Goal: Information Seeking & Learning: Learn about a topic

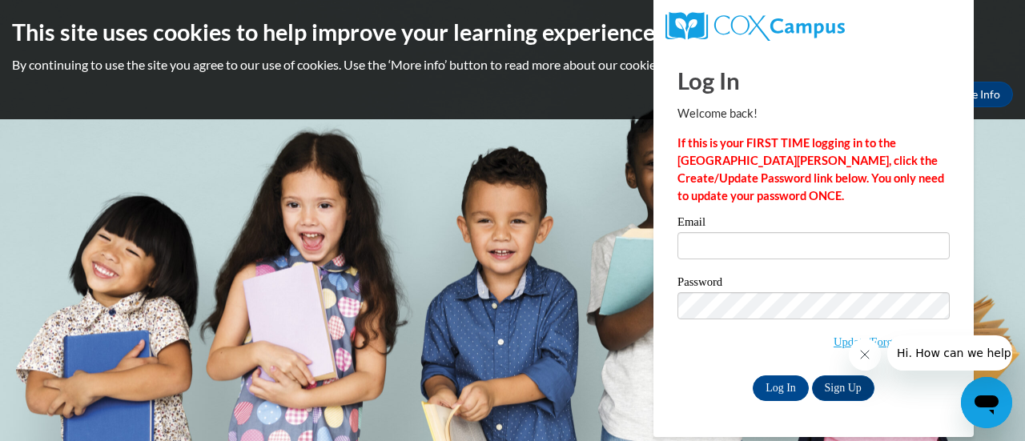
click at [865, 359] on icon "Close message from company" at bounding box center [863, 354] width 13 height 13
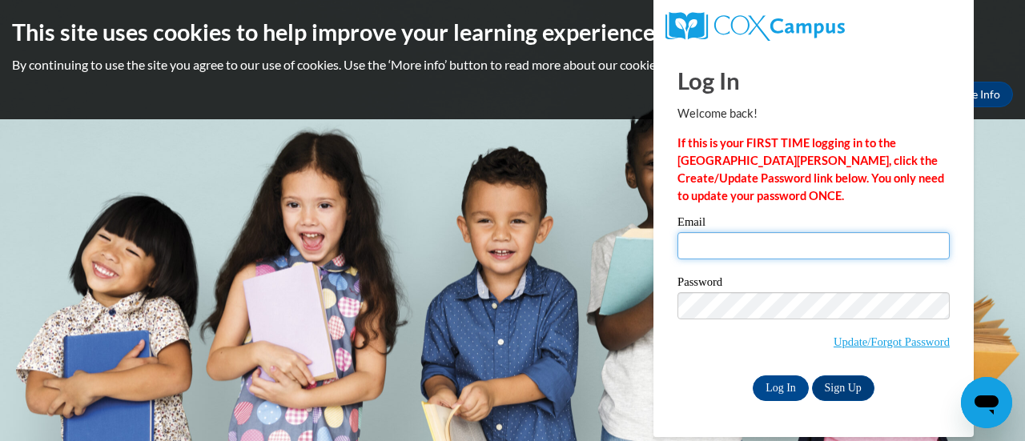
click at [715, 251] on input "Email" at bounding box center [813, 245] width 272 height 27
type input "[EMAIL_ADDRESS][DOMAIN_NAME]"
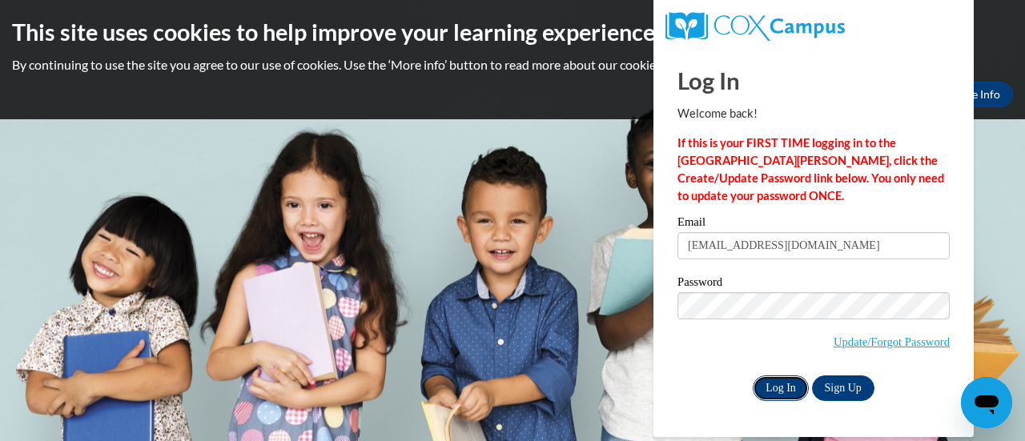
click at [780, 390] on input "Log In" at bounding box center [780, 388] width 56 height 26
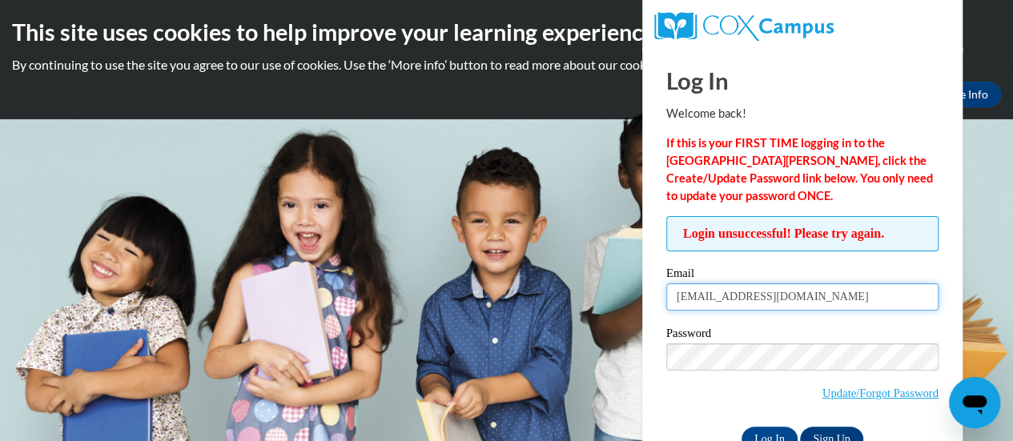
click at [701, 307] on input "[EMAIL_ADDRESS][DOMAIN_NAME]" at bounding box center [802, 296] width 272 height 27
click at [734, 300] on input "[EMAIL_ADDRESS][PERSON_NAME][DOMAIN_NAME]" at bounding box center [802, 296] width 272 height 27
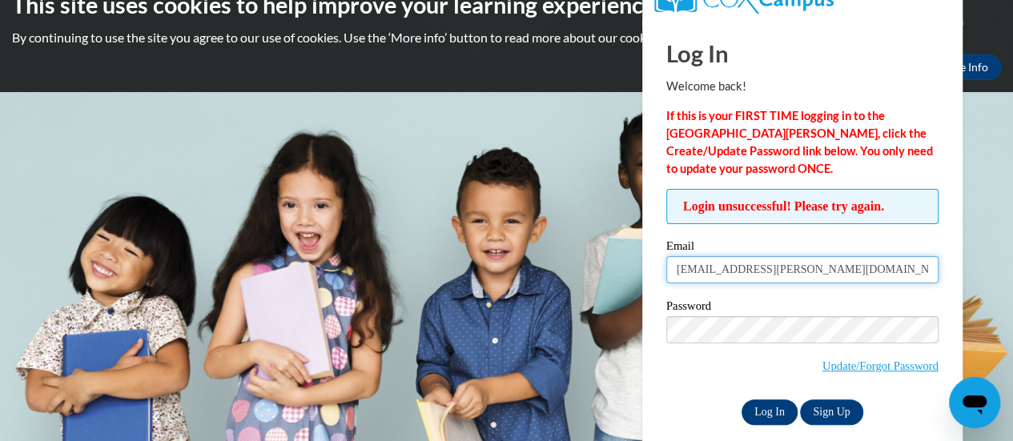
scroll to position [30, 0]
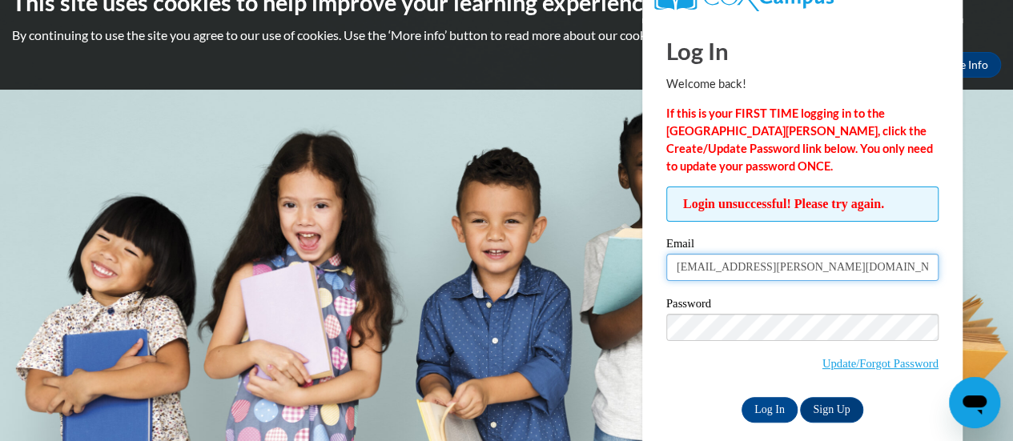
type input "[EMAIL_ADDRESS][PERSON_NAME][DOMAIN_NAME]"
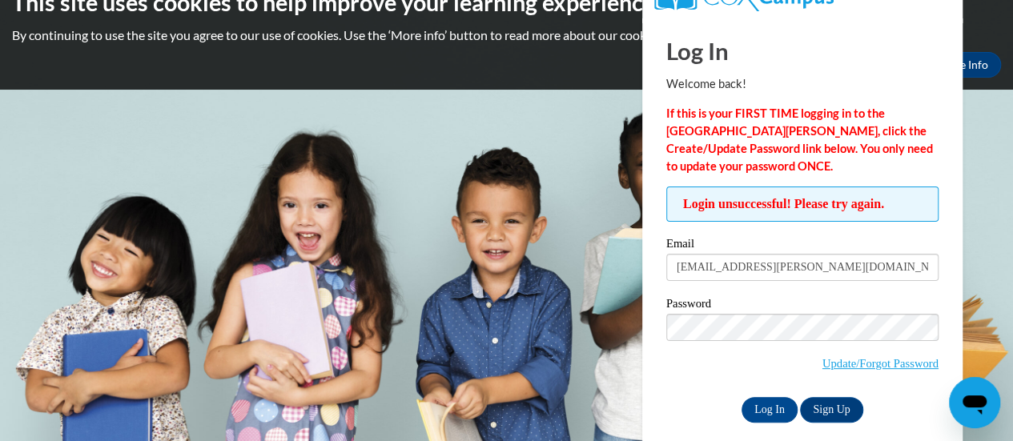
click at [992, 276] on body "This site uses cookies to help improve your learning experience. By continuing …" at bounding box center [506, 190] width 1013 height 441
click at [822, 364] on link "Update/Forgot Password" at bounding box center [880, 363] width 116 height 13
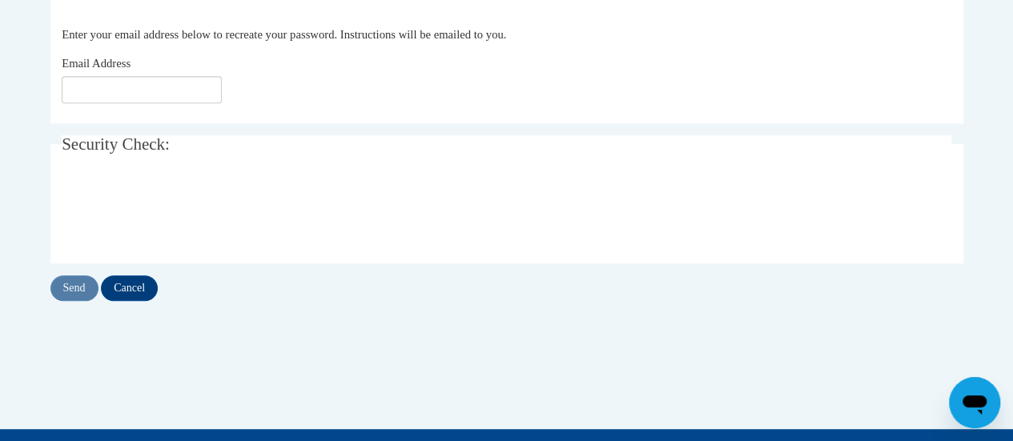
scroll to position [351, 0]
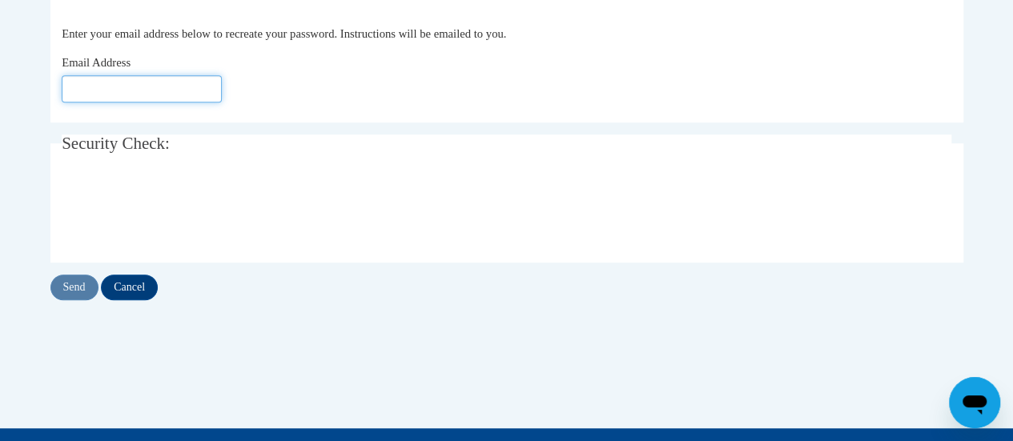
click at [62, 98] on input "Email Address" at bounding box center [142, 88] width 160 height 27
type input "[EMAIL_ADDRESS][PERSON_NAME][DOMAIN_NAME]"
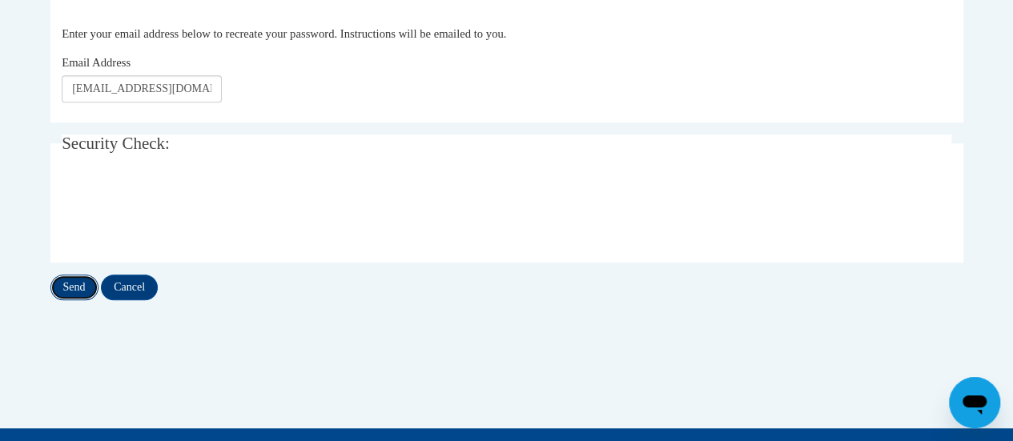
click at [74, 283] on input "Send" at bounding box center [74, 288] width 48 height 26
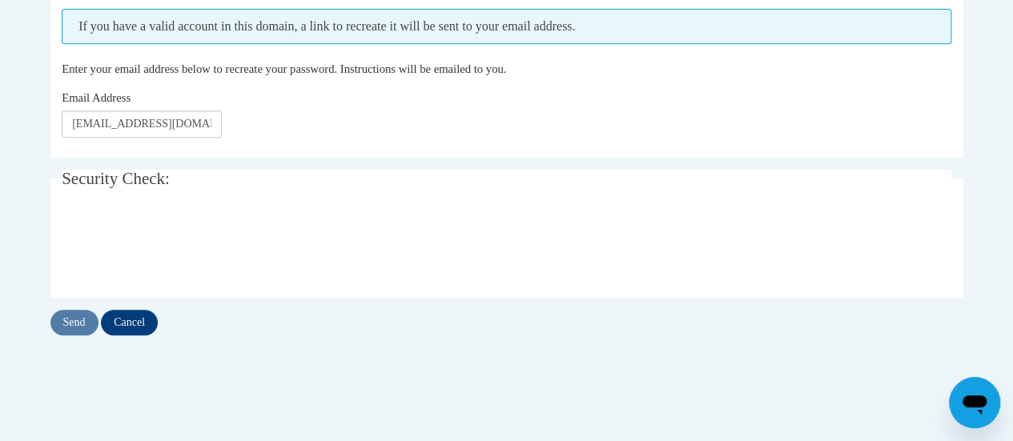
scroll to position [359, 0]
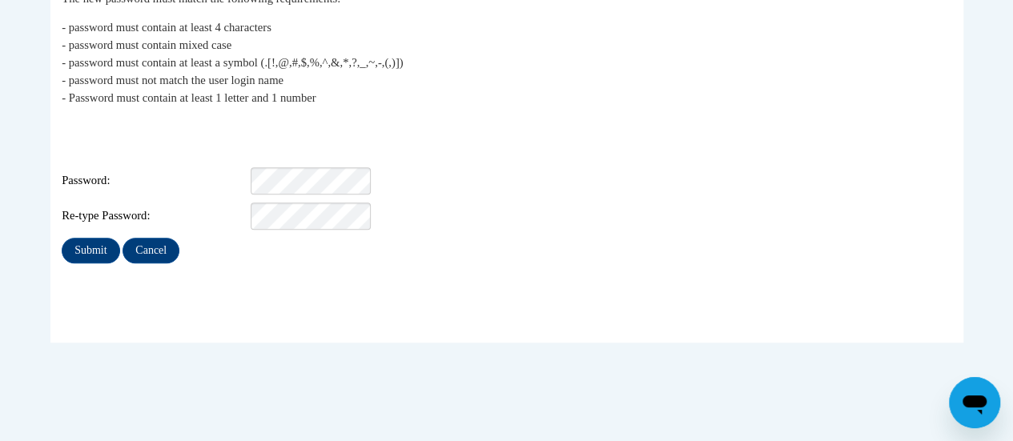
scroll to position [346, 0]
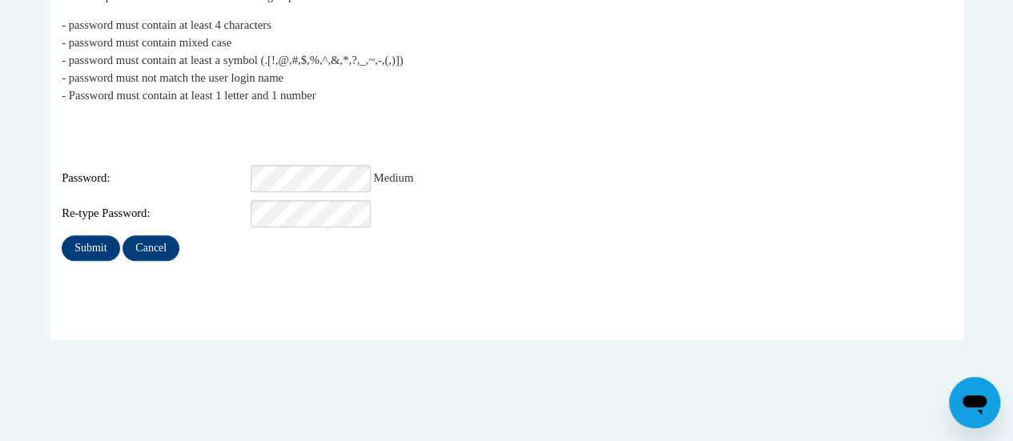
click at [223, 235] on div "Submit Cancel" at bounding box center [506, 248] width 889 height 26
drag, startPoint x: 89, startPoint y: 226, endPoint x: 38, endPoint y: 276, distance: 71.3
click at [38, 276] on div "My Password The new password must match the following requirements: - password …" at bounding box center [506, 163] width 937 height 377
click at [78, 235] on input "Submit" at bounding box center [91, 248] width 58 height 26
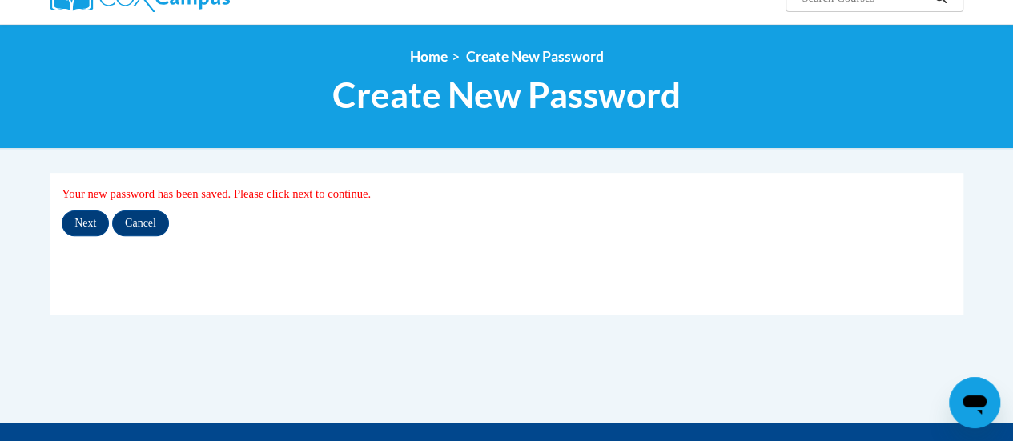
scroll to position [147, 0]
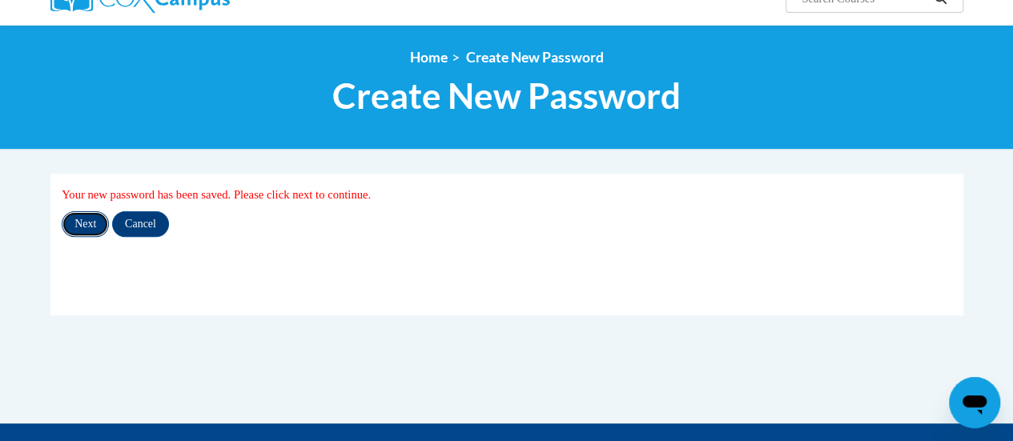
click at [80, 221] on input "Next" at bounding box center [85, 224] width 47 height 26
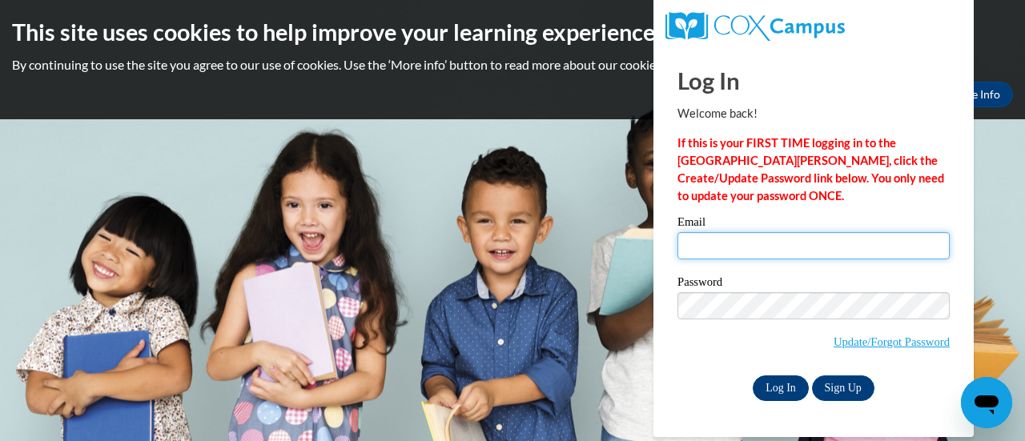
type input "distin.paula.t@muscogee.k12.ga.us"
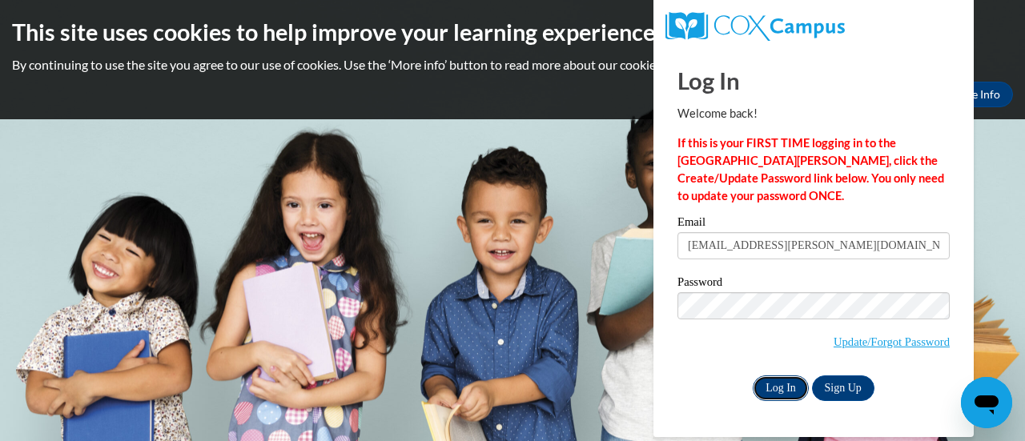
click at [772, 387] on input "Log In" at bounding box center [780, 388] width 56 height 26
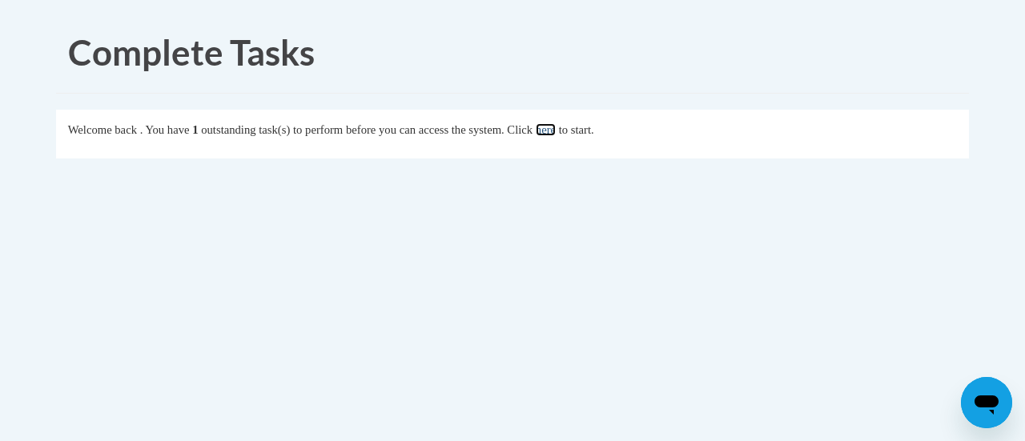
click at [556, 131] on link "here" at bounding box center [546, 129] width 20 height 13
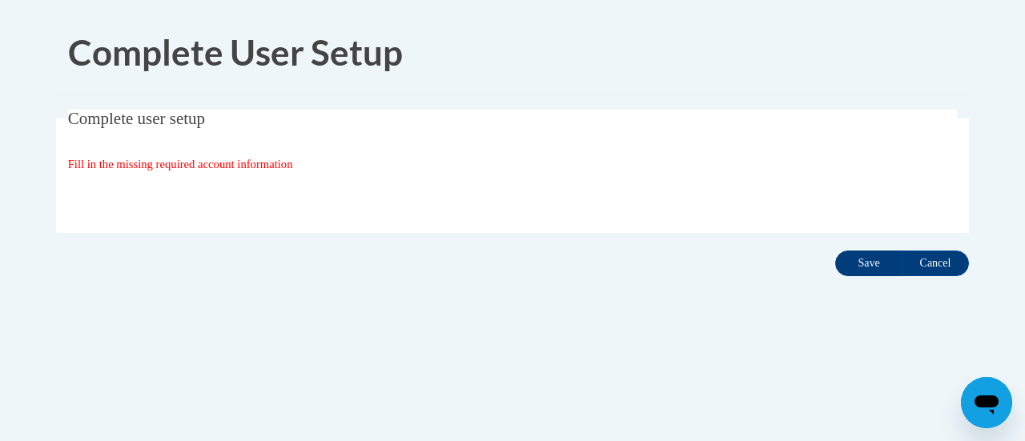
click at [867, 264] on input "Save" at bounding box center [868, 264] width 67 height 26
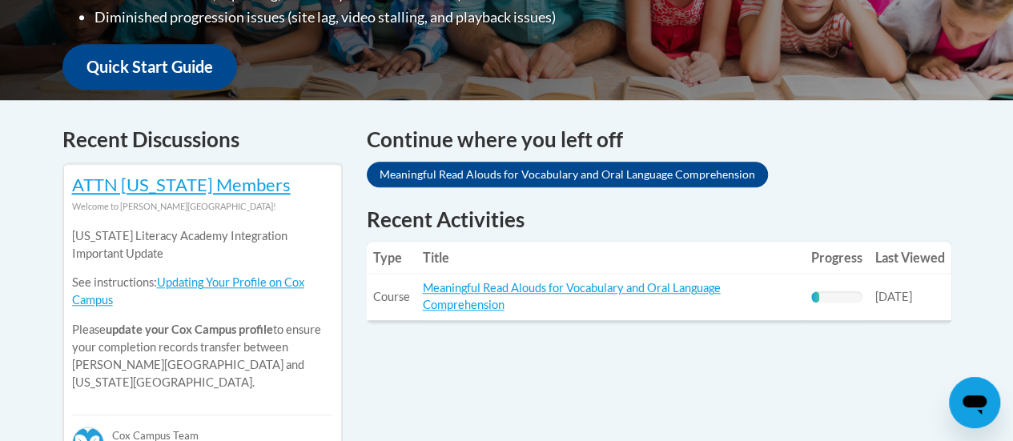
scroll to position [582, 0]
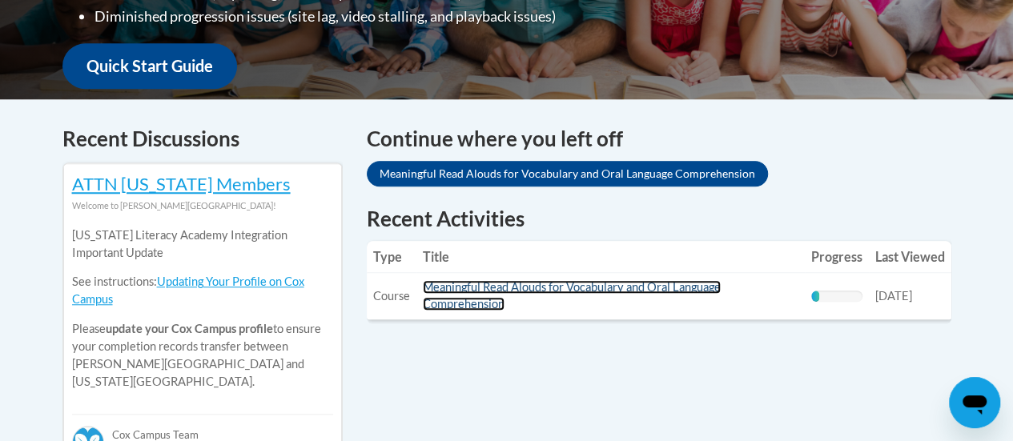
click at [489, 287] on link "Meaningful Read Alouds for Vocabulary and Oral Language Comprehension" at bounding box center [572, 295] width 298 height 30
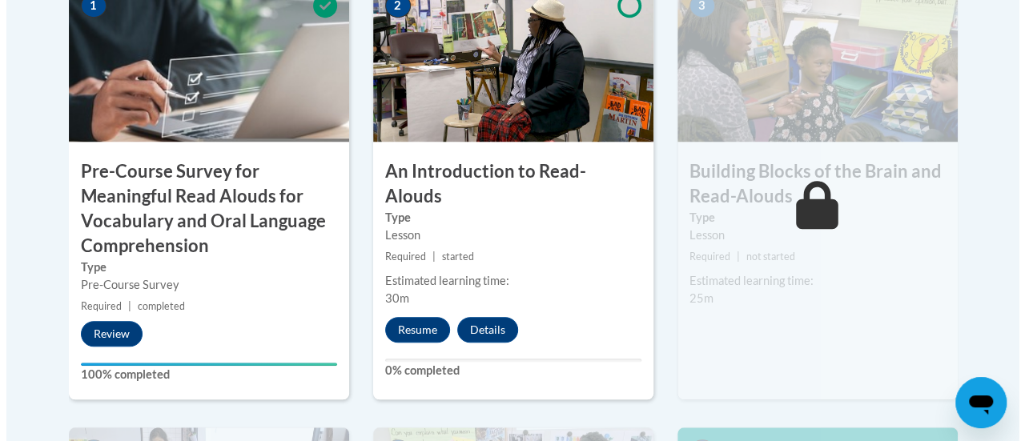
scroll to position [594, 0]
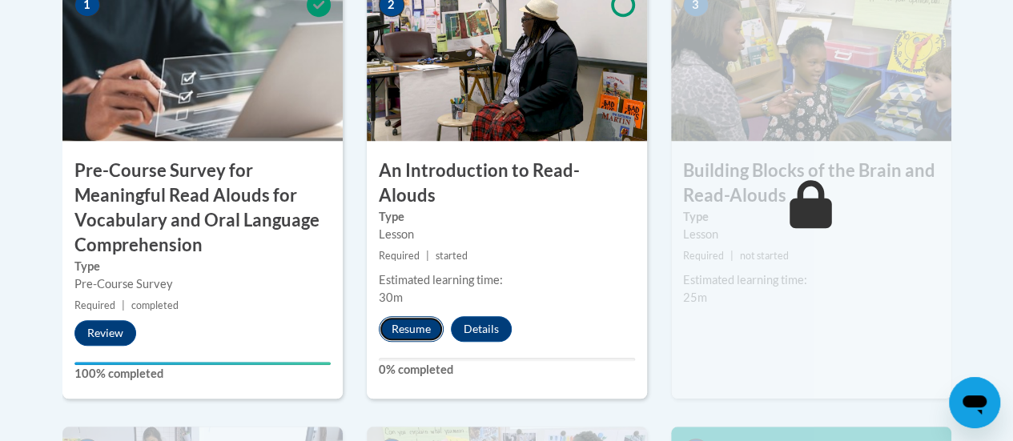
click at [413, 316] on button "Resume" at bounding box center [411, 329] width 65 height 26
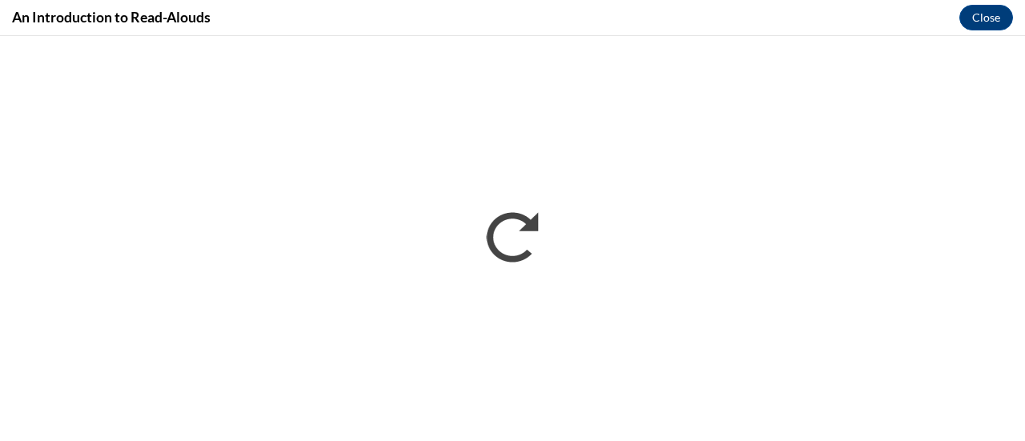
scroll to position [0, 0]
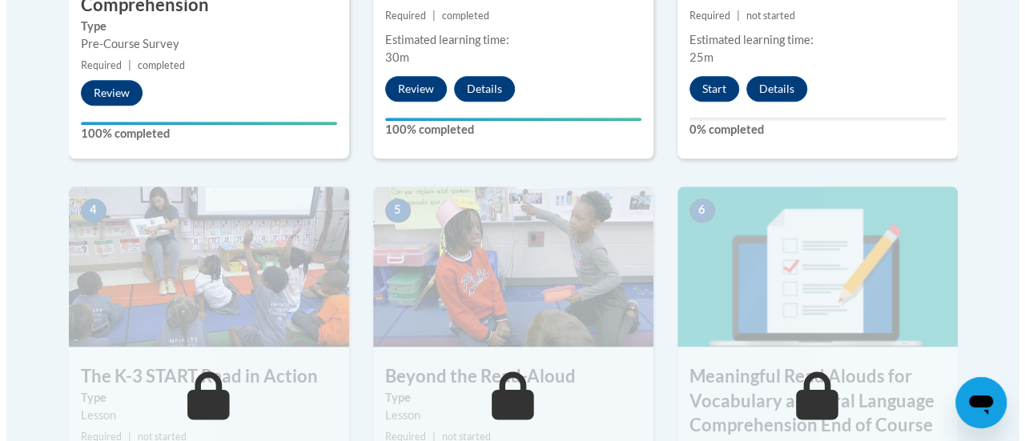
scroll to position [828, 0]
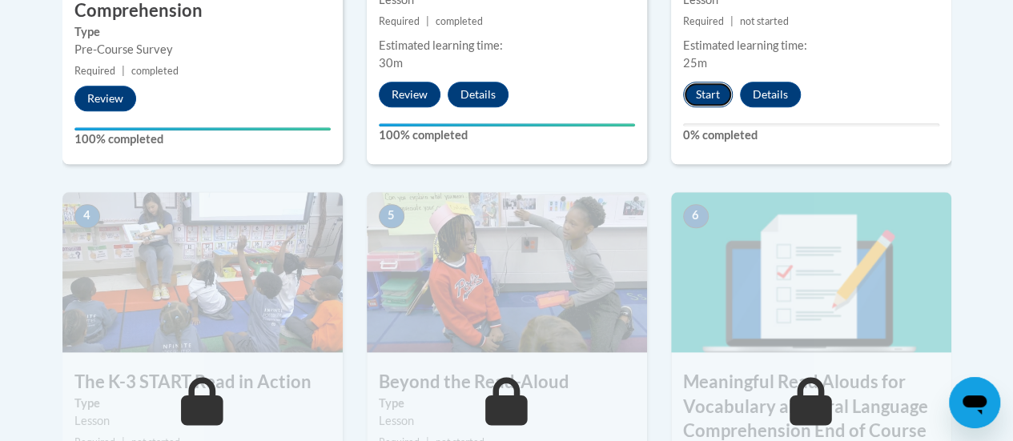
click at [689, 98] on button "Start" at bounding box center [708, 95] width 50 height 26
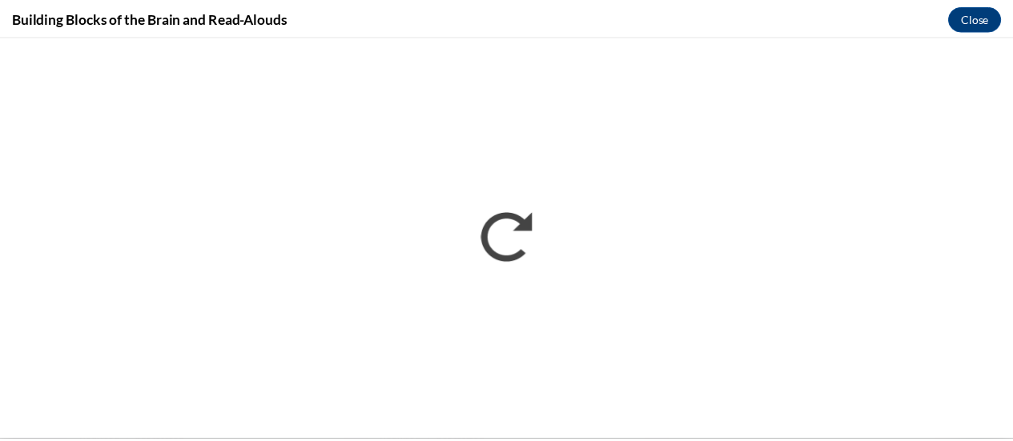
scroll to position [0, 0]
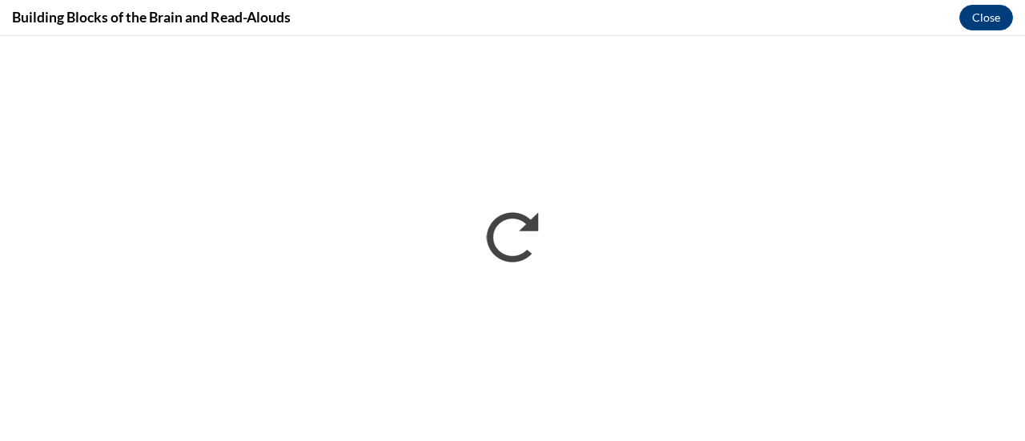
click at [954, 2] on div "Building Blocks of the Brain and Read-Alouds Close" at bounding box center [512, 18] width 1025 height 36
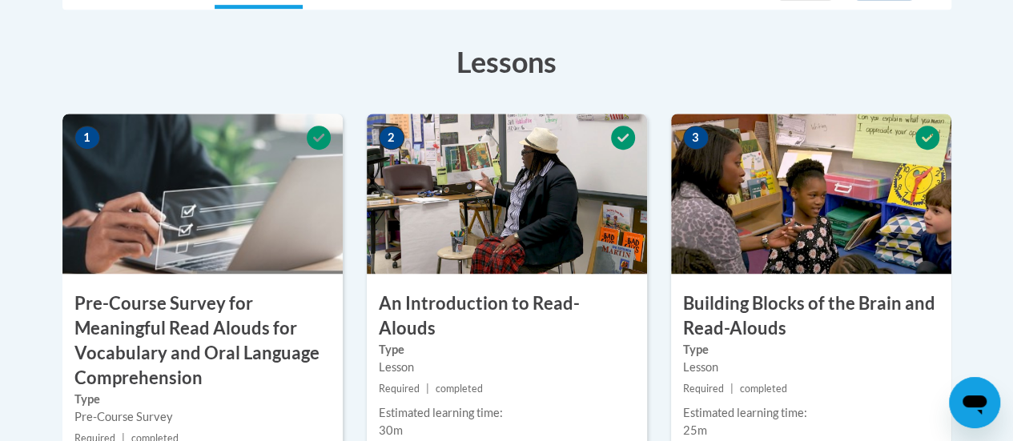
scroll to position [508, 0]
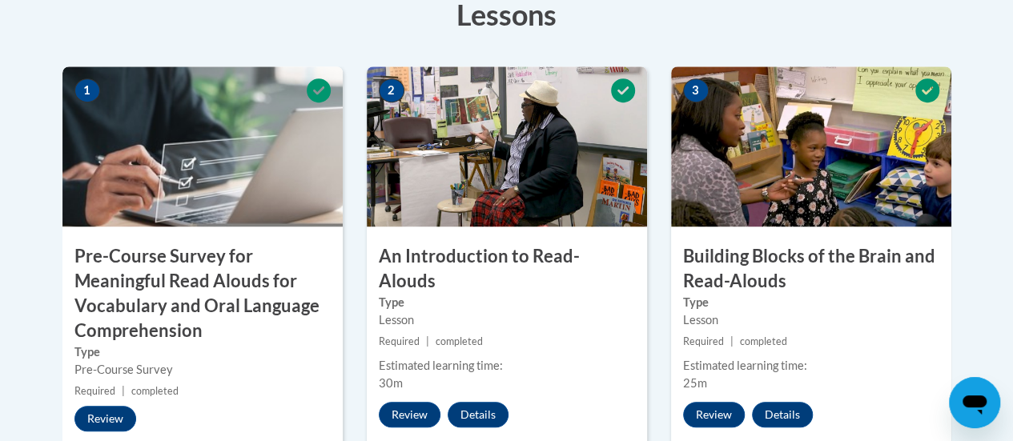
click at [830, 366] on div "Estimated learning time:" at bounding box center [811, 366] width 256 height 18
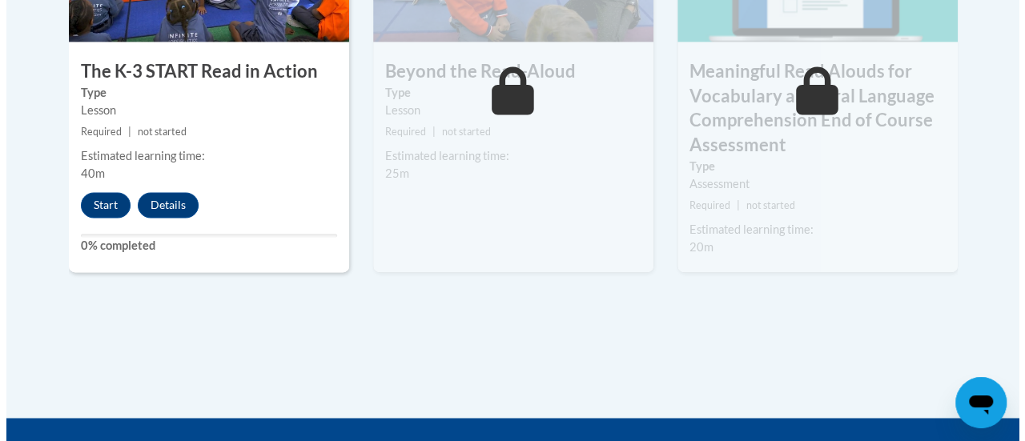
scroll to position [1143, 0]
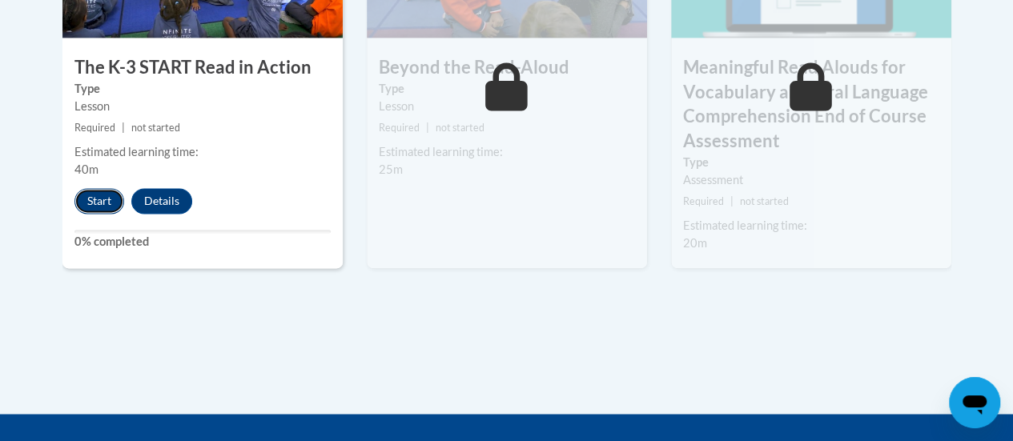
click at [105, 211] on button "Start" at bounding box center [99, 201] width 50 height 26
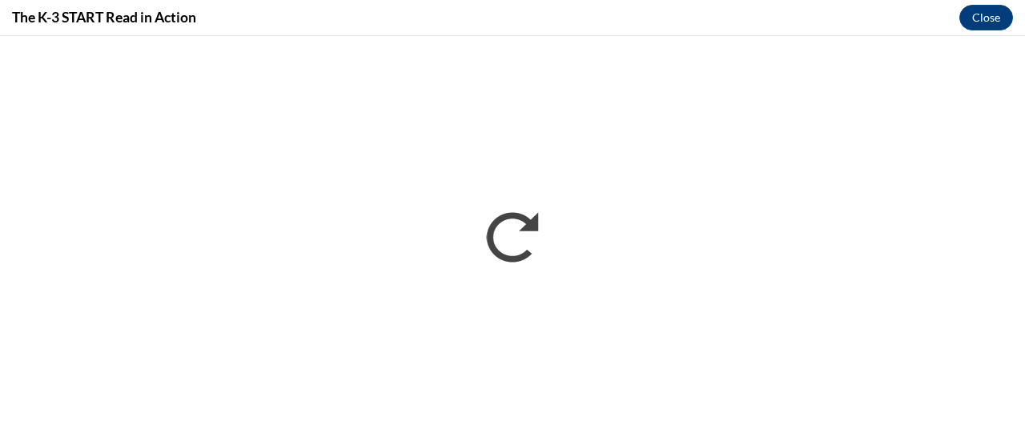
scroll to position [0, 0]
click at [687, 18] on div "The K-3 START Read in Action Close" at bounding box center [512, 18] width 1025 height 36
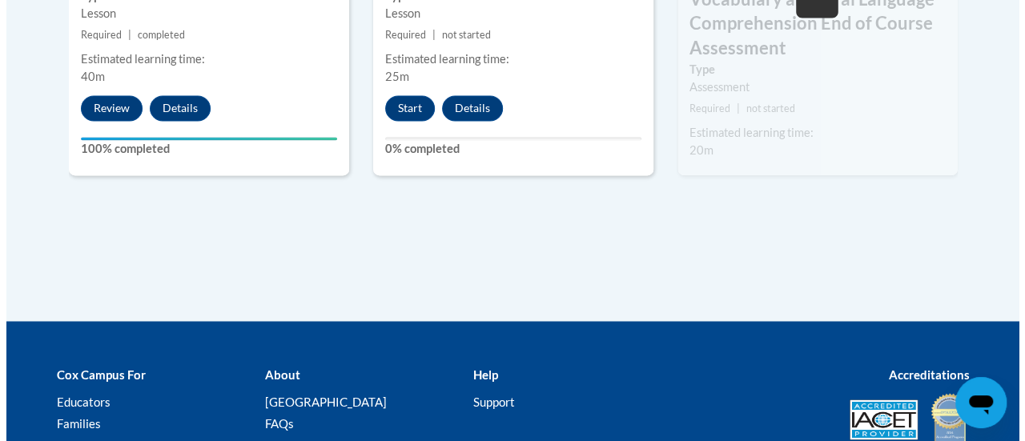
scroll to position [1237, 0]
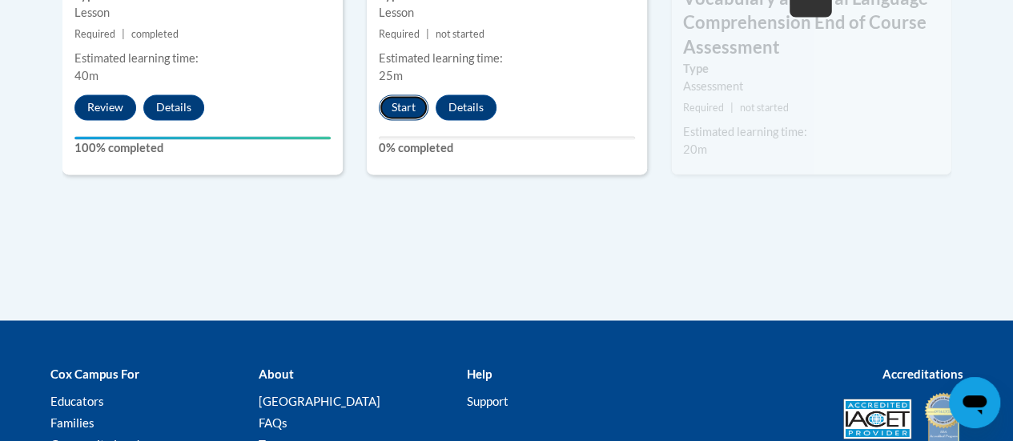
click at [395, 107] on button "Start" at bounding box center [404, 107] width 50 height 26
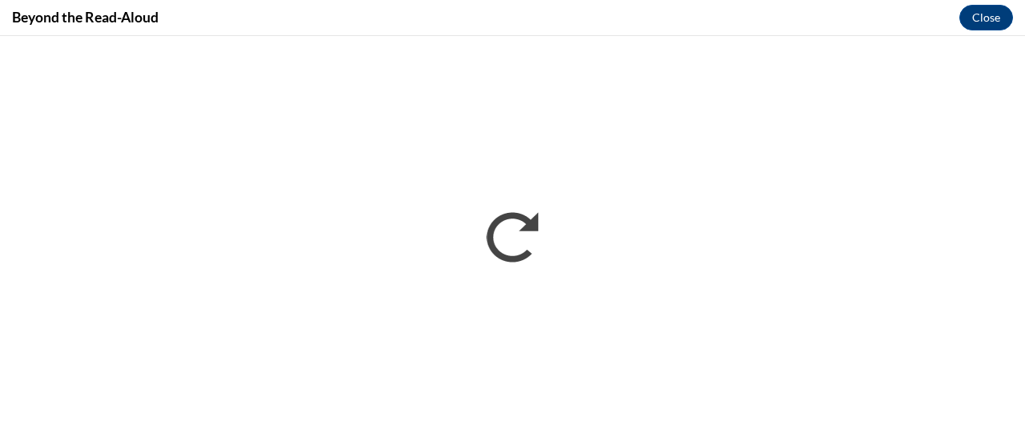
scroll to position [0, 0]
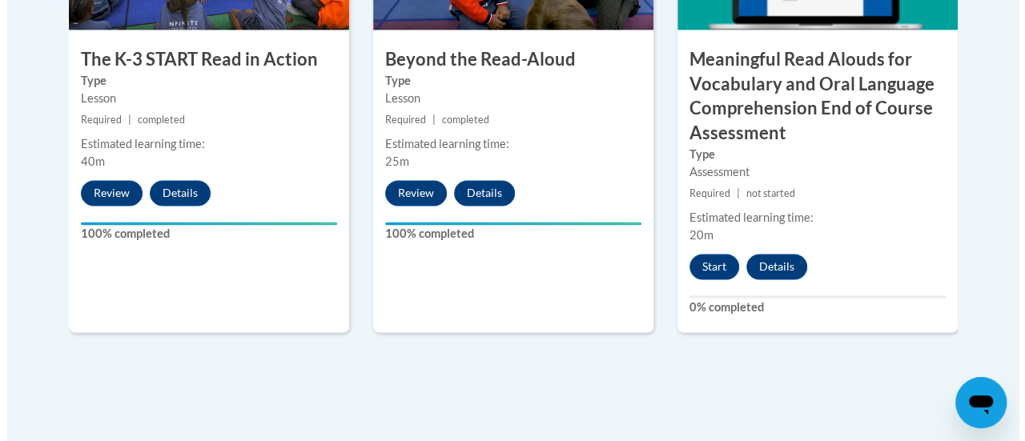
scroll to position [1153, 0]
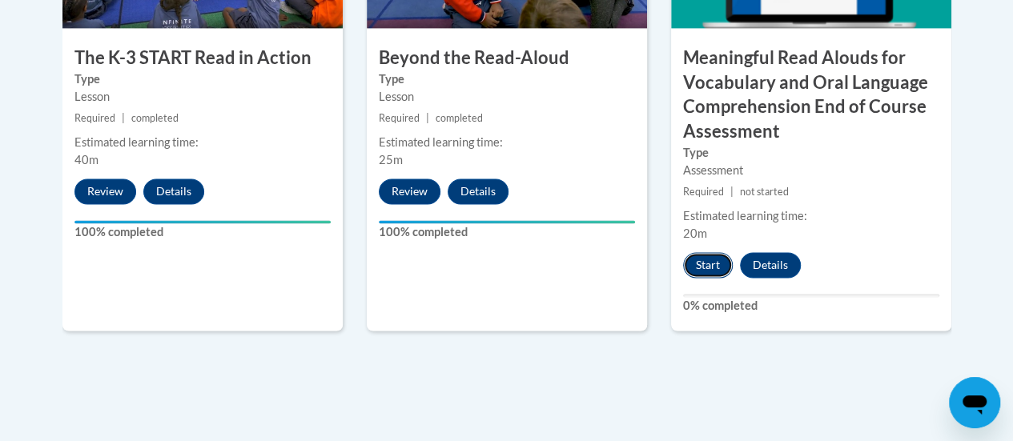
click at [700, 263] on button "Start" at bounding box center [708, 265] width 50 height 26
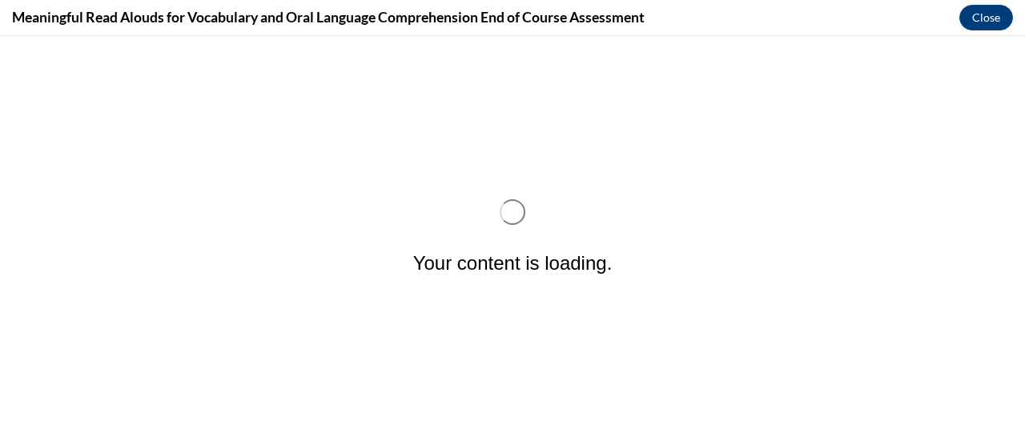
scroll to position [0, 0]
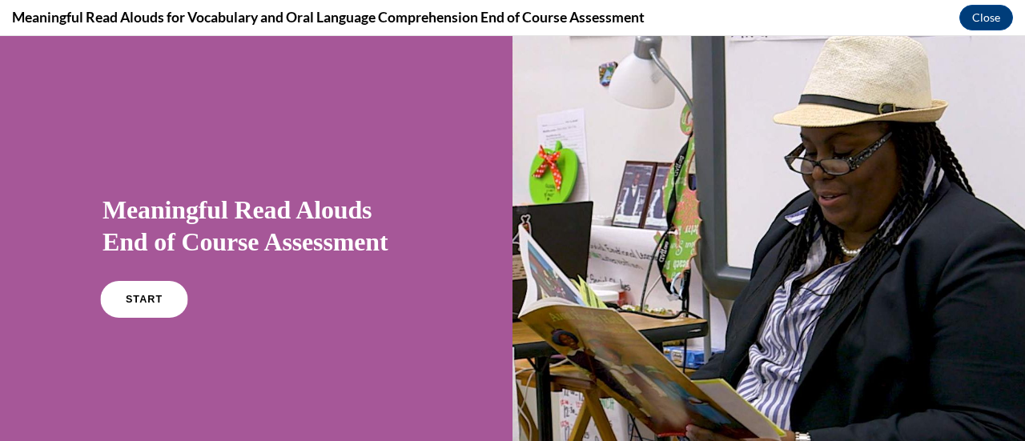
click at [139, 295] on span "START" at bounding box center [144, 300] width 37 height 12
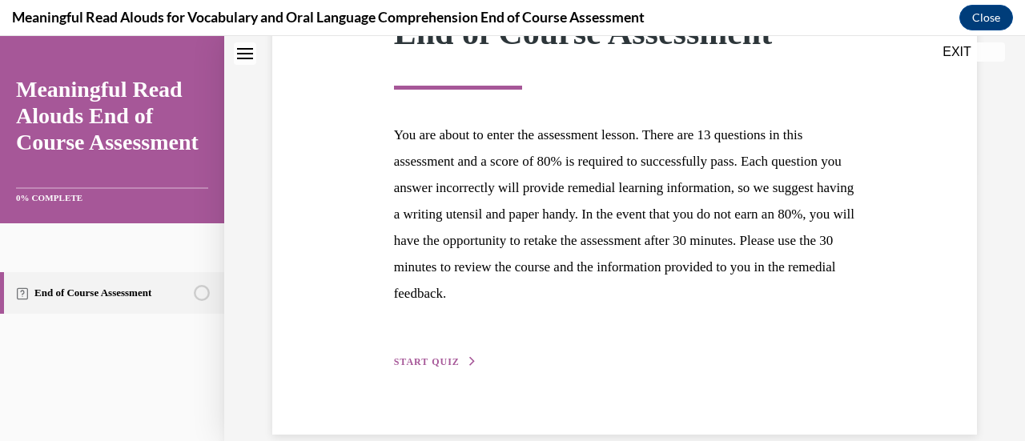
scroll to position [293, 0]
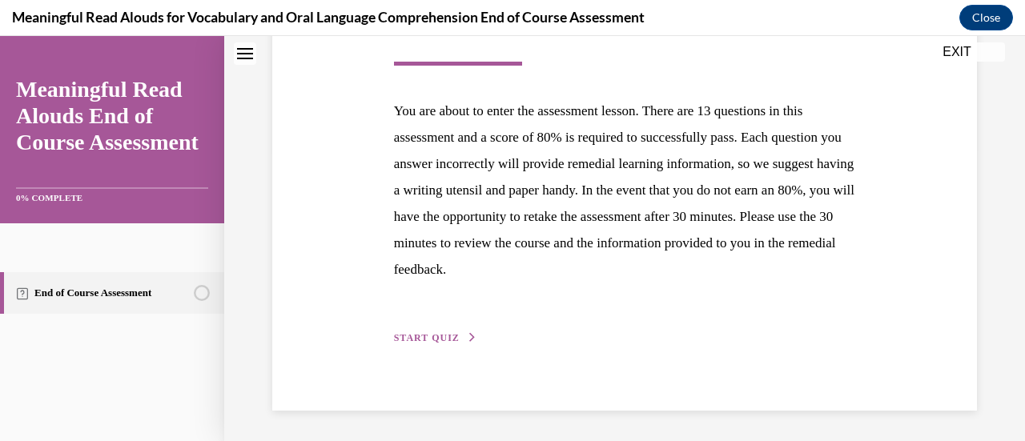
click at [424, 336] on span "START QUIZ" at bounding box center [427, 337] width 66 height 11
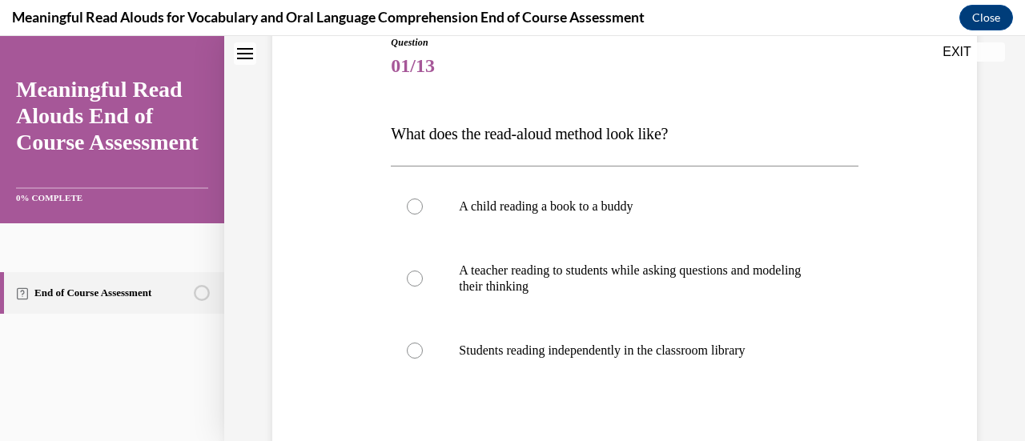
scroll to position [190, 0]
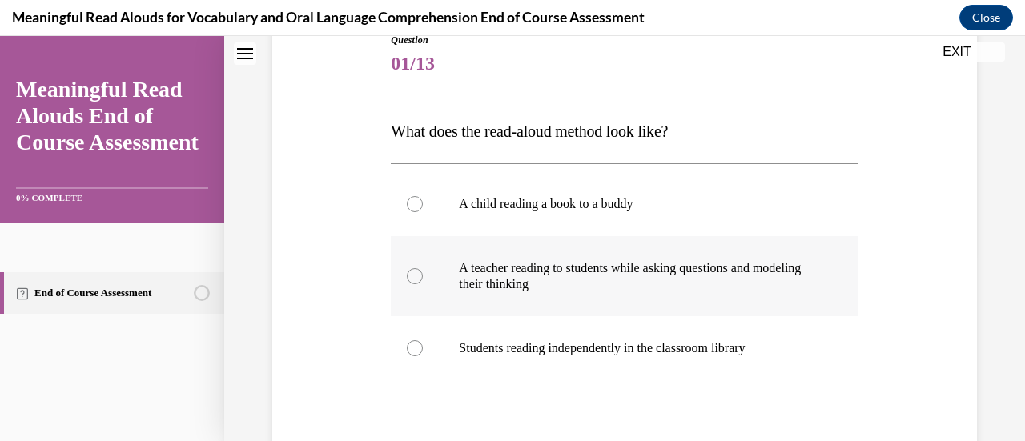
click at [412, 279] on div at bounding box center [415, 276] width 16 height 16
click at [412, 279] on input "A teacher reading to students while asking questions and modeling their thinking" at bounding box center [415, 276] width 16 height 16
radio input "true"
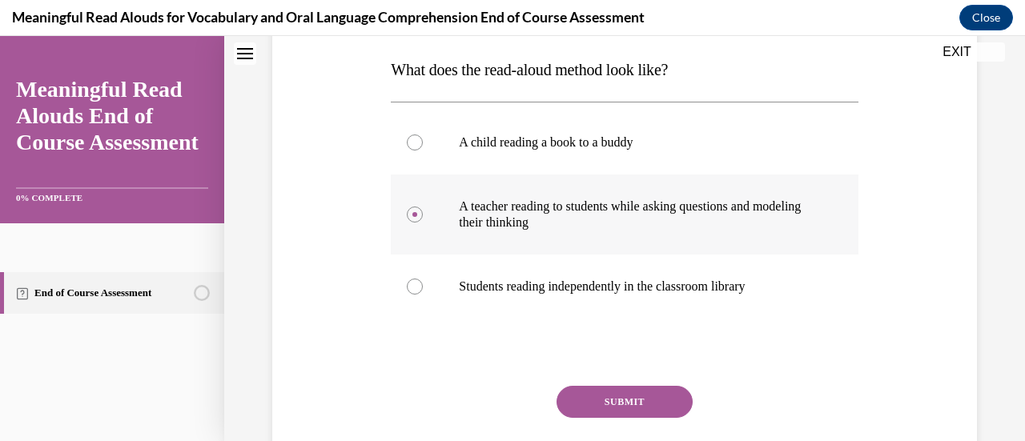
scroll to position [359, 0]
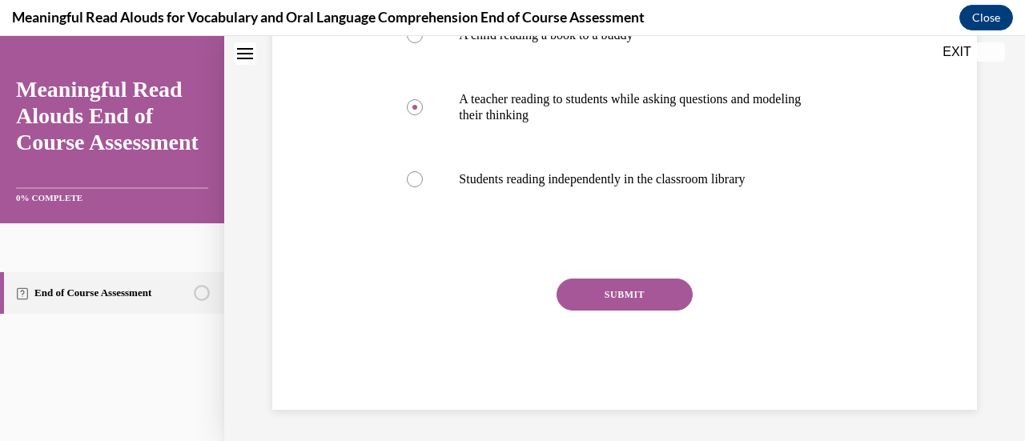
click at [648, 310] on div "SUBMIT" at bounding box center [624, 319] width 467 height 80
click at [627, 295] on button "SUBMIT" at bounding box center [624, 295] width 136 height 32
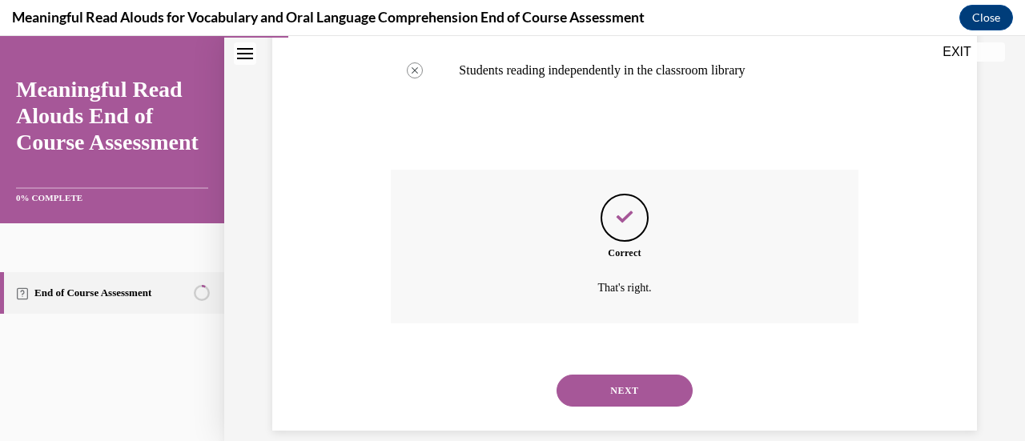
scroll to position [488, 0]
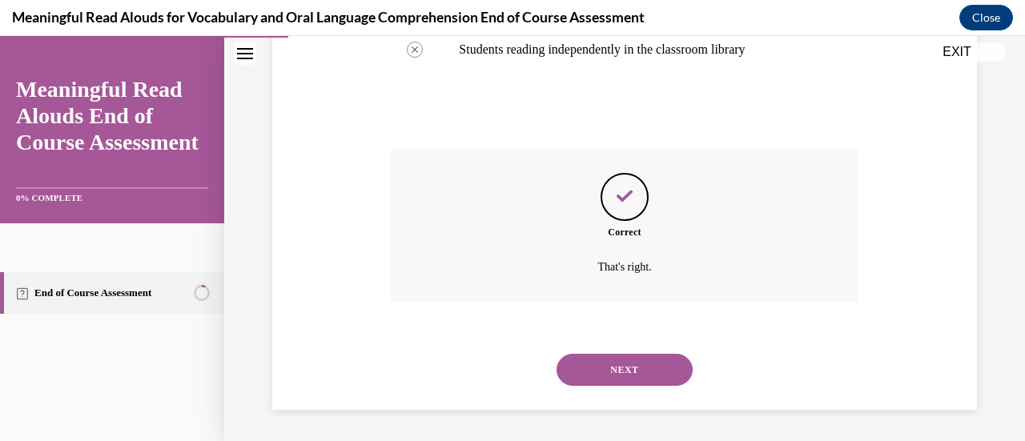
click at [624, 367] on button "NEXT" at bounding box center [624, 370] width 136 height 32
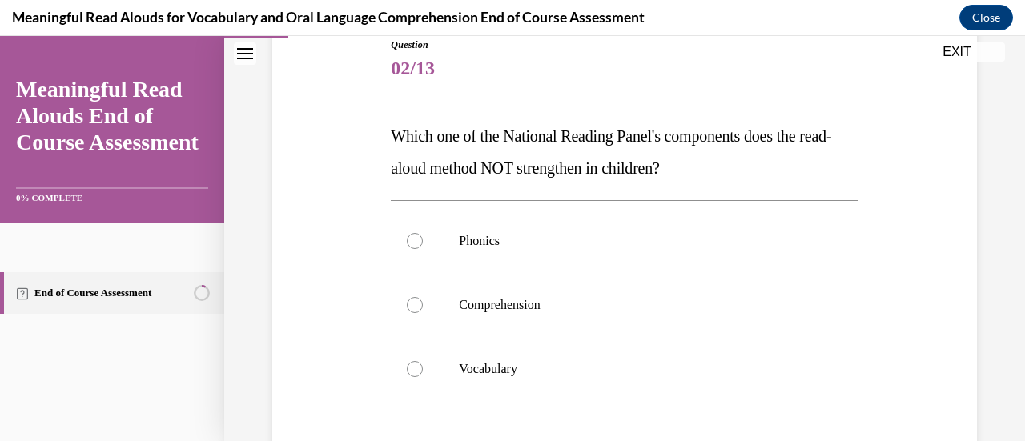
scroll to position [189, 0]
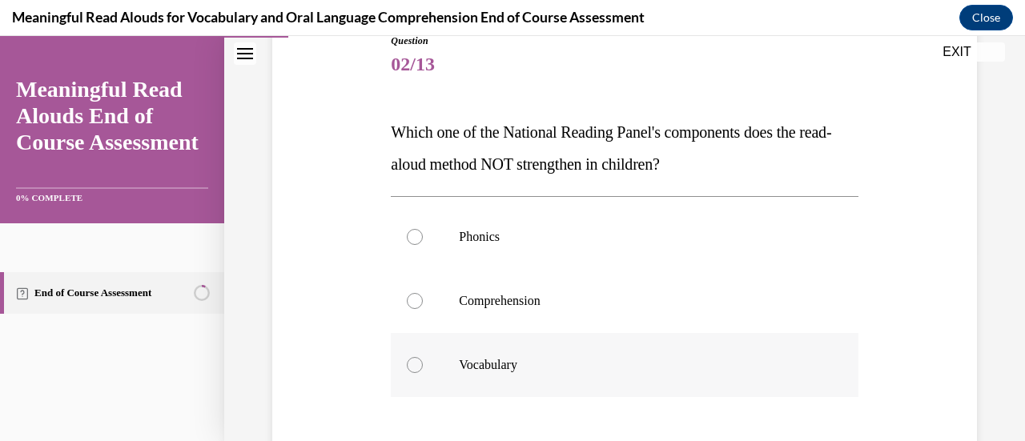
click at [624, 367] on p "Vocabulary" at bounding box center [638, 365] width 359 height 16
click at [423, 367] on input "Vocabulary" at bounding box center [415, 365] width 16 height 16
radio input "true"
click at [624, 367] on p "Vocabulary" at bounding box center [638, 365] width 359 height 16
click at [423, 367] on input "Vocabulary" at bounding box center [415, 365] width 16 height 16
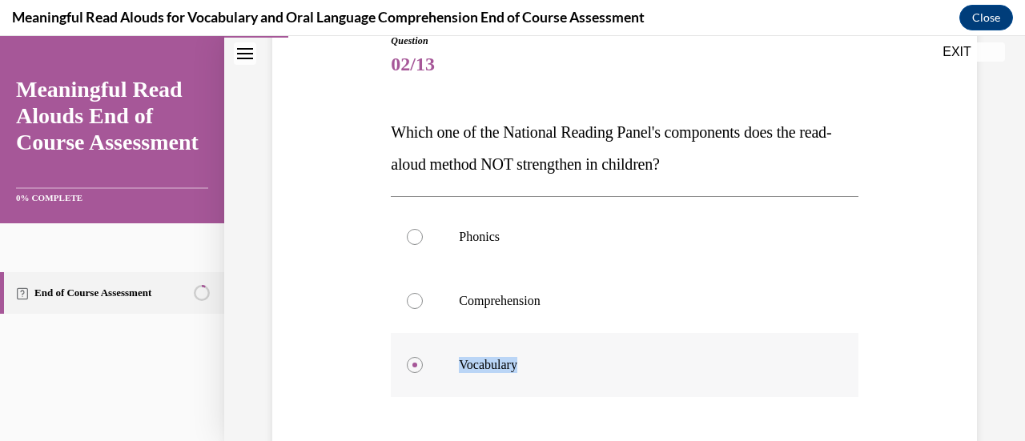
click at [624, 367] on p "Vocabulary" at bounding box center [638, 365] width 359 height 16
click at [423, 367] on input "Vocabulary" at bounding box center [415, 365] width 16 height 16
click at [412, 245] on label "Phonics" at bounding box center [624, 237] width 467 height 64
click at [412, 245] on input "Phonics" at bounding box center [415, 237] width 16 height 16
radio input "true"
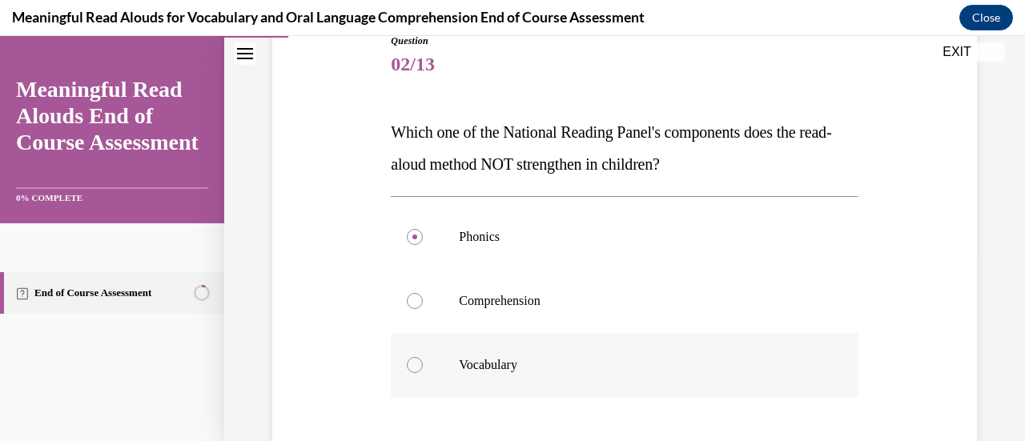
click at [845, 375] on label "Vocabulary" at bounding box center [624, 365] width 467 height 64
click at [423, 373] on input "Vocabulary" at bounding box center [415, 365] width 16 height 16
radio input "true"
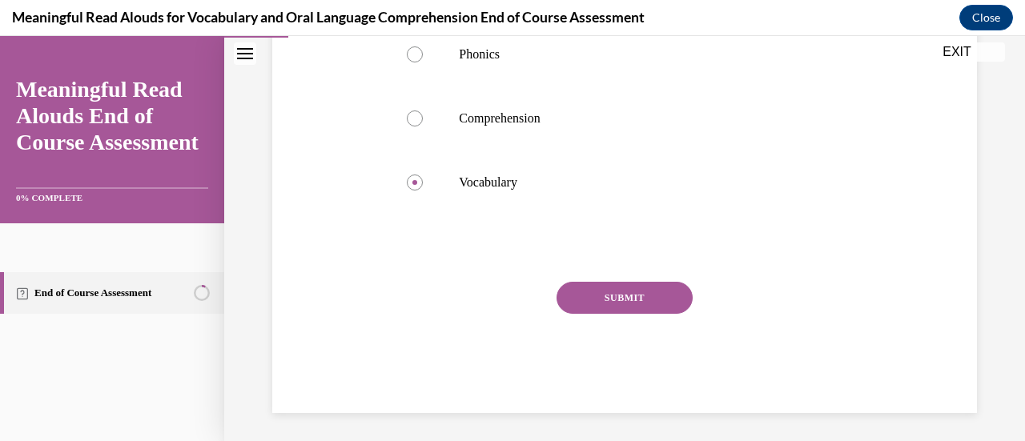
scroll to position [375, 0]
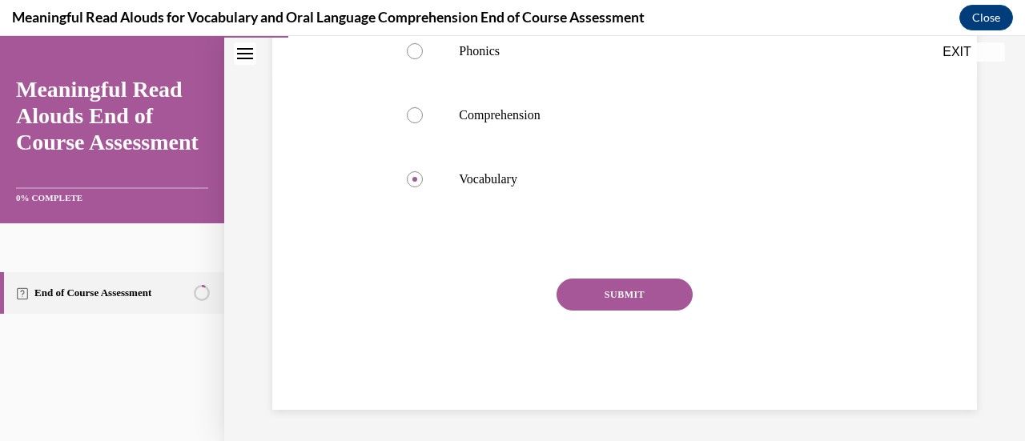
click at [632, 299] on button "SUBMIT" at bounding box center [624, 295] width 136 height 32
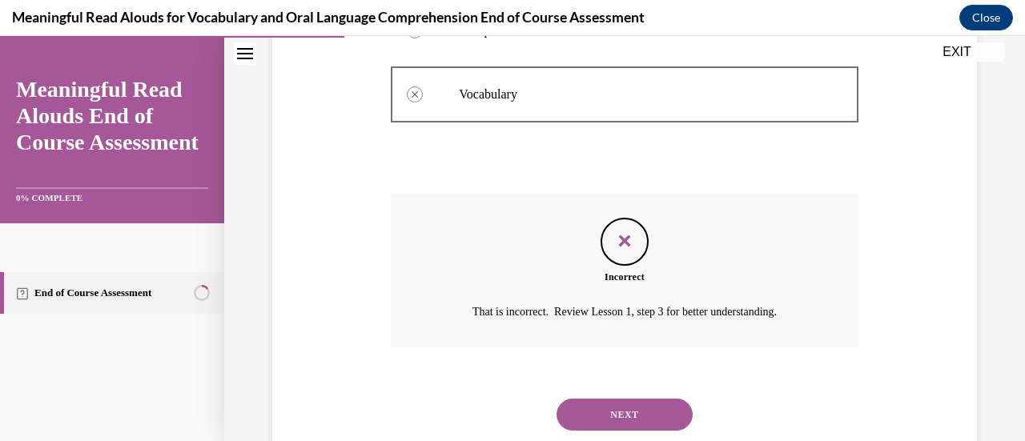
scroll to position [495, 0]
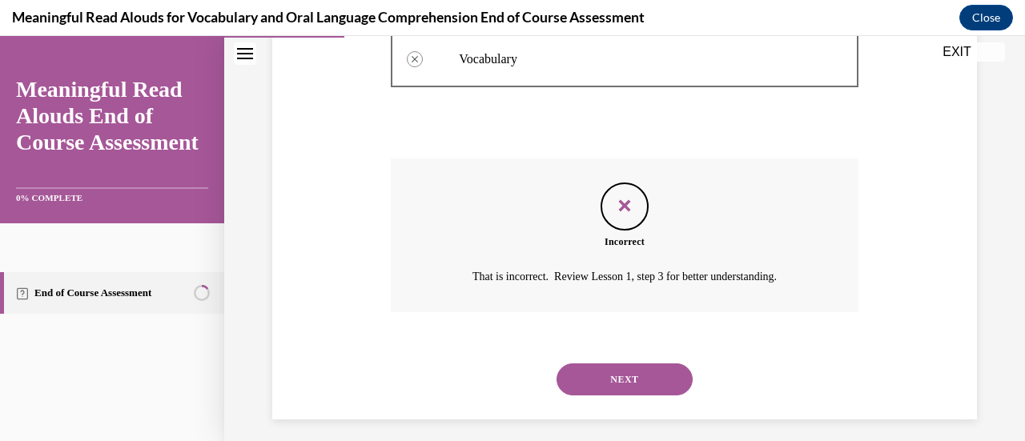
click at [629, 378] on button "NEXT" at bounding box center [624, 379] width 136 height 32
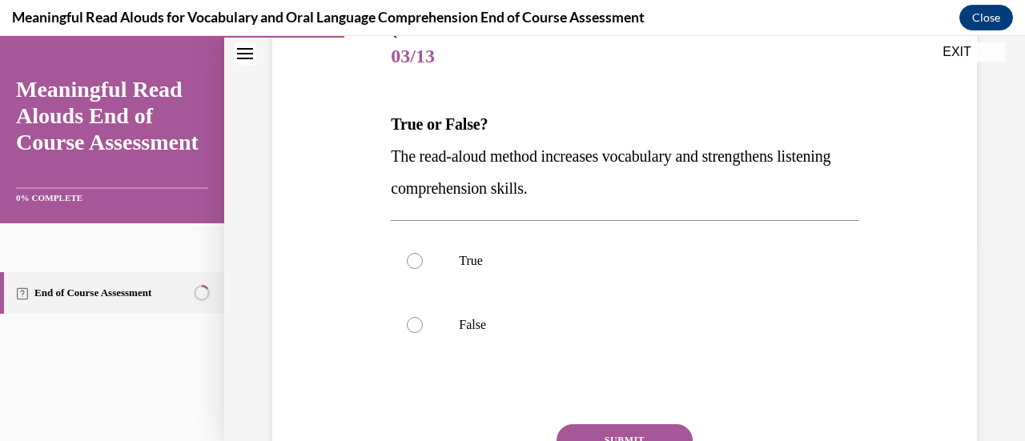
scroll to position [203, 0]
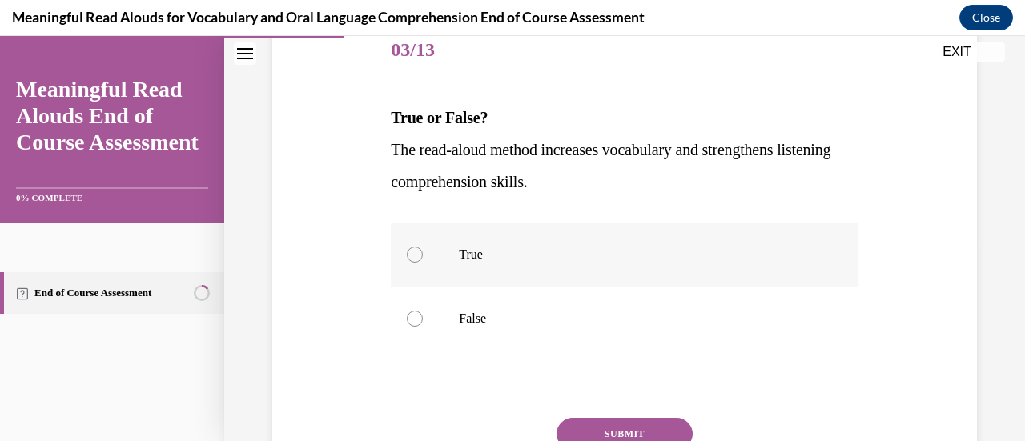
click at [415, 279] on label "True" at bounding box center [624, 255] width 467 height 64
click at [415, 263] on input "True" at bounding box center [415, 255] width 16 height 16
radio input "true"
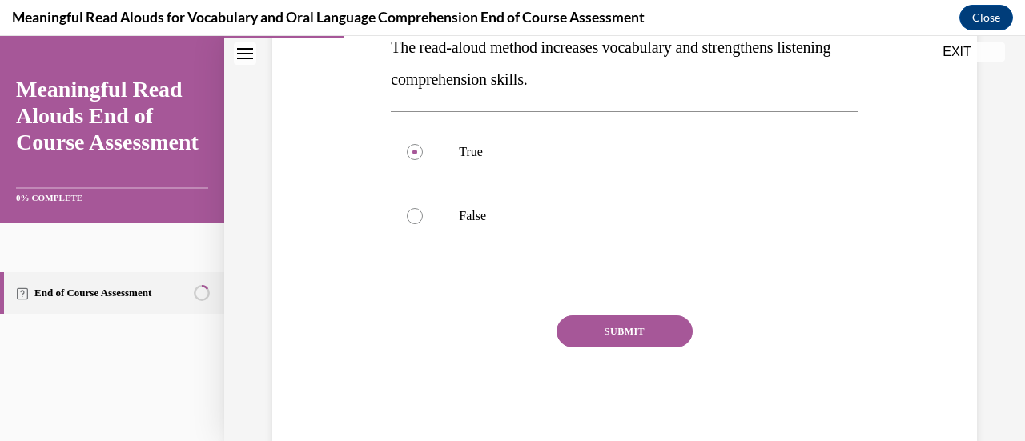
scroll to position [304, 0]
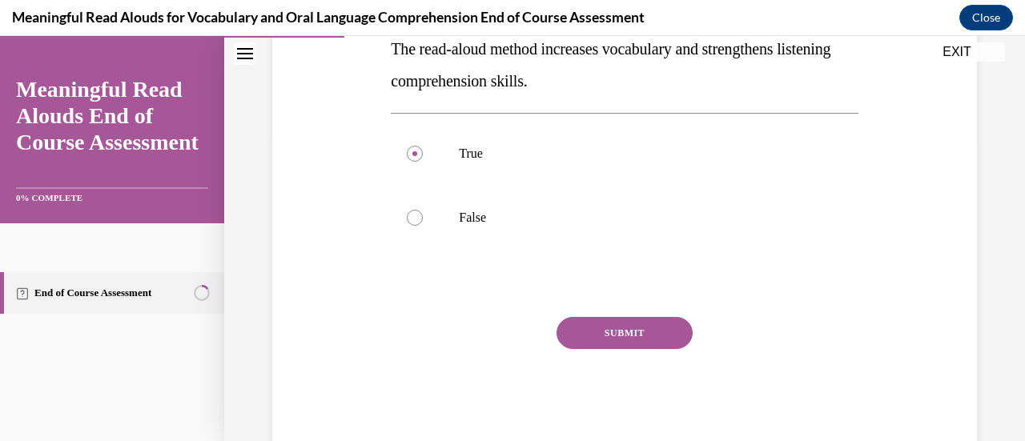
click at [605, 331] on button "SUBMIT" at bounding box center [624, 333] width 136 height 32
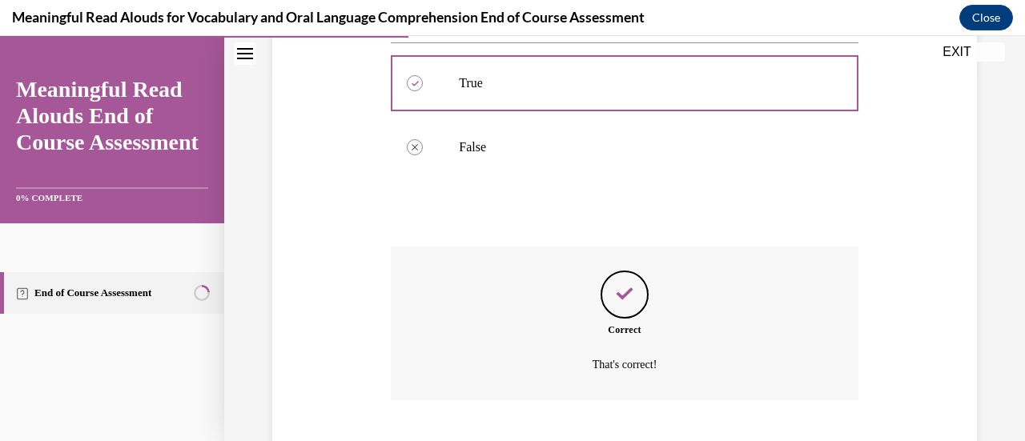
scroll to position [472, 0]
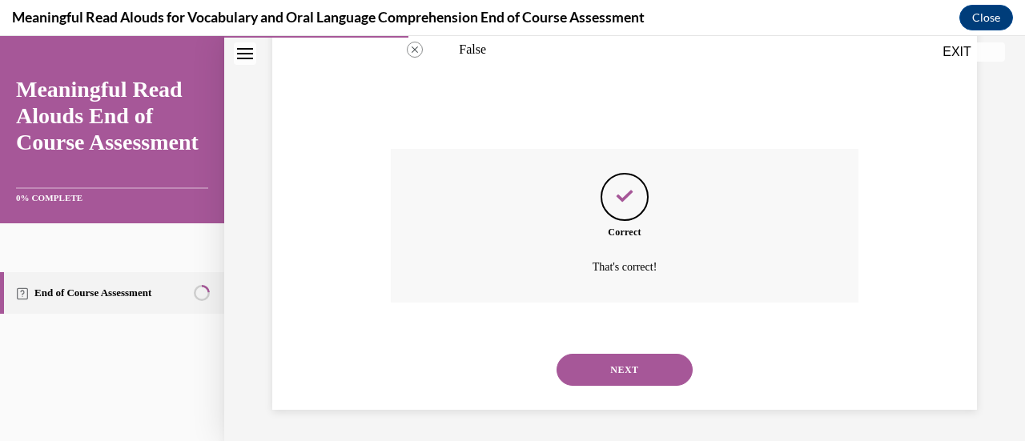
click at [614, 371] on button "NEXT" at bounding box center [624, 370] width 136 height 32
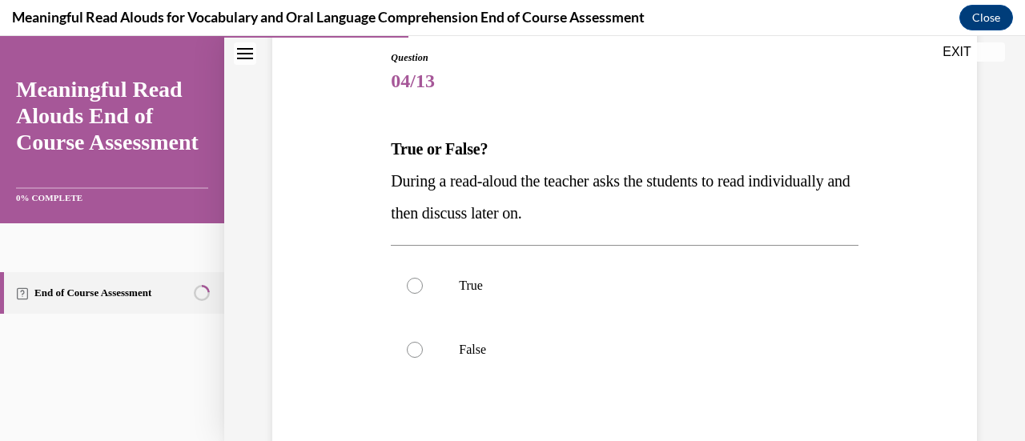
scroll to position [162, 0]
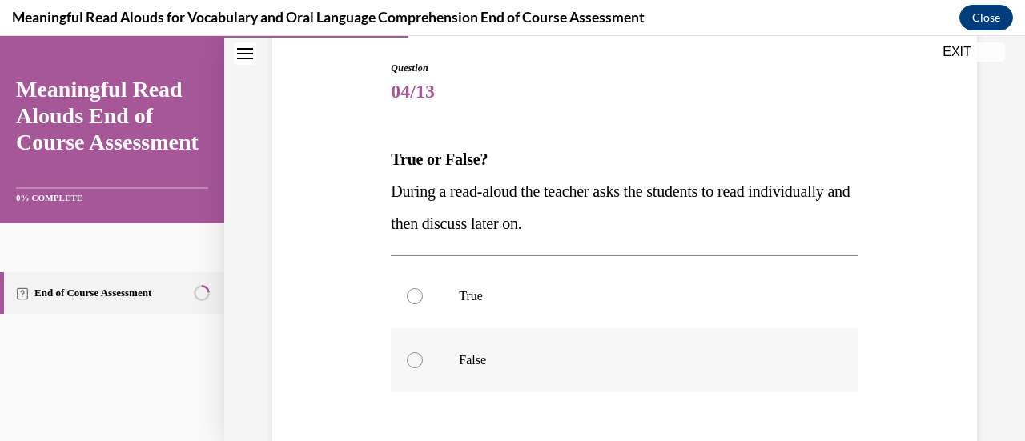
click at [414, 366] on div at bounding box center [415, 360] width 16 height 16
click at [414, 366] on input "False" at bounding box center [415, 360] width 16 height 16
radio input "true"
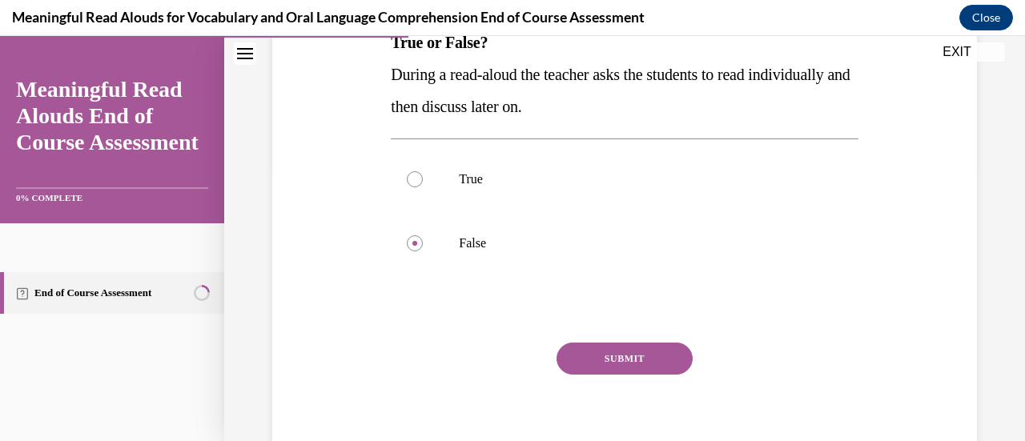
scroll to position [275, 0]
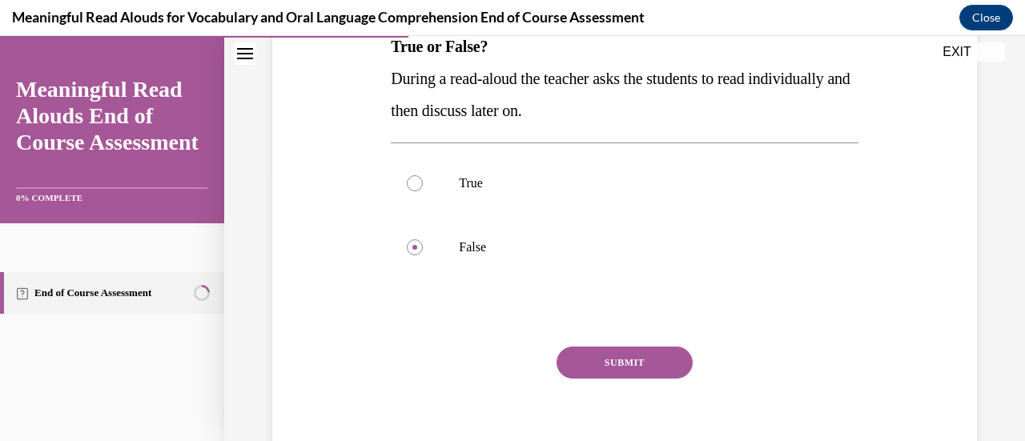
click at [621, 360] on button "SUBMIT" at bounding box center [624, 363] width 136 height 32
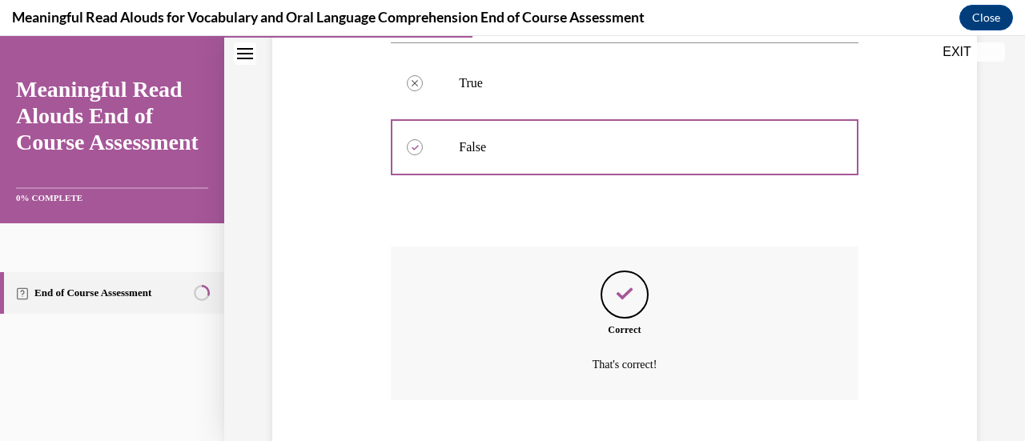
scroll to position [472, 0]
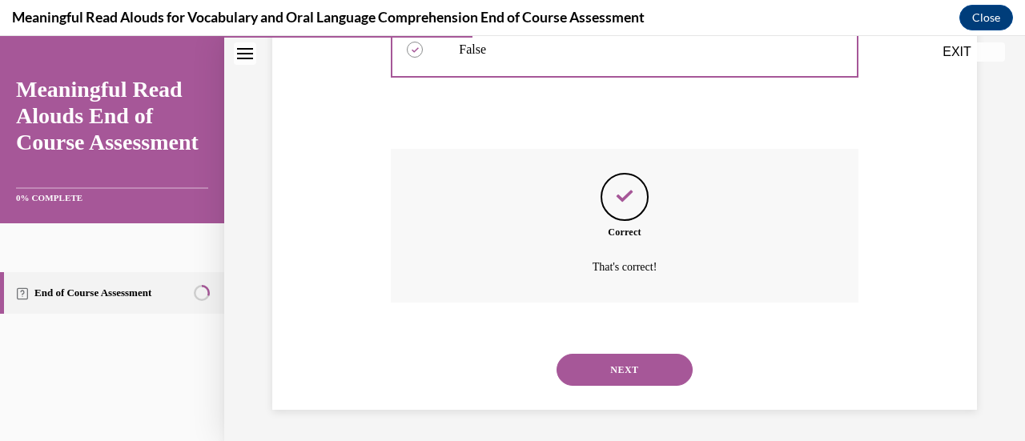
drag, startPoint x: 614, startPoint y: 371, endPoint x: 586, endPoint y: 349, distance: 35.4
click at [586, 349] on div "NEXT" at bounding box center [624, 370] width 467 height 64
click at [605, 367] on button "NEXT" at bounding box center [624, 370] width 136 height 32
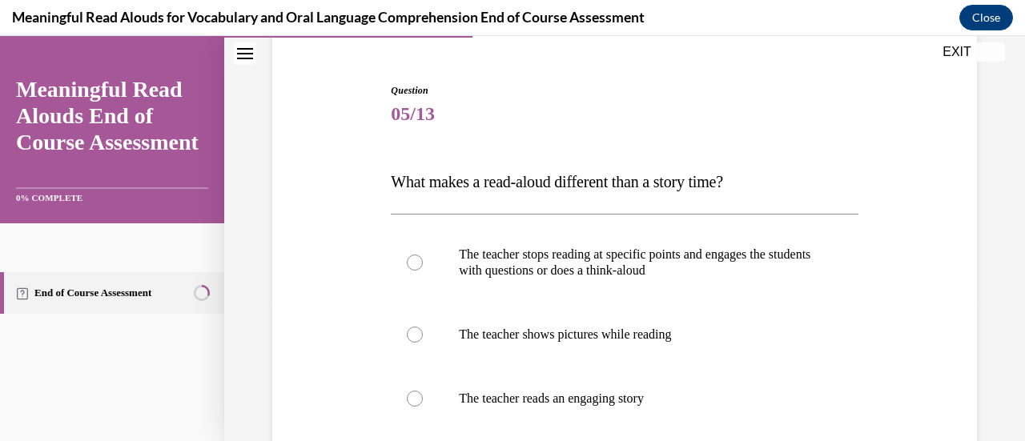
scroll to position [128, 0]
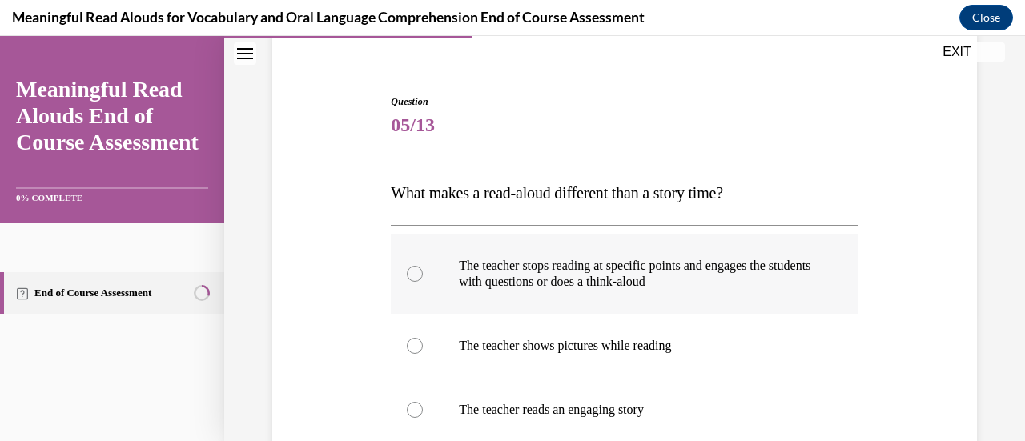
click at [416, 271] on div at bounding box center [415, 274] width 16 height 16
click at [416, 271] on input "The teacher stops reading at specific points and engages the students with ques…" at bounding box center [415, 274] width 16 height 16
radio input "true"
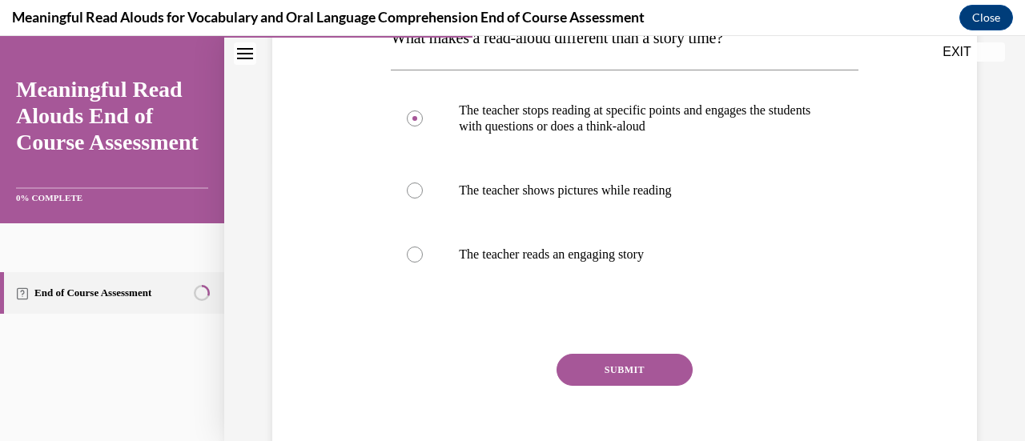
scroll to position [289, 0]
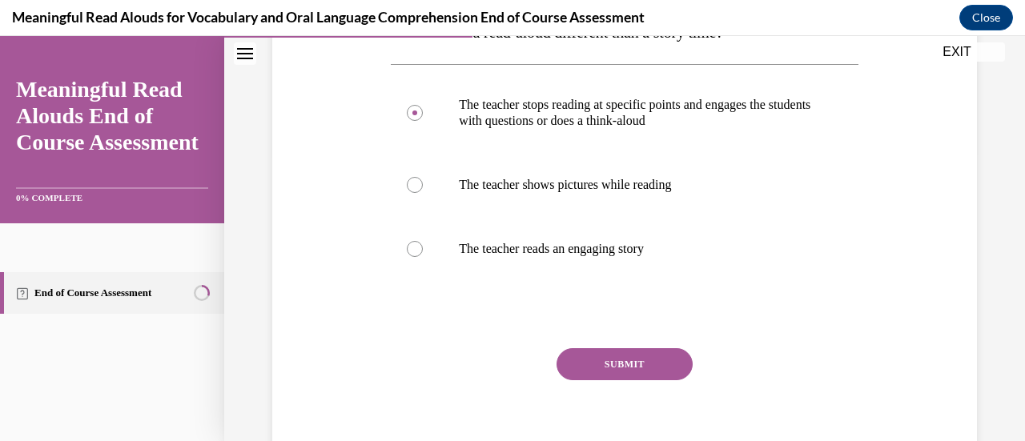
click at [616, 358] on button "SUBMIT" at bounding box center [624, 364] width 136 height 32
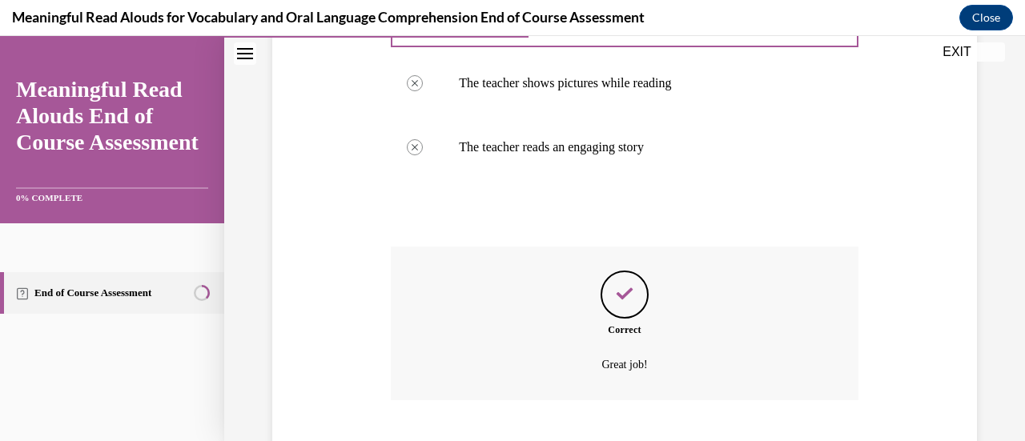
scroll to position [488, 0]
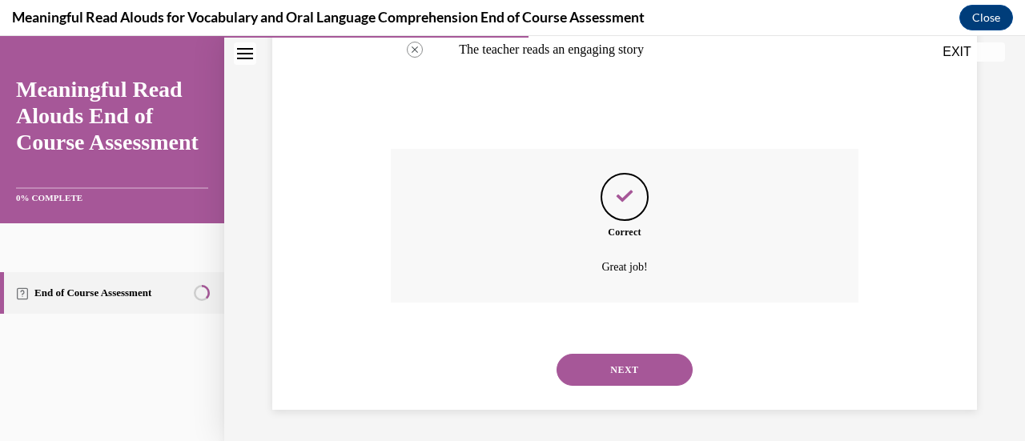
click at [616, 369] on button "NEXT" at bounding box center [624, 370] width 136 height 32
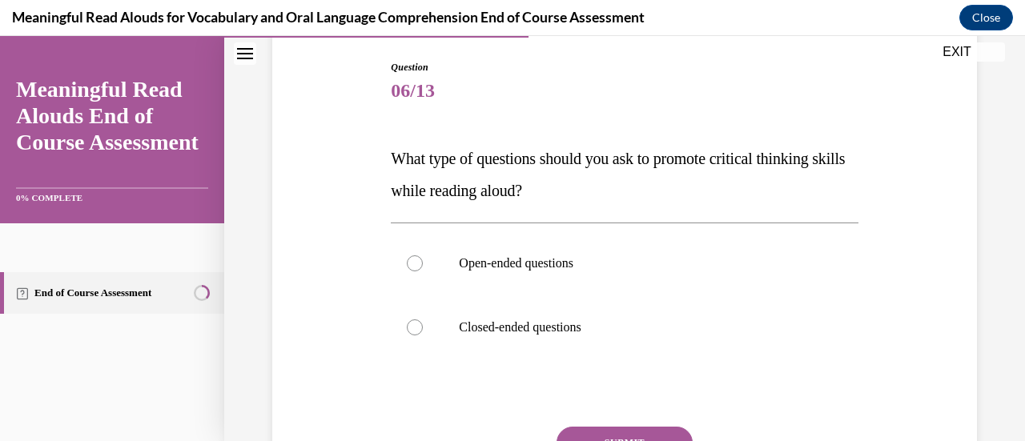
scroll to position [169, 0]
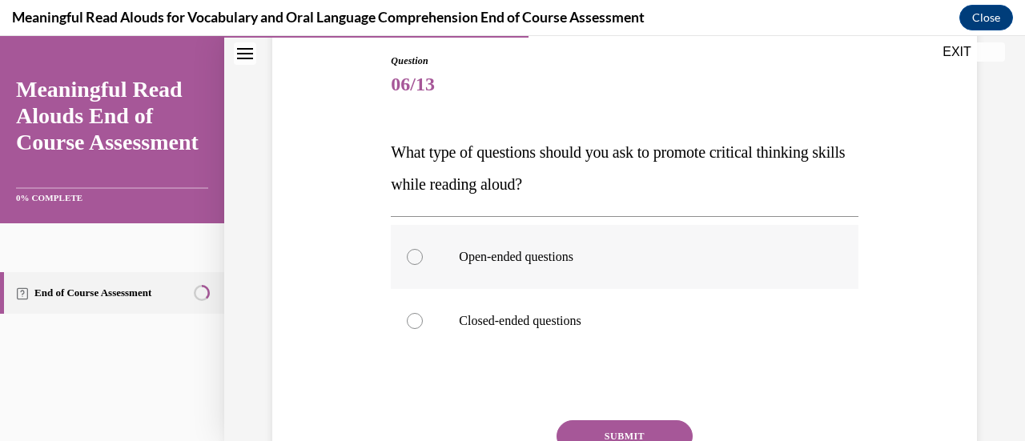
click at [413, 259] on div at bounding box center [415, 257] width 16 height 16
click at [413, 259] on input "Open-ended questions" at bounding box center [415, 257] width 16 height 16
radio input "true"
click at [617, 432] on button "SUBMIT" at bounding box center [624, 436] width 136 height 32
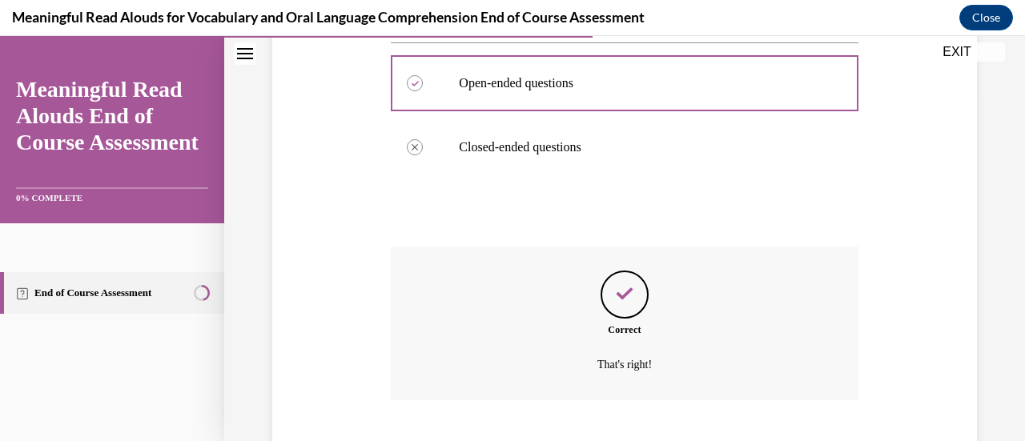
scroll to position [440, 0]
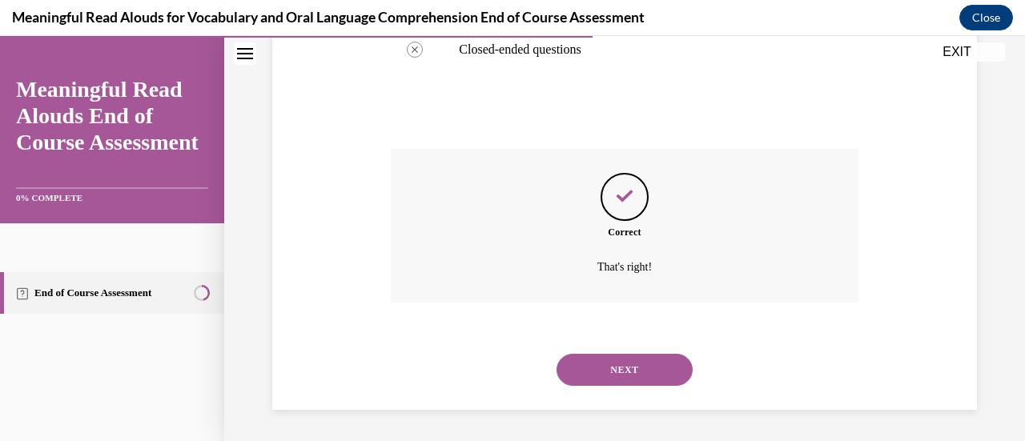
click at [621, 367] on button "NEXT" at bounding box center [624, 370] width 136 height 32
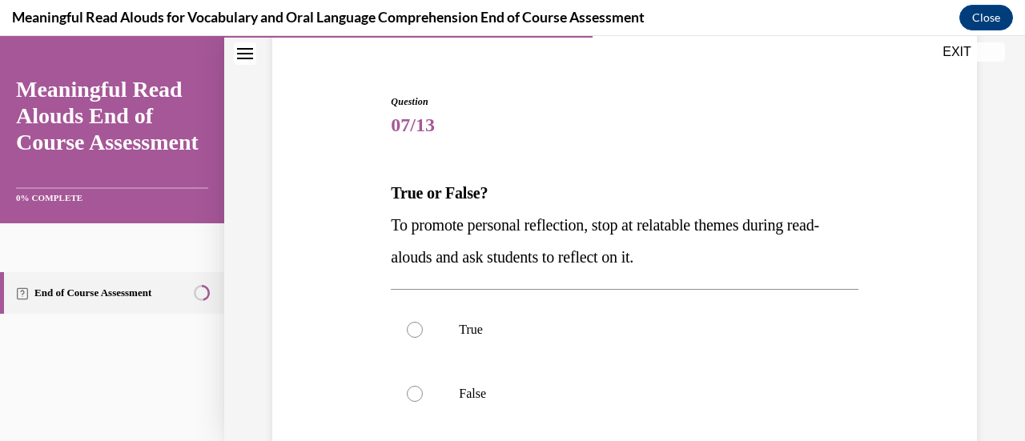
scroll to position [160, 0]
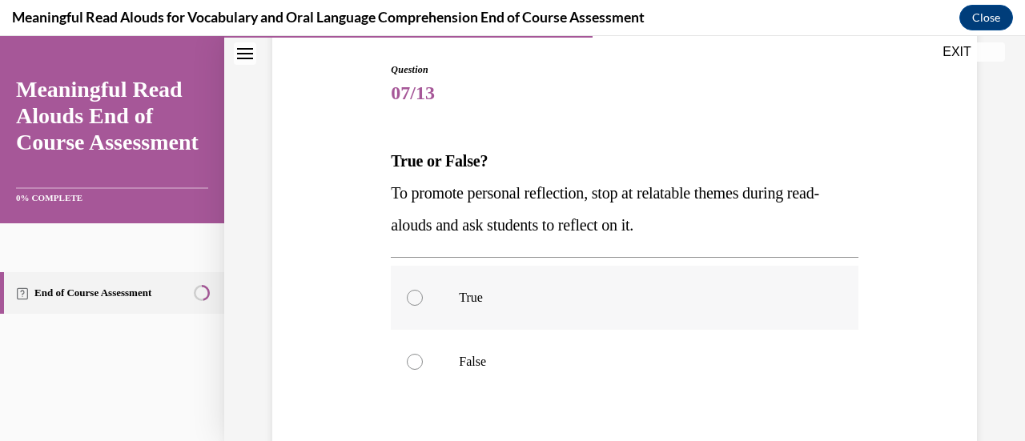
click at [410, 303] on div at bounding box center [415, 298] width 16 height 16
click at [410, 303] on input "True" at bounding box center [415, 298] width 16 height 16
radio input "true"
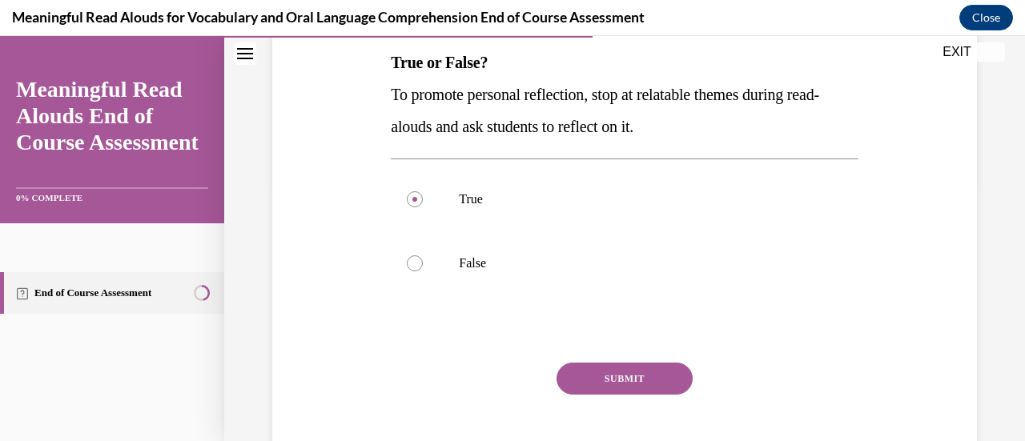
scroll to position [259, 0]
click at [619, 367] on button "SUBMIT" at bounding box center [624, 378] width 136 height 32
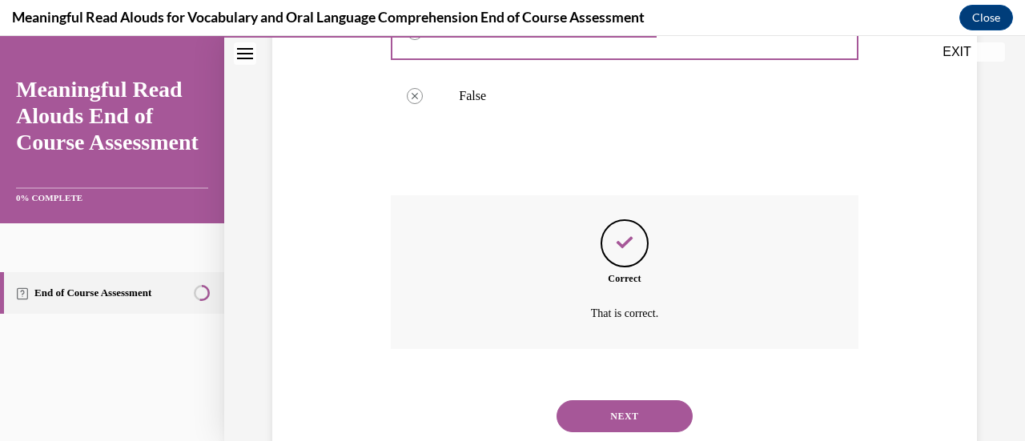
scroll to position [472, 0]
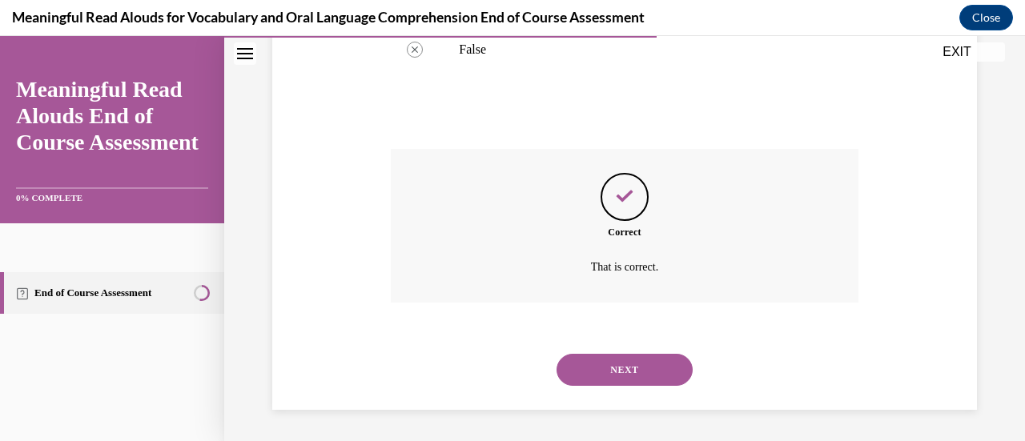
click at [612, 367] on button "NEXT" at bounding box center [624, 370] width 136 height 32
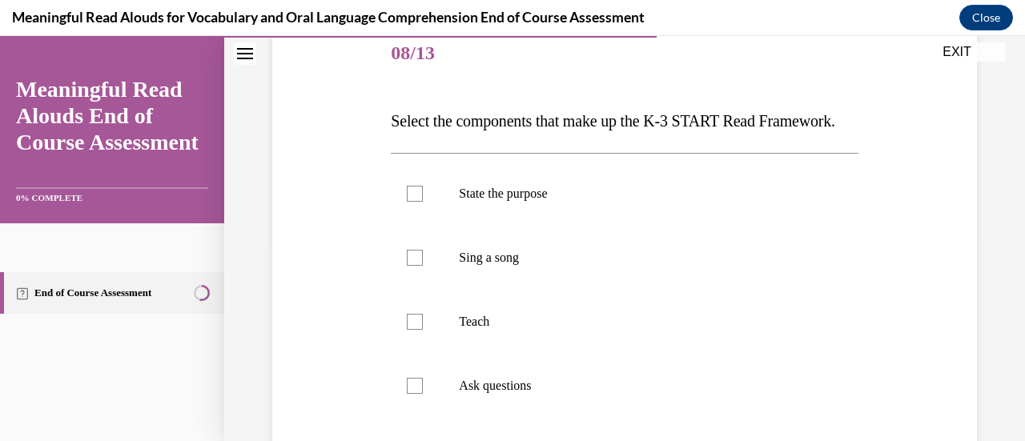
scroll to position [197, 0]
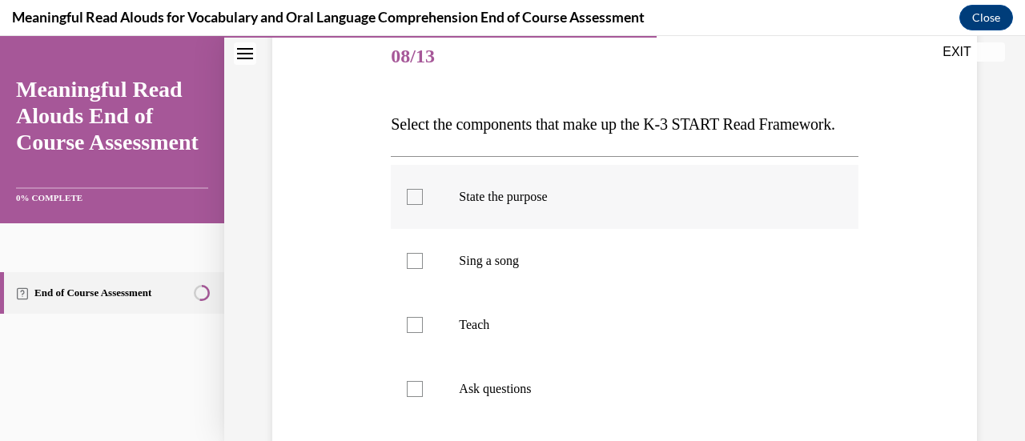
click at [418, 205] on div at bounding box center [415, 197] width 16 height 16
click at [418, 205] on input "State the purpose" at bounding box center [415, 197] width 16 height 16
checkbox input "true"
click at [416, 333] on div at bounding box center [415, 325] width 16 height 16
click at [416, 333] on input "Teach" at bounding box center [415, 325] width 16 height 16
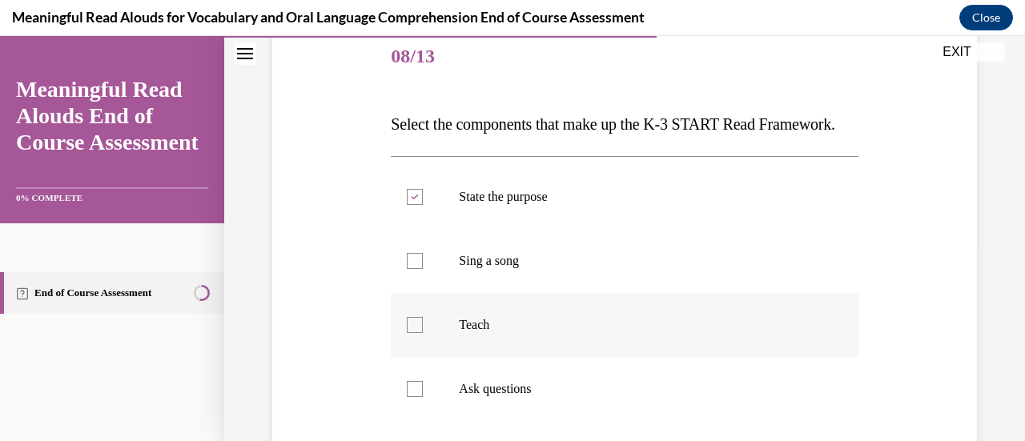
checkbox input "true"
click at [412, 397] on div at bounding box center [415, 389] width 16 height 16
click at [412, 397] on input "Ask questions" at bounding box center [415, 389] width 16 height 16
checkbox input "true"
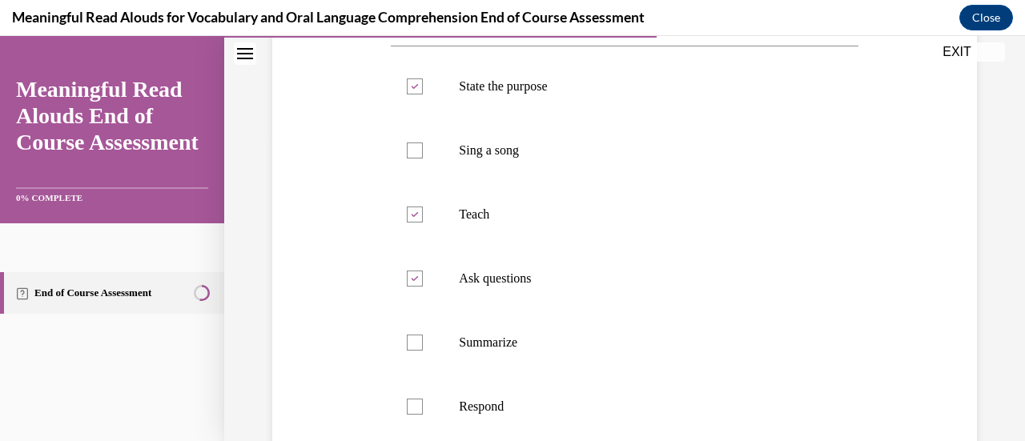
scroll to position [278, 0]
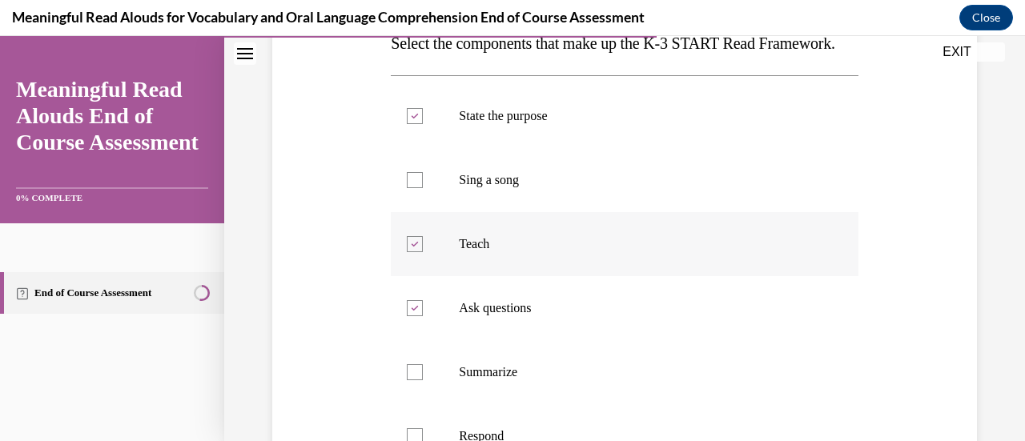
click at [418, 252] on div at bounding box center [415, 244] width 16 height 16
click at [418, 252] on input "Teach" at bounding box center [415, 244] width 16 height 16
click at [419, 252] on div at bounding box center [415, 244] width 16 height 16
click at [419, 252] on input "Teach" at bounding box center [415, 244] width 16 height 16
checkbox input "true"
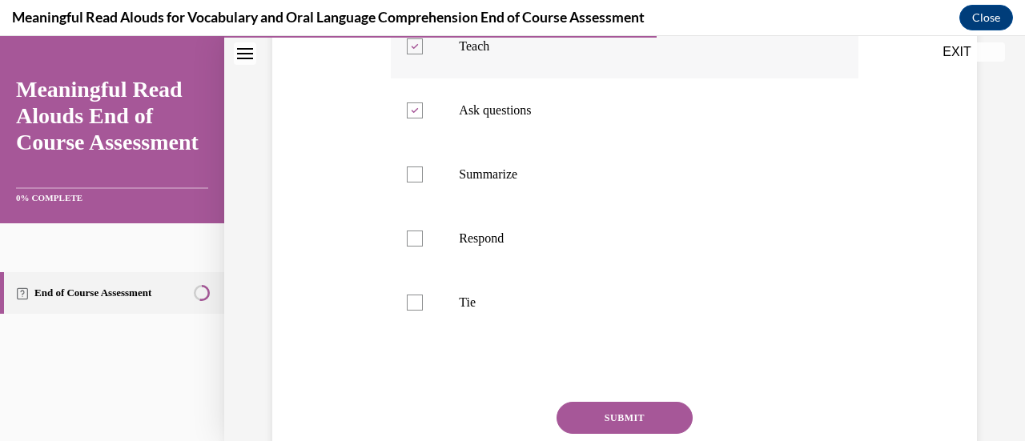
scroll to position [483, 0]
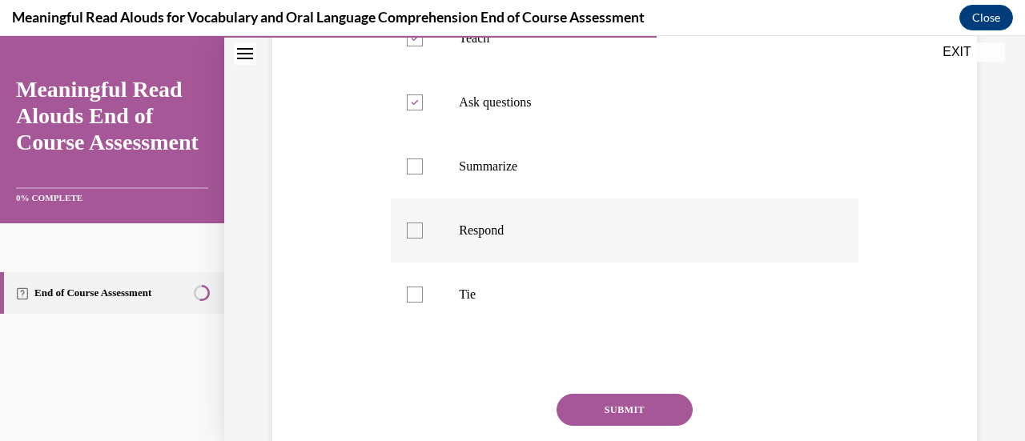
click at [421, 258] on label "Respond" at bounding box center [624, 231] width 467 height 64
click at [421, 239] on input "Respond" at bounding box center [415, 231] width 16 height 16
checkbox input "true"
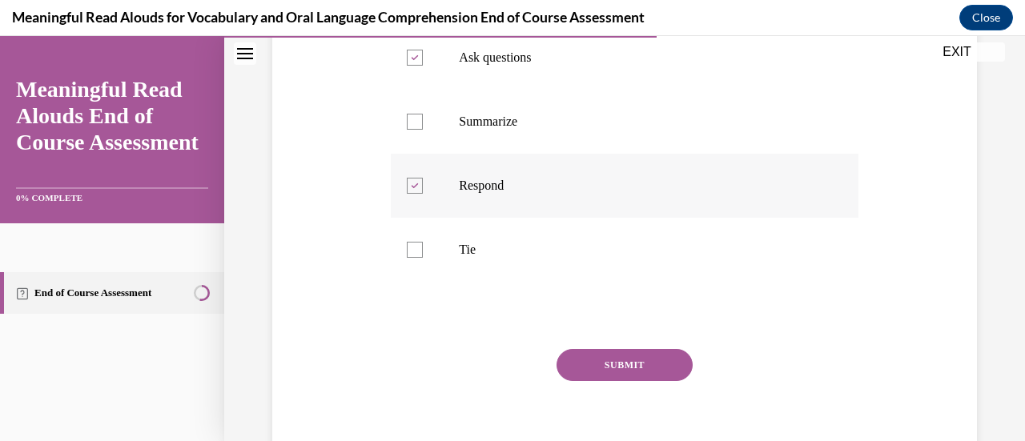
scroll to position [537, 0]
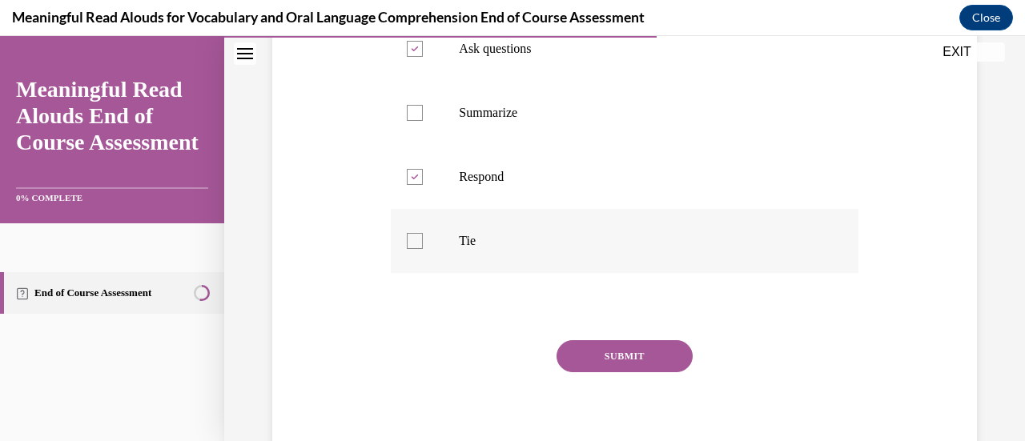
click at [418, 249] on div at bounding box center [415, 241] width 16 height 16
click at [418, 249] on input "Tie" at bounding box center [415, 241] width 16 height 16
checkbox input "true"
click at [631, 372] on button "SUBMIT" at bounding box center [624, 356] width 136 height 32
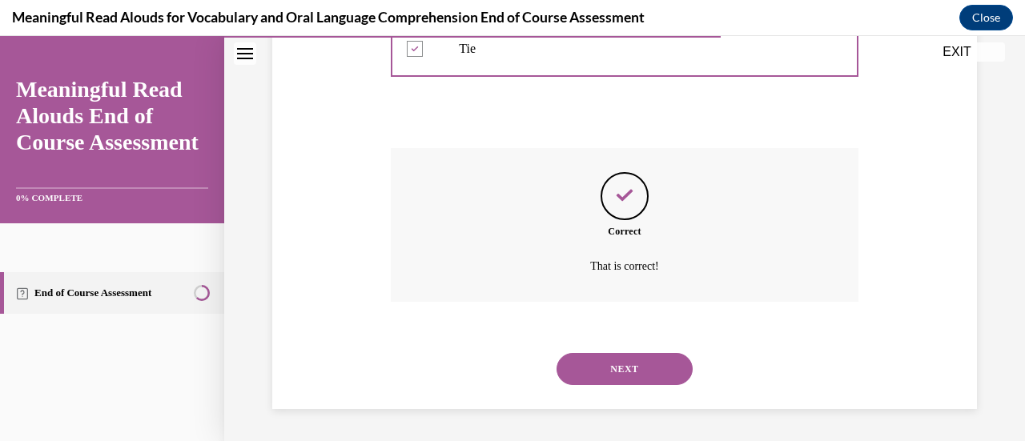
scroll to position [760, 0]
click at [632, 383] on button "NEXT" at bounding box center [624, 369] width 136 height 32
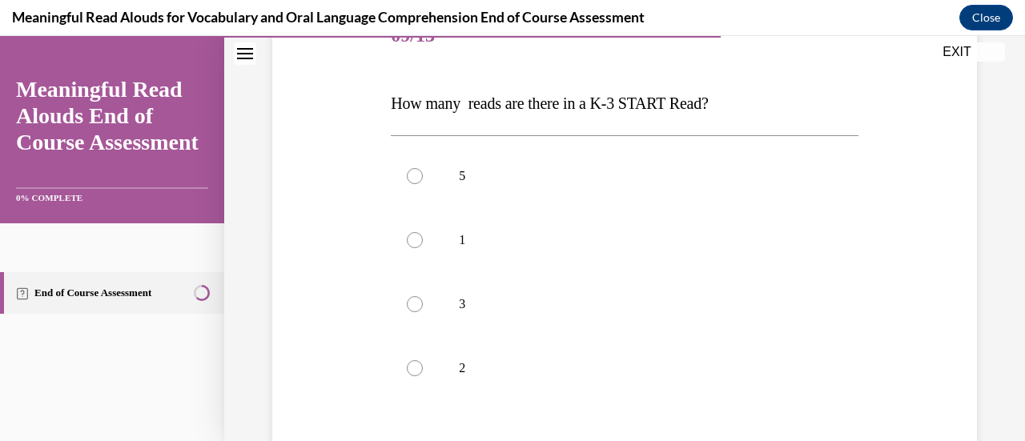
scroll to position [219, 0]
click at [414, 297] on div at bounding box center [415, 303] width 16 height 16
click at [414, 297] on input "3" at bounding box center [415, 303] width 16 height 16
radio input "true"
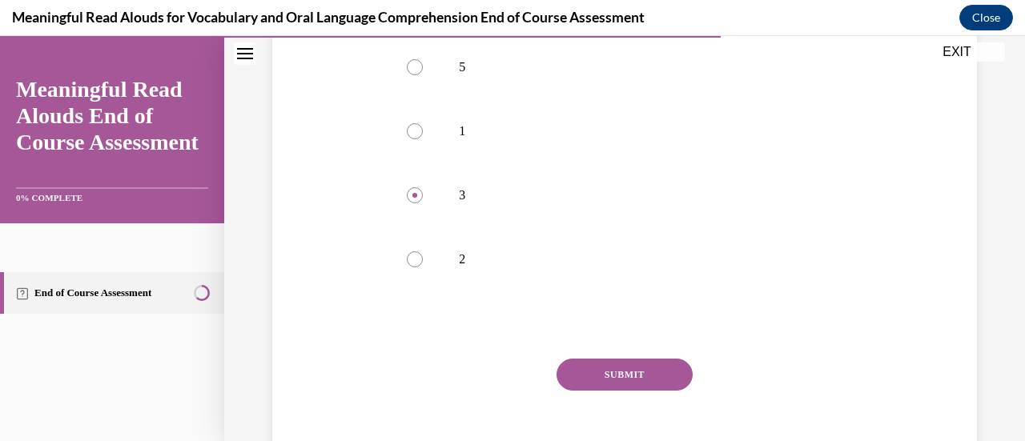
scroll to position [371, 0]
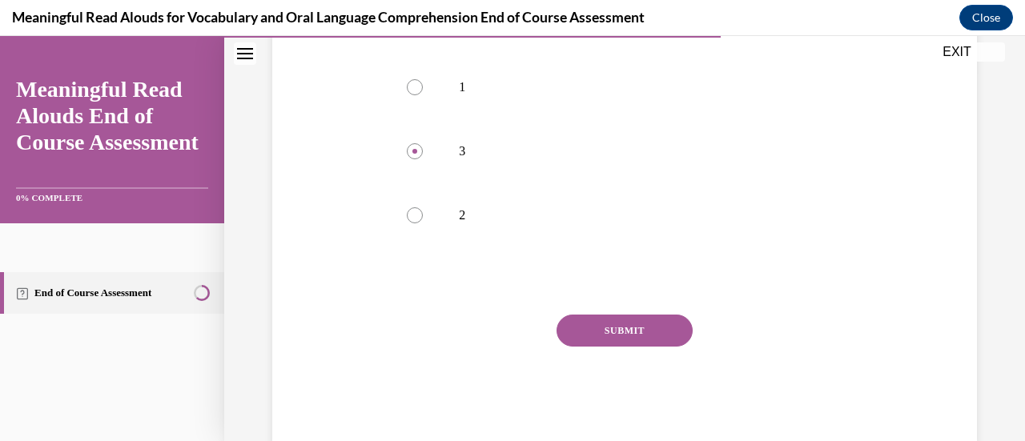
click at [628, 330] on button "SUBMIT" at bounding box center [624, 331] width 136 height 32
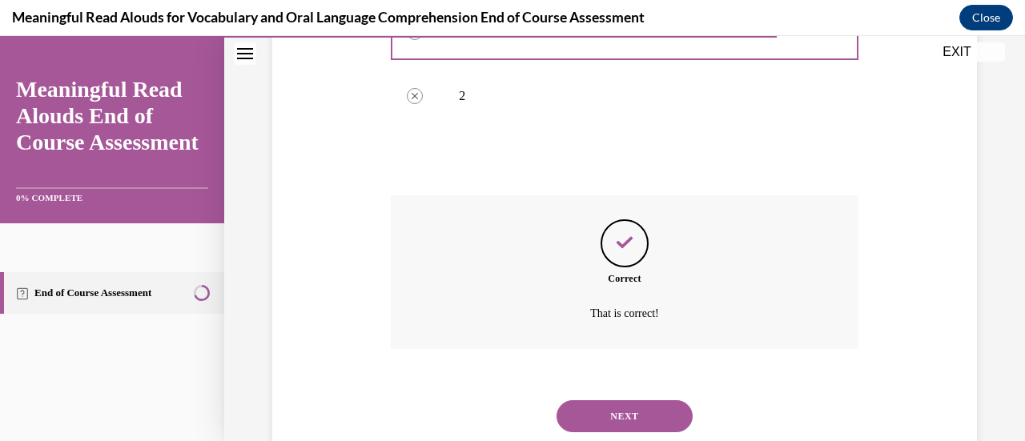
scroll to position [536, 0]
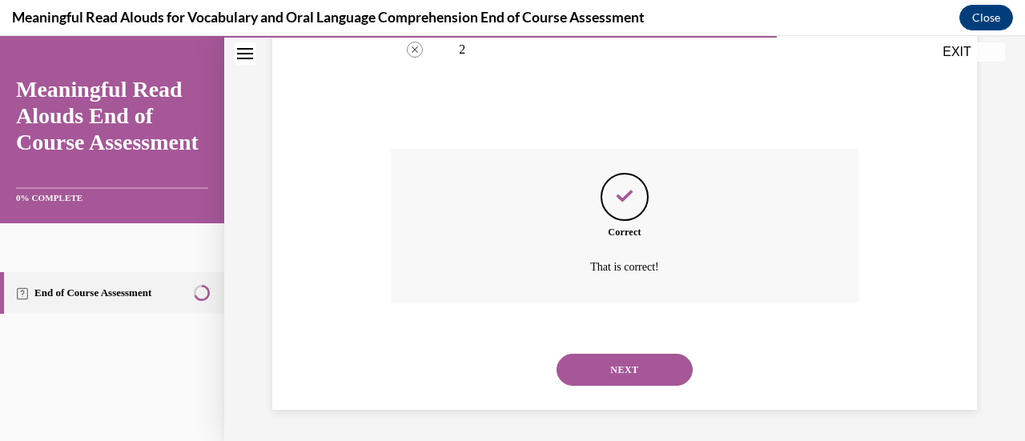
click at [616, 363] on button "NEXT" at bounding box center [624, 370] width 136 height 32
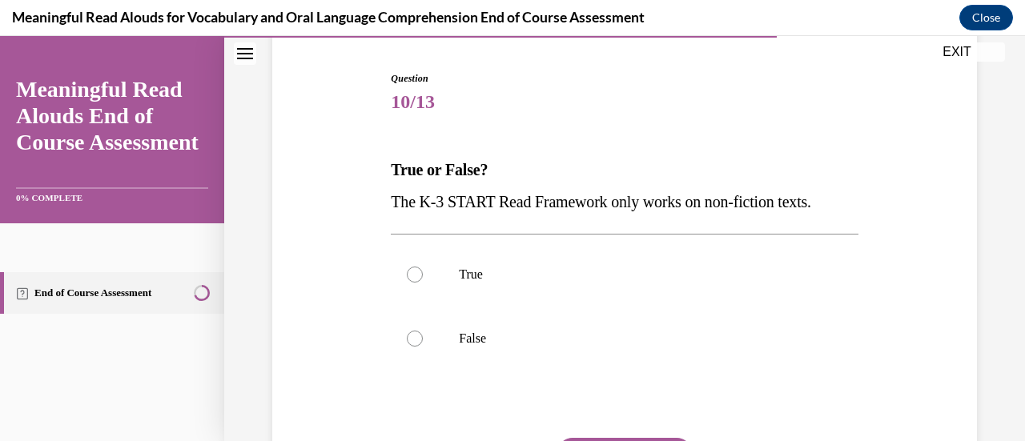
scroll to position [155, 0]
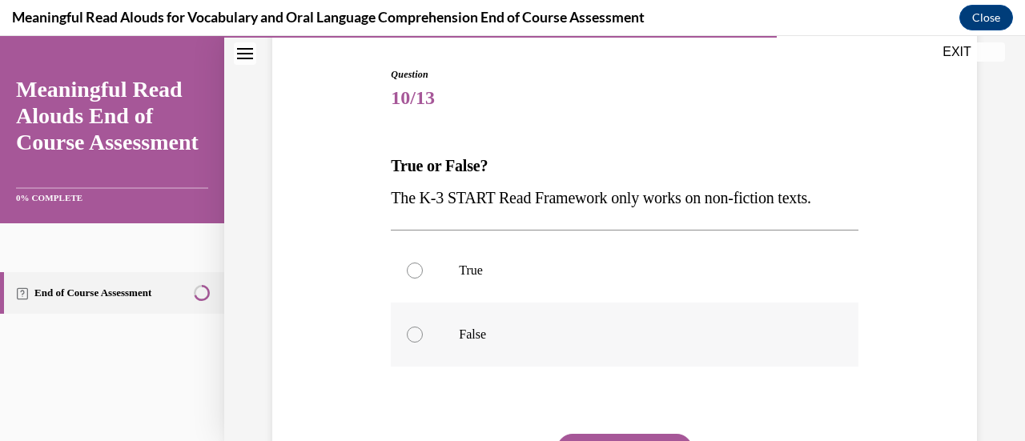
click at [415, 334] on div at bounding box center [415, 335] width 16 height 16
click at [415, 334] on input "False" at bounding box center [415, 335] width 16 height 16
radio input "true"
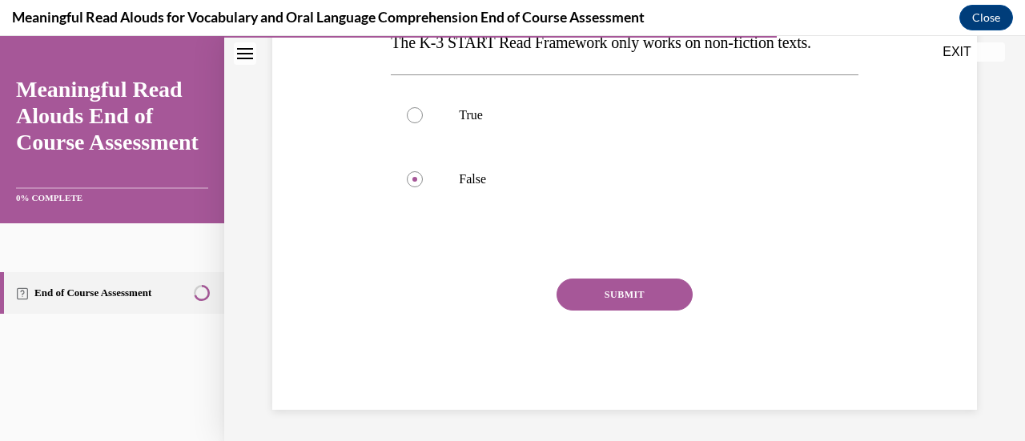
click at [628, 304] on button "SUBMIT" at bounding box center [624, 295] width 136 height 32
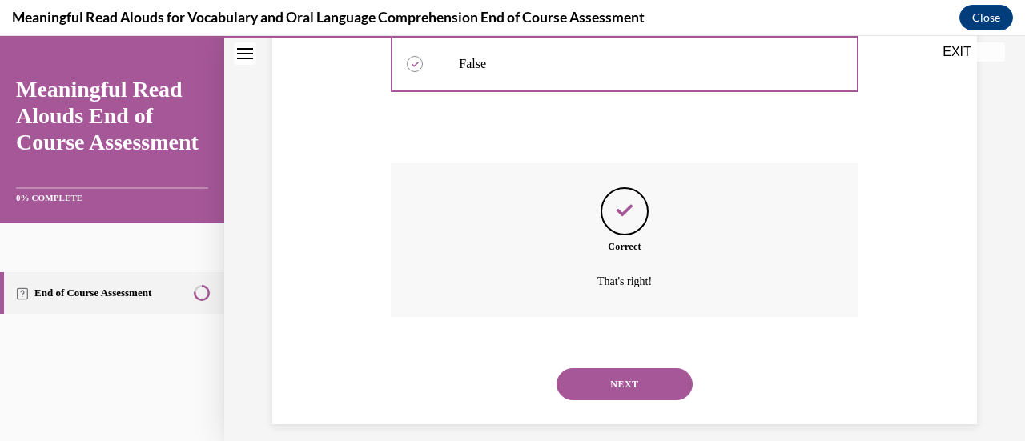
scroll to position [440, 0]
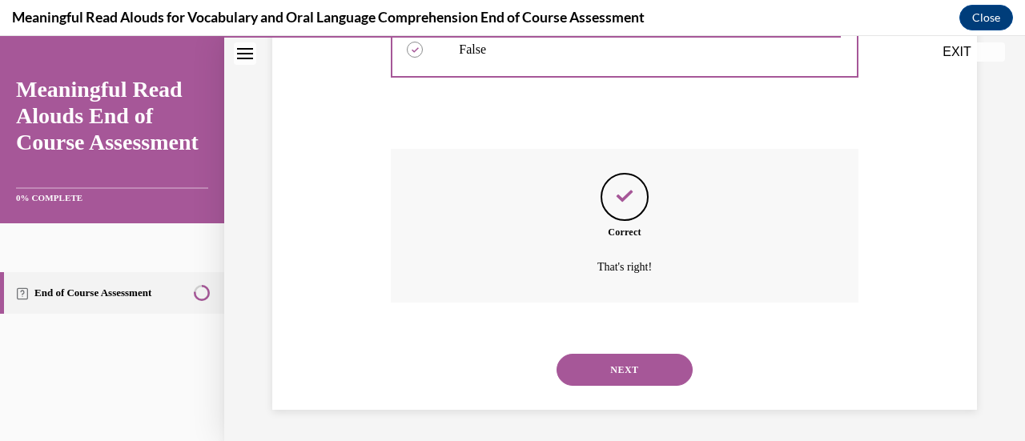
click at [628, 368] on button "NEXT" at bounding box center [624, 370] width 136 height 32
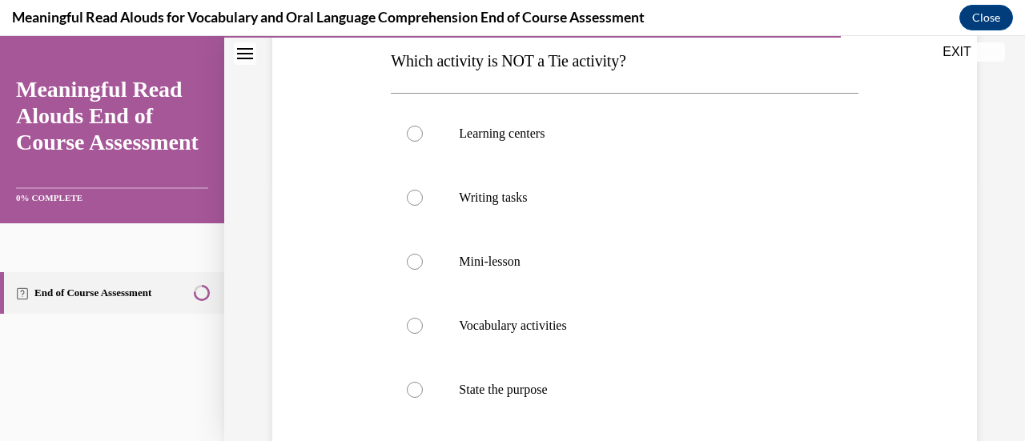
scroll to position [255, 0]
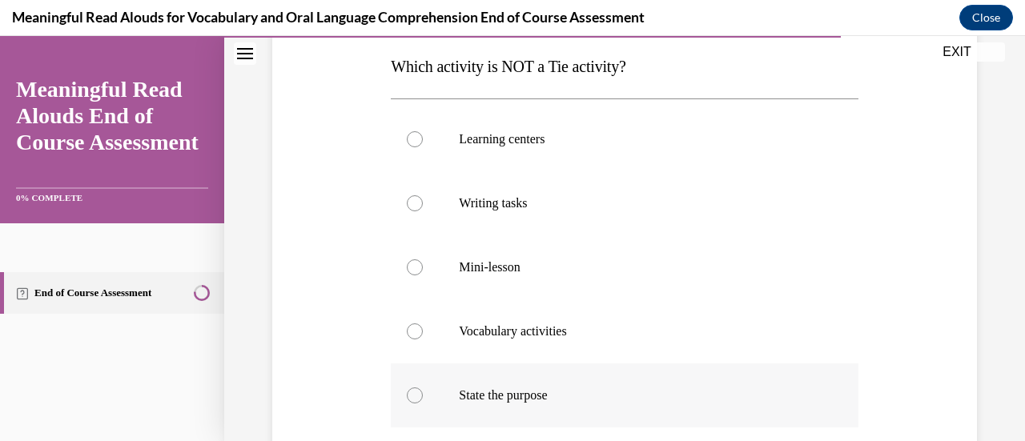
click at [426, 407] on label "State the purpose" at bounding box center [624, 395] width 467 height 64
click at [423, 403] on input "State the purpose" at bounding box center [415, 395] width 16 height 16
radio input "true"
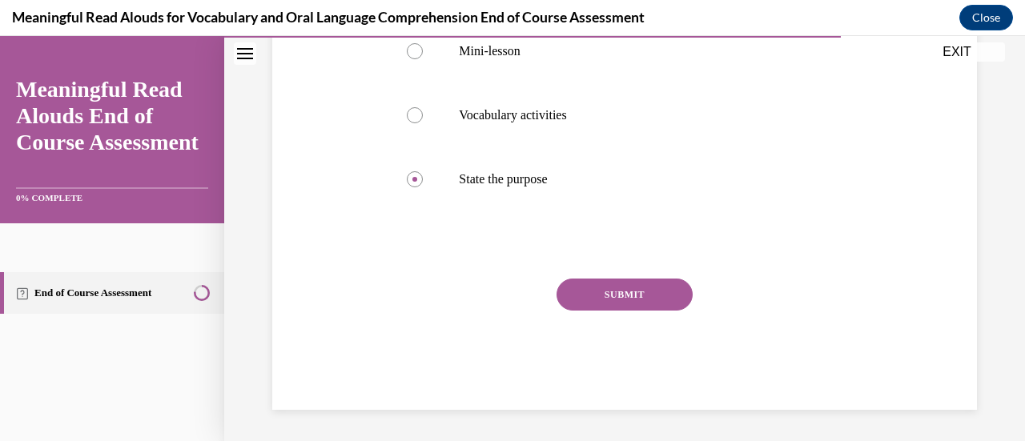
click at [626, 294] on button "SUBMIT" at bounding box center [624, 295] width 136 height 32
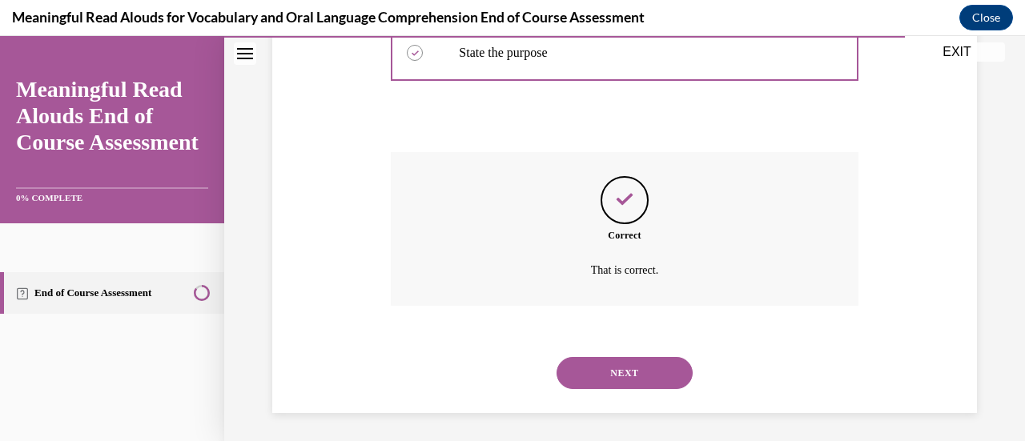
scroll to position [600, 0]
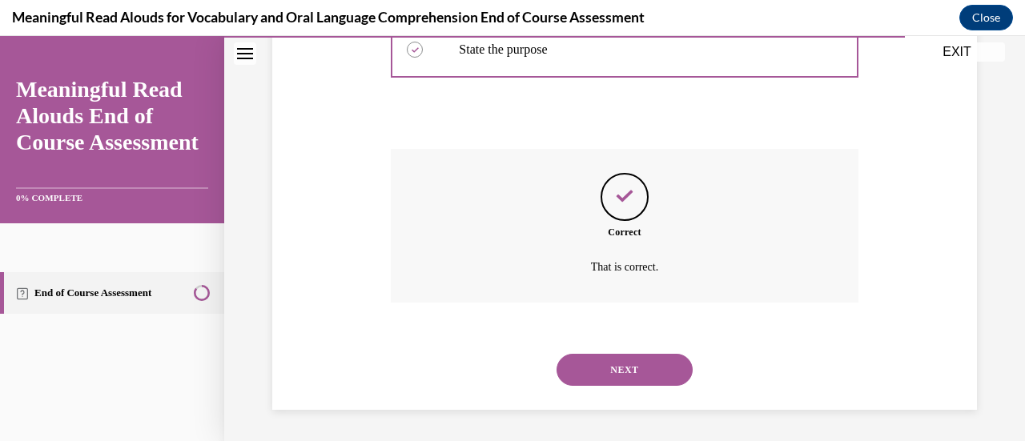
click at [625, 368] on button "NEXT" at bounding box center [624, 370] width 136 height 32
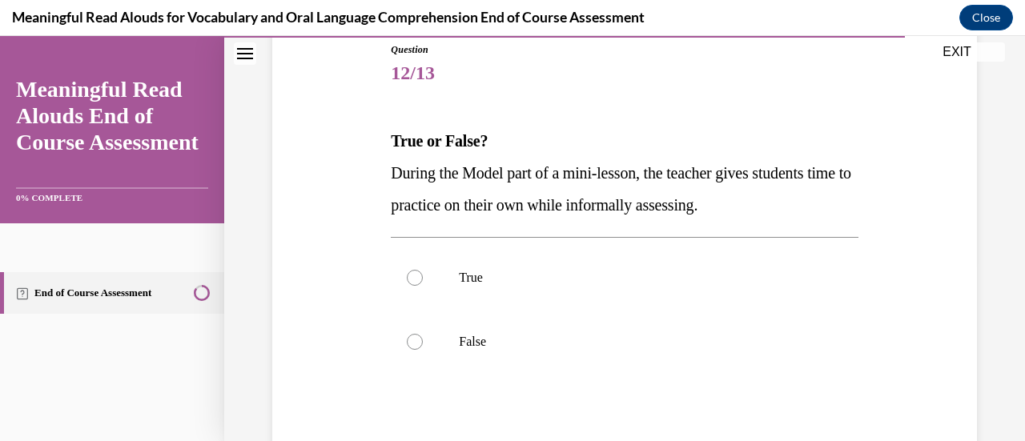
scroll to position [181, 0]
click at [431, 359] on label "False" at bounding box center [624, 341] width 467 height 64
click at [423, 349] on input "False" at bounding box center [415, 341] width 16 height 16
radio input "true"
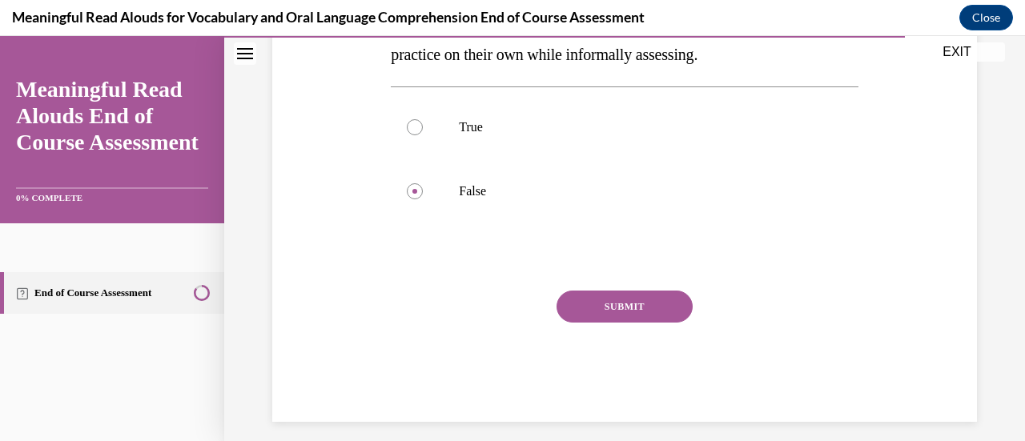
click at [640, 320] on button "SUBMIT" at bounding box center [624, 307] width 136 height 32
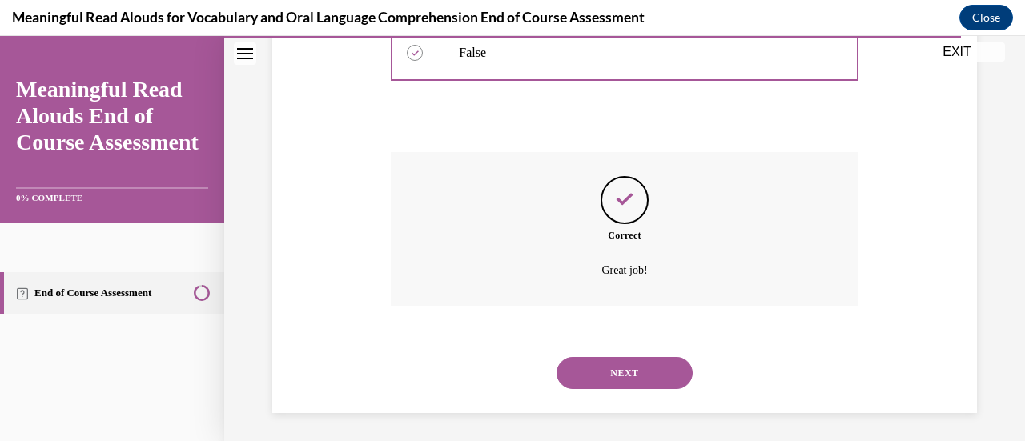
scroll to position [472, 0]
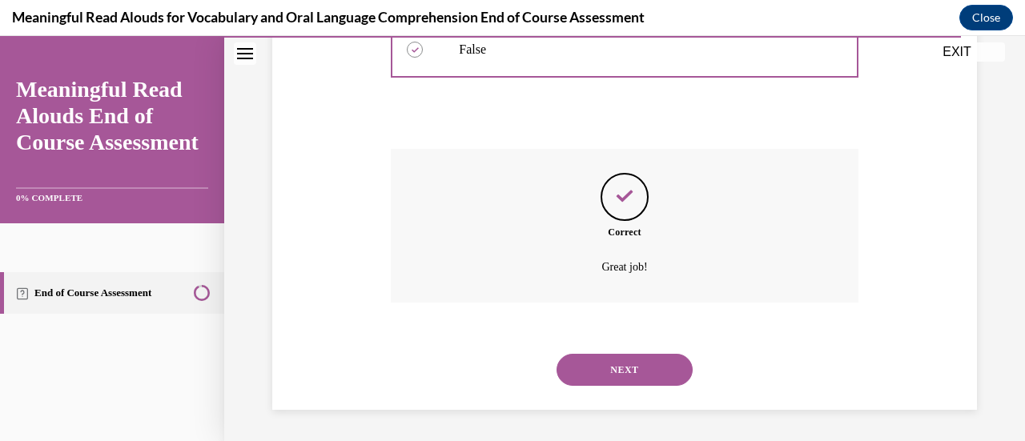
click at [638, 381] on button "NEXT" at bounding box center [624, 370] width 136 height 32
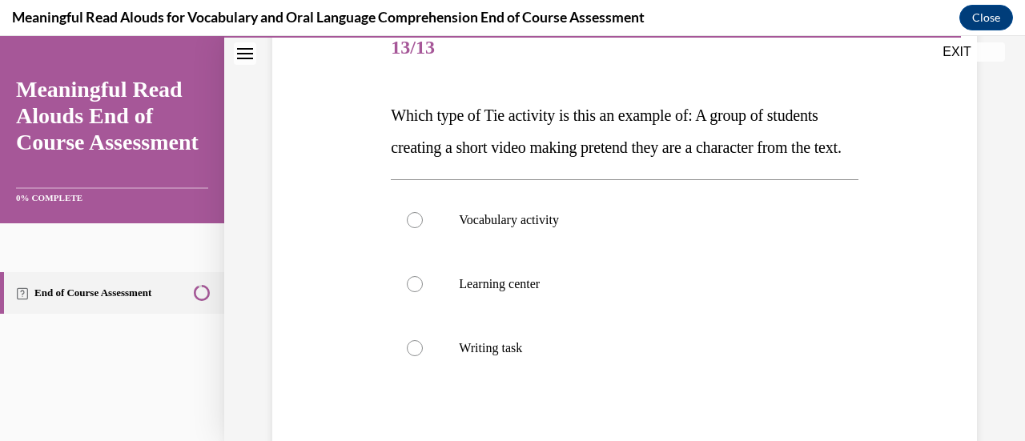
scroll to position [211, 0]
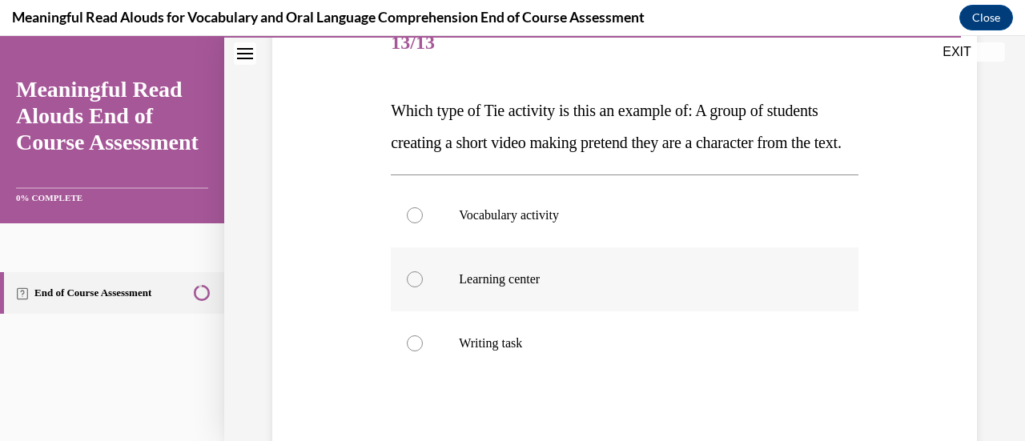
click at [430, 311] on label "Learning center" at bounding box center [624, 279] width 467 height 64
click at [423, 287] on input "Learning center" at bounding box center [415, 279] width 16 height 16
radio input "true"
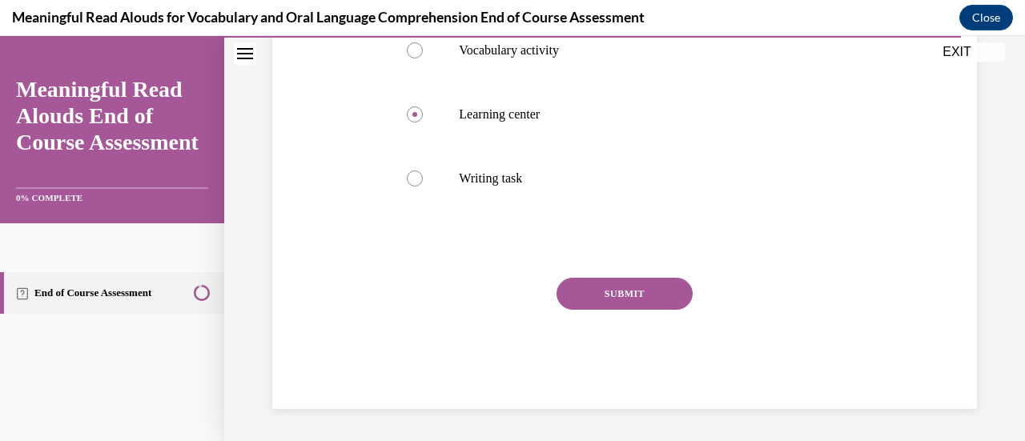
click at [632, 301] on button "SUBMIT" at bounding box center [624, 294] width 136 height 32
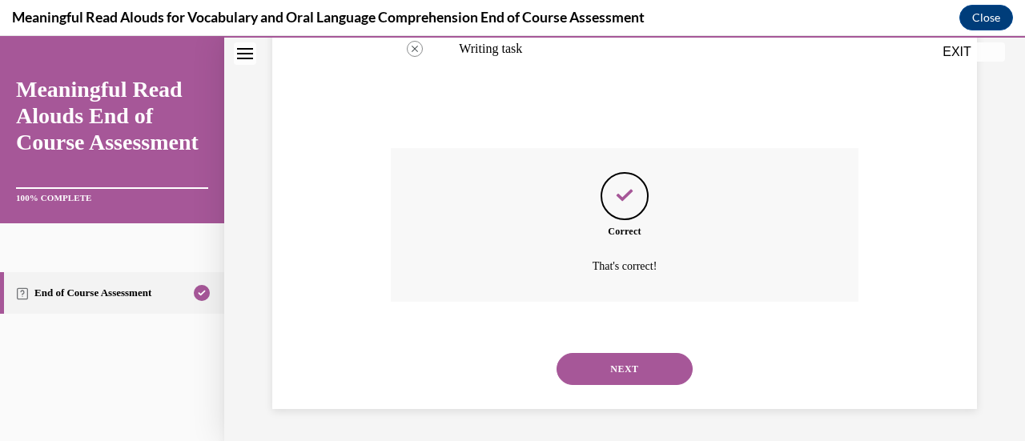
scroll to position [536, 0]
click at [624, 368] on button "NEXT" at bounding box center [624, 369] width 136 height 32
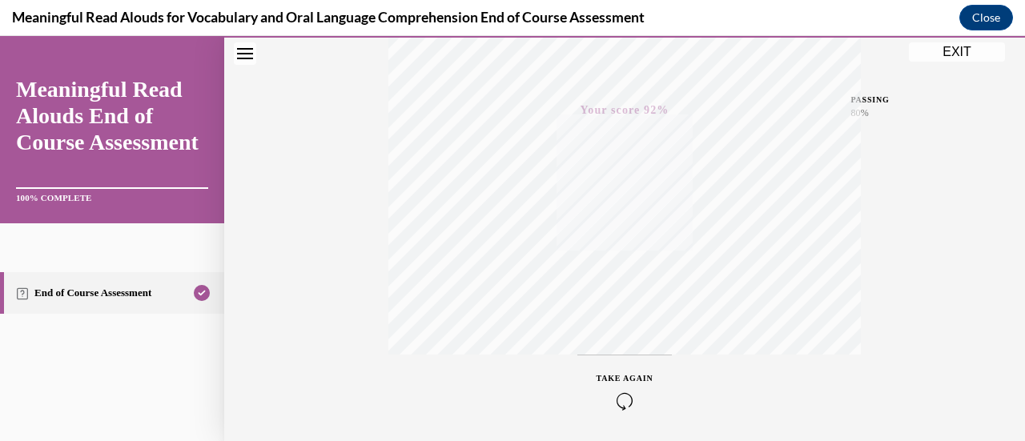
scroll to position [353, 0]
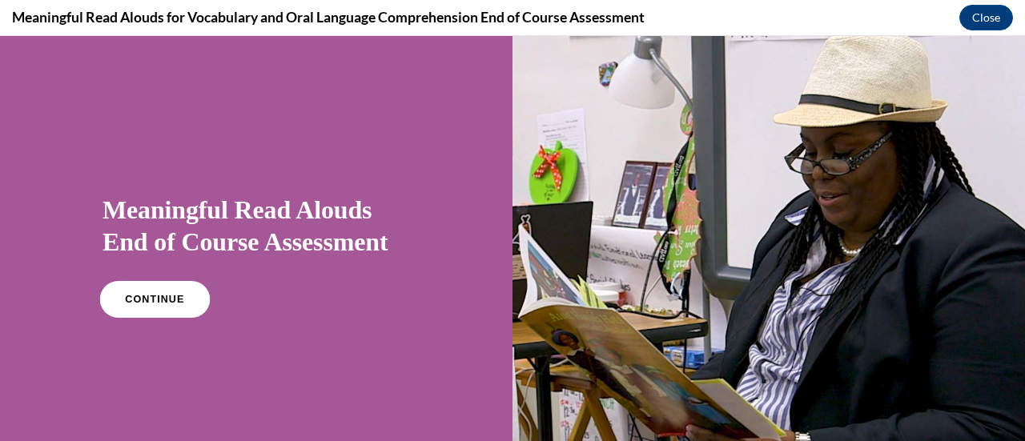
click at [163, 302] on span "CONTINUE" at bounding box center [154, 300] width 59 height 12
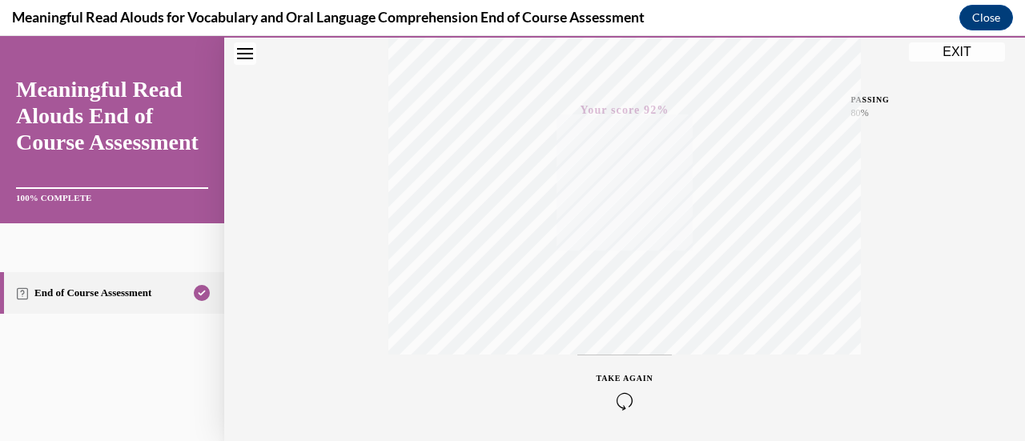
scroll to position [415, 0]
click at [110, 291] on link "End of Course Assessment" at bounding box center [112, 293] width 224 height 42
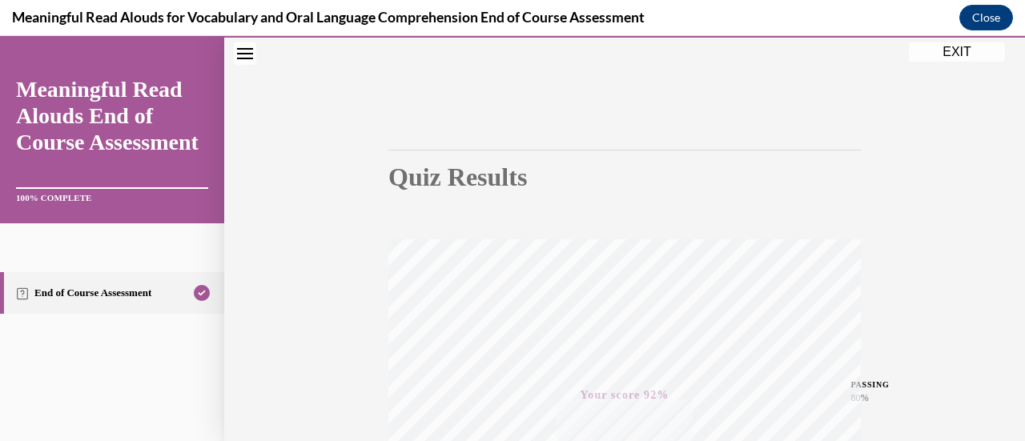
scroll to position [0, 0]
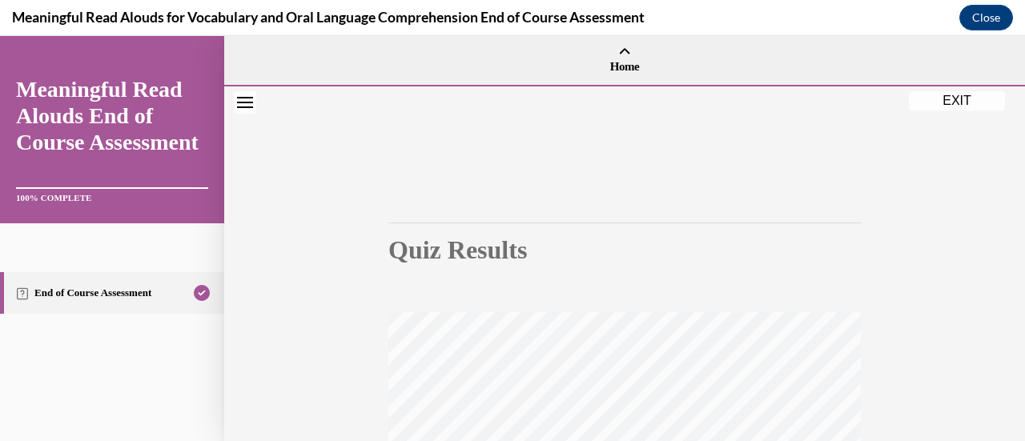
drag, startPoint x: 244, startPoint y: 103, endPoint x: 298, endPoint y: 144, distance: 67.4
click at [298, 144] on div "EXIT Meaningful Read Alouds End of Course Assessment 100% COMPLETE End of Cours…" at bounding box center [512, 238] width 1025 height 405
click at [242, 106] on icon "Close navigation menu" at bounding box center [245, 102] width 16 height 11
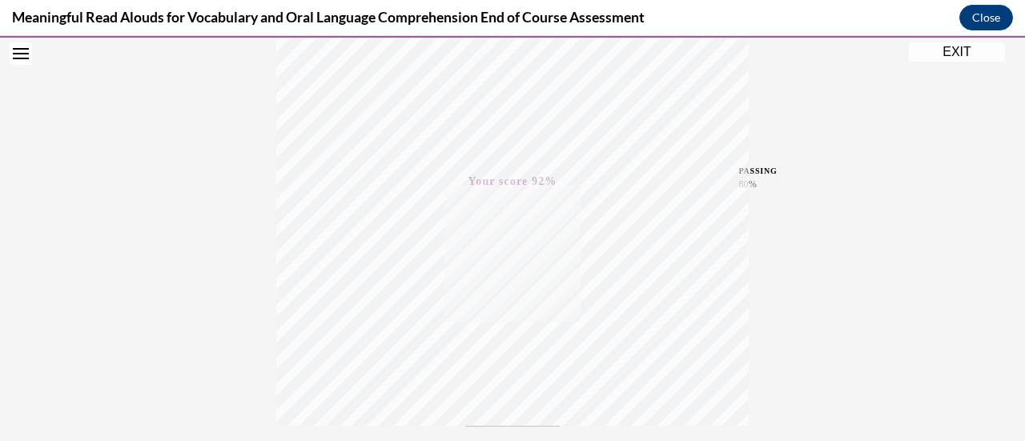
scroll to position [293, 0]
click at [18, 56] on icon "Open navigation menu" at bounding box center [21, 53] width 16 height 11
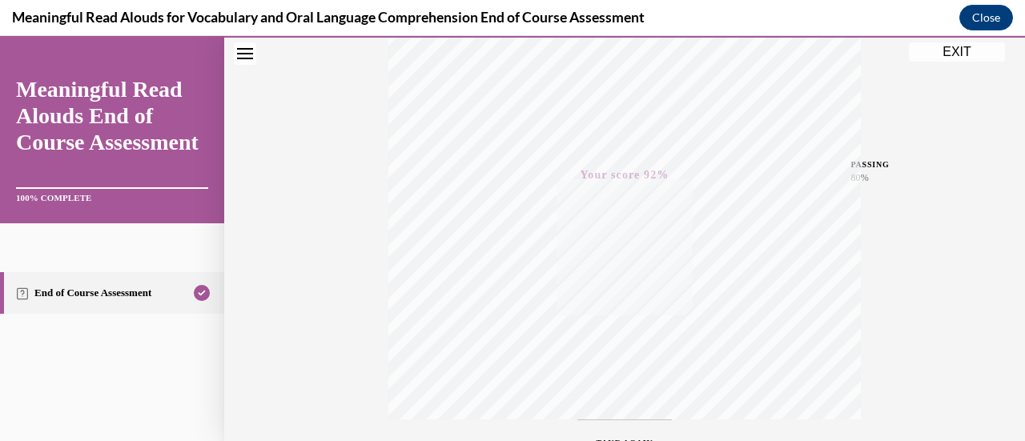
click at [24, 295] on icon "Table of contents" at bounding box center [22, 293] width 13 height 13
click at [70, 113] on link "Meaningful Read Alouds End of Course Assessment" at bounding box center [112, 115] width 192 height 79
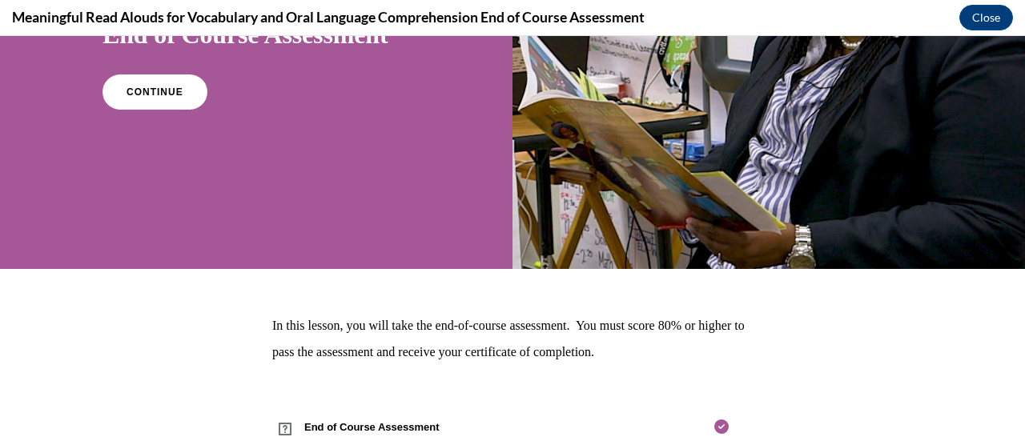
scroll to position [259, 0]
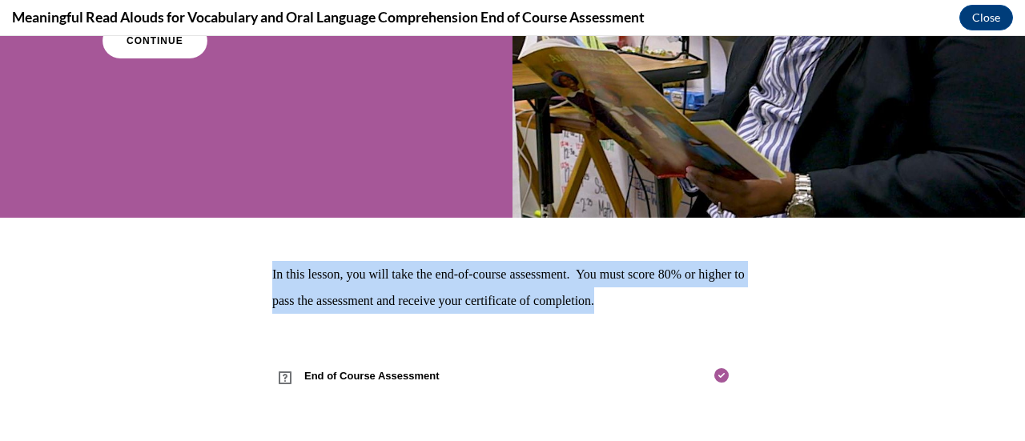
drag, startPoint x: 988, startPoint y: 299, endPoint x: 1024, endPoint y: 110, distance: 191.5
click at [1012, 110] on div "Meaningful Read Alouds End of Course Assessment CONTINUE In this lesson, you wi…" at bounding box center [512, 238] width 1025 height 405
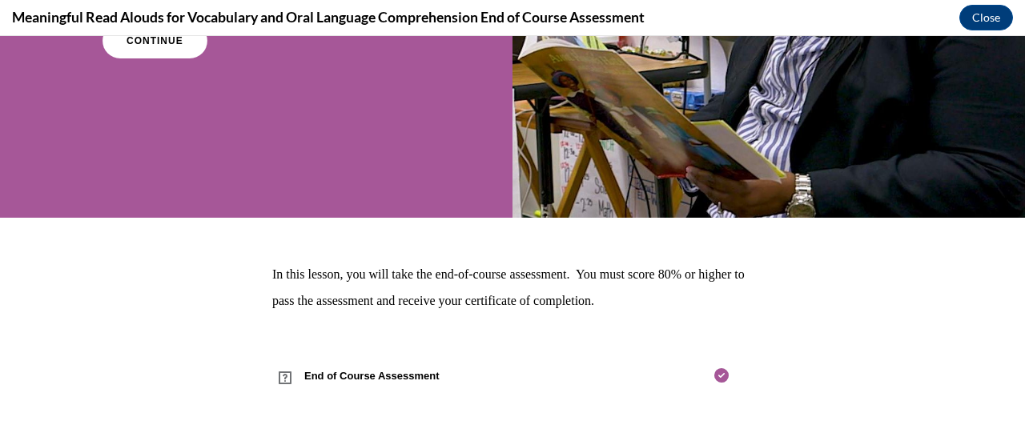
click at [913, 328] on section "In this lesson, you will take the end-of-course assessment. You must score 80% …" at bounding box center [512, 330] width 1025 height 138
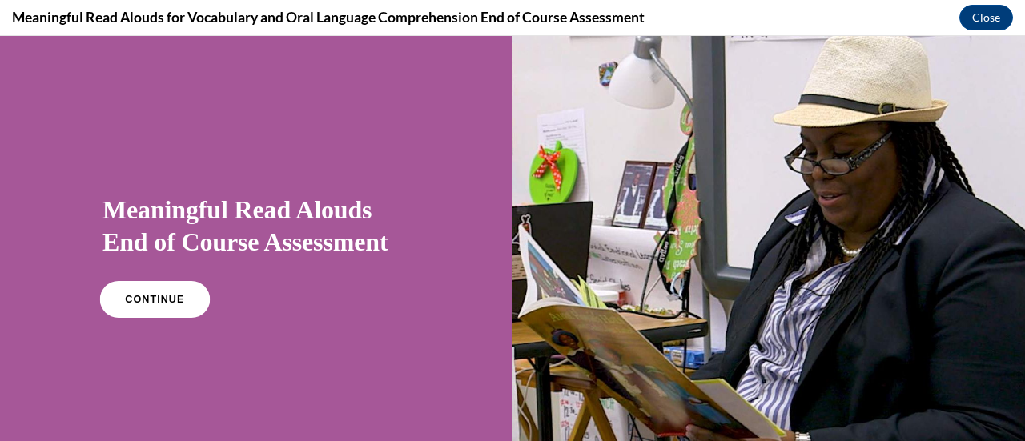
click at [152, 300] on span "CONTINUE" at bounding box center [154, 300] width 59 height 12
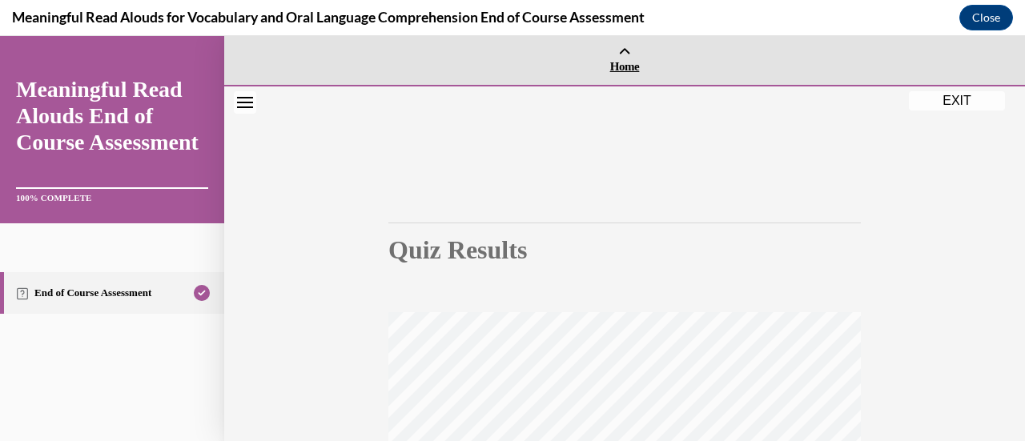
click at [616, 66] on span "Home" at bounding box center [624, 66] width 792 height 14
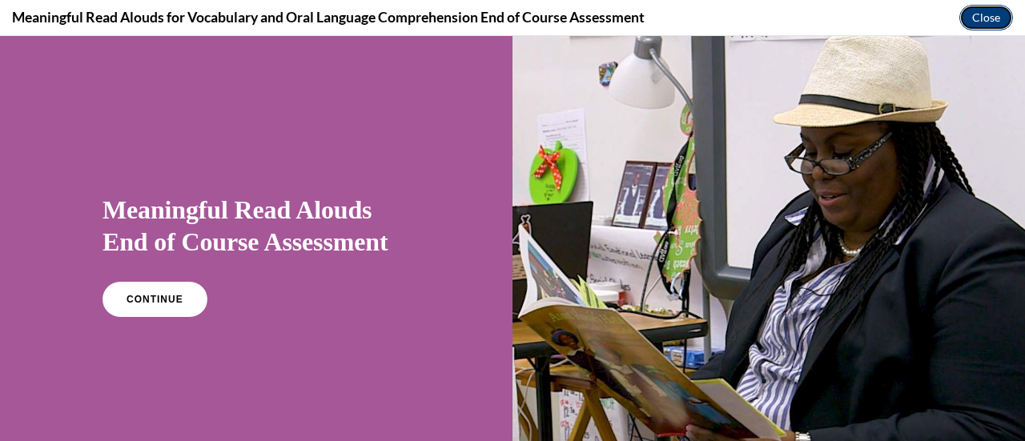
click at [982, 20] on button "Close" at bounding box center [986, 18] width 54 height 26
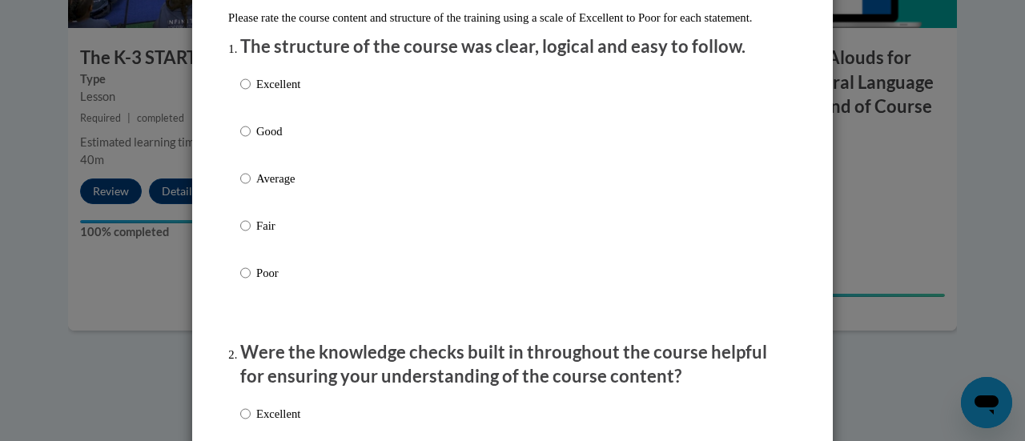
scroll to position [187, 0]
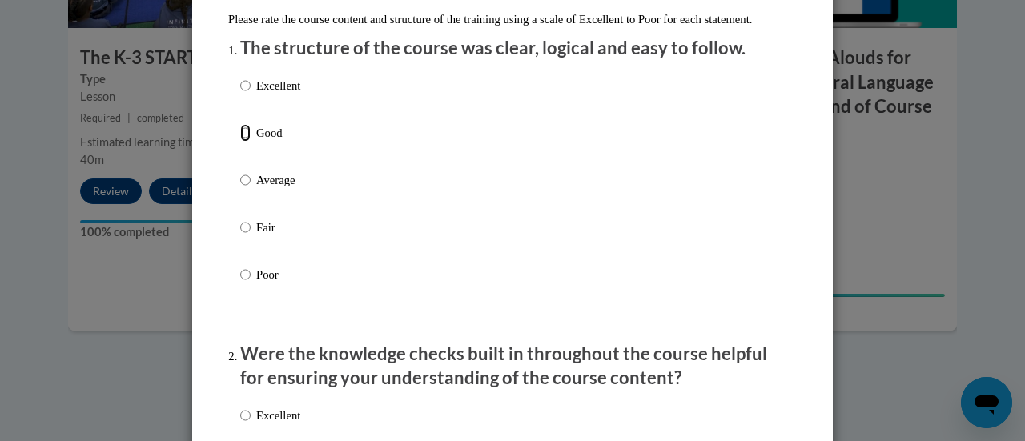
click at [240, 142] on input "Good" at bounding box center [245, 133] width 10 height 18
radio input "true"
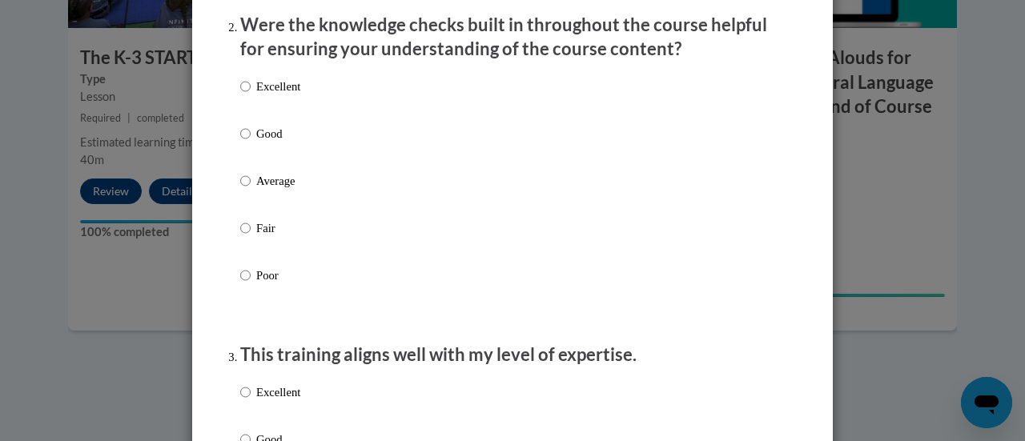
scroll to position [527, 0]
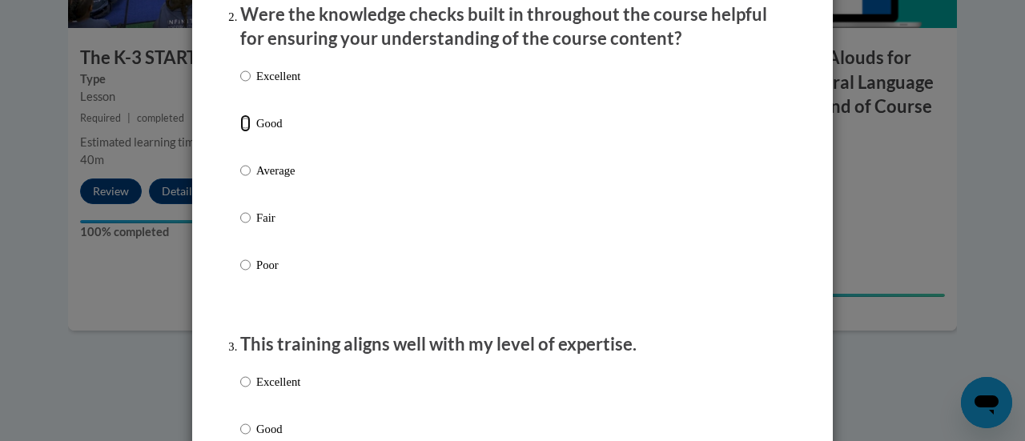
click at [240, 132] on input "Good" at bounding box center [245, 123] width 10 height 18
radio input "true"
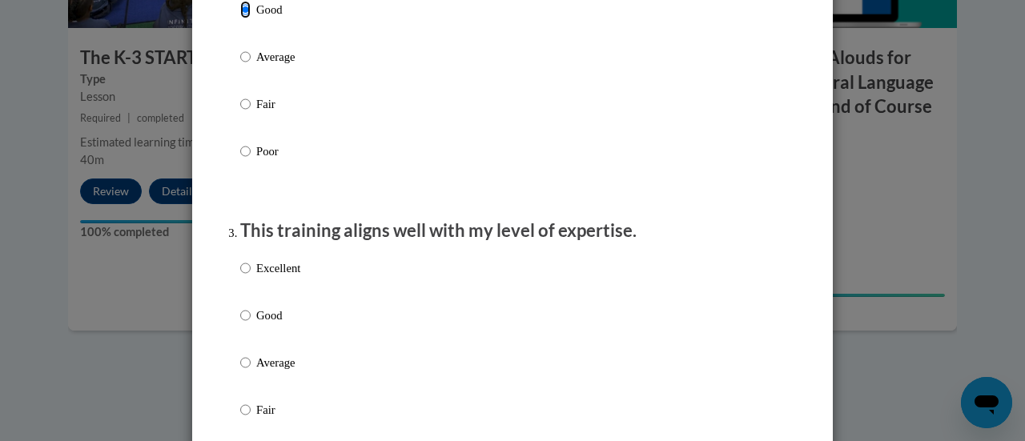
scroll to position [716, 0]
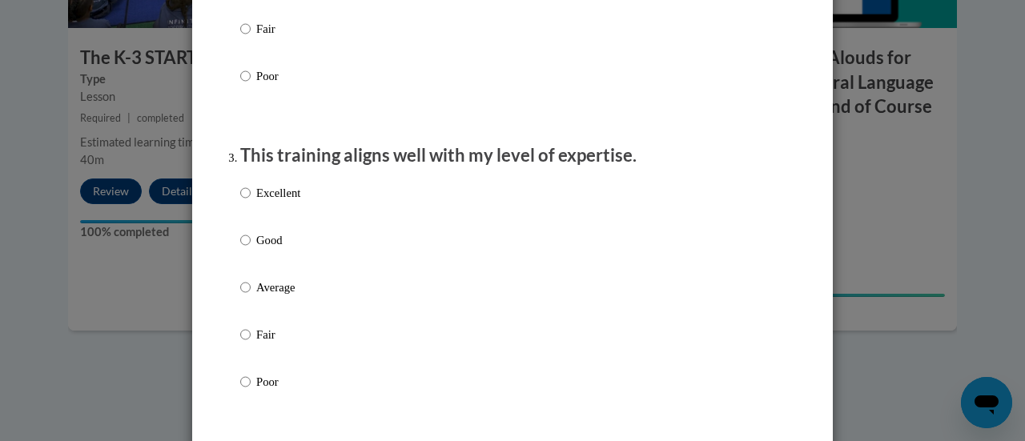
click at [269, 249] on p "Good" at bounding box center [278, 240] width 44 height 18
click at [251, 249] on input "Good" at bounding box center [245, 240] width 10 height 18
radio input "true"
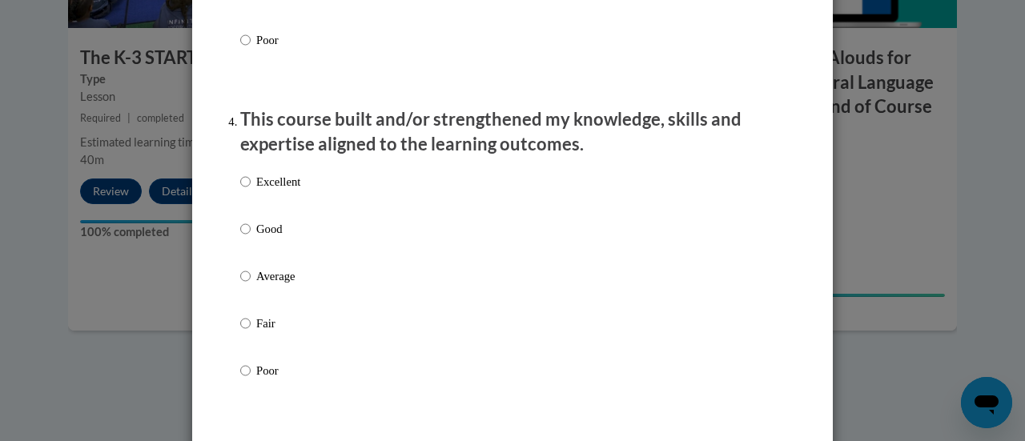
scroll to position [1071, 0]
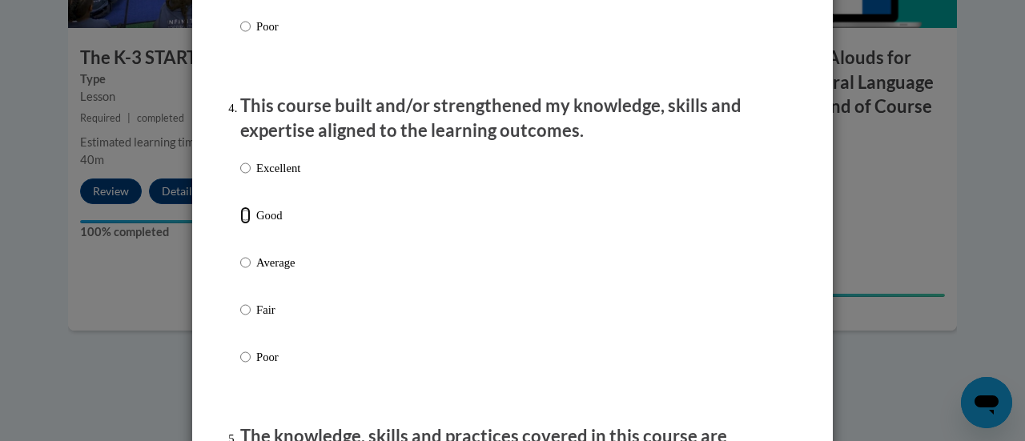
click at [241, 224] on input "Good" at bounding box center [245, 216] width 10 height 18
radio input "true"
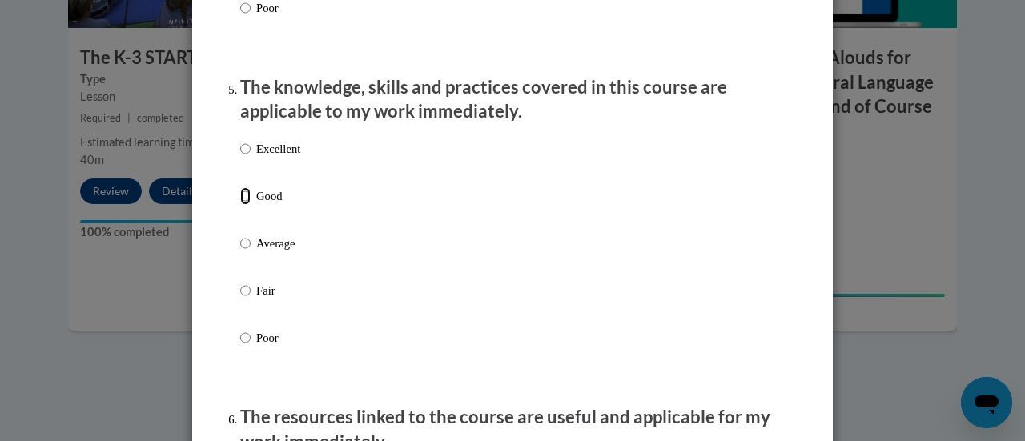
click at [243, 205] on input "Good" at bounding box center [245, 196] width 10 height 18
radio input "true"
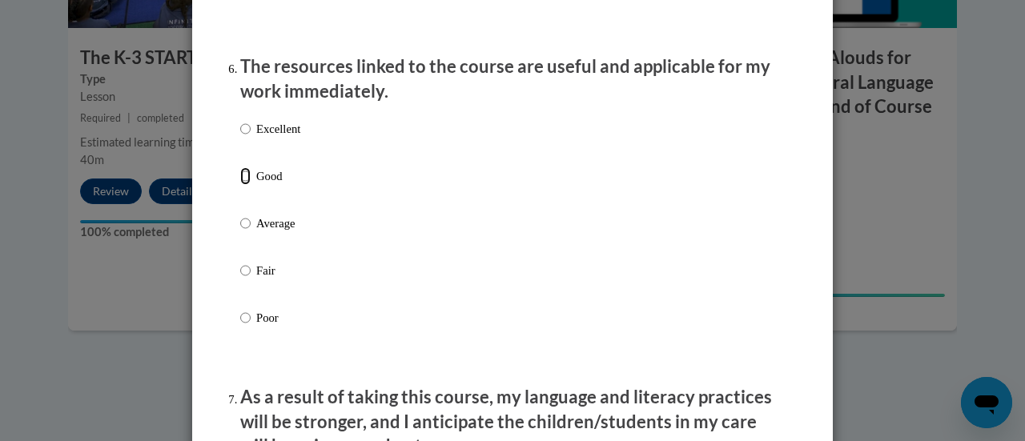
click at [243, 185] on input "Good" at bounding box center [245, 176] width 10 height 18
radio input "true"
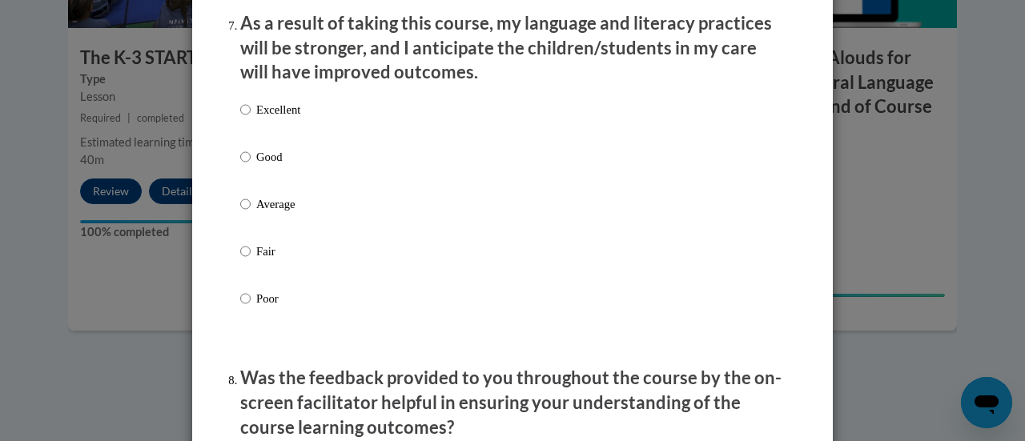
click at [259, 187] on label "Good" at bounding box center [270, 169] width 60 height 43
click at [251, 166] on input "Good" at bounding box center [245, 157] width 10 height 18
radio input "true"
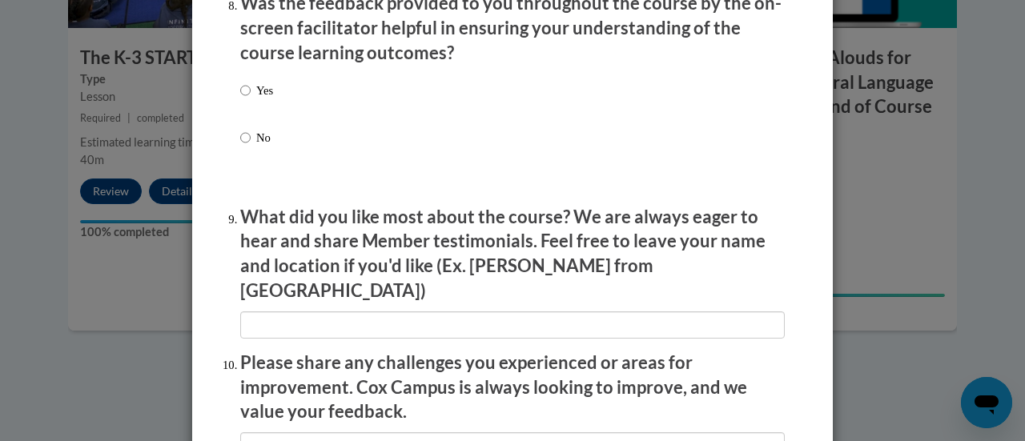
scroll to position [2520, 0]
click at [263, 98] on p "Yes" at bounding box center [264, 90] width 17 height 18
click at [251, 98] on input "Yes" at bounding box center [245, 90] width 10 height 18
radio input "true"
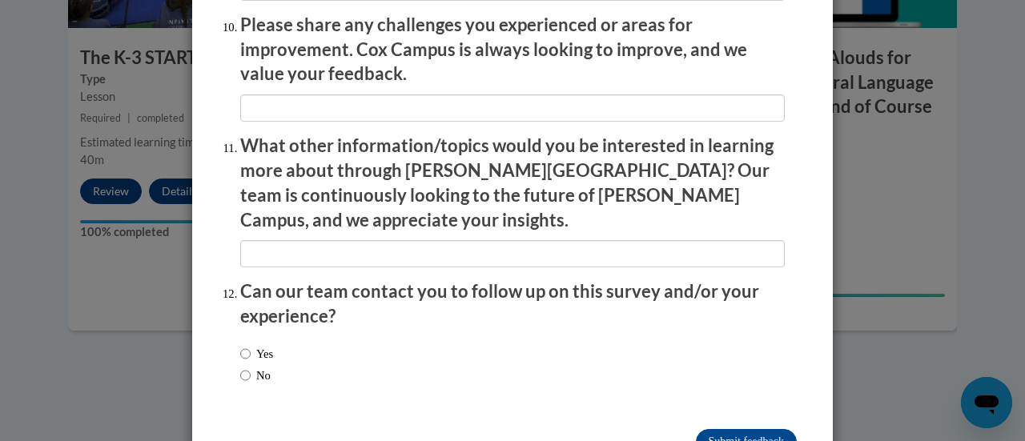
scroll to position [2887, 0]
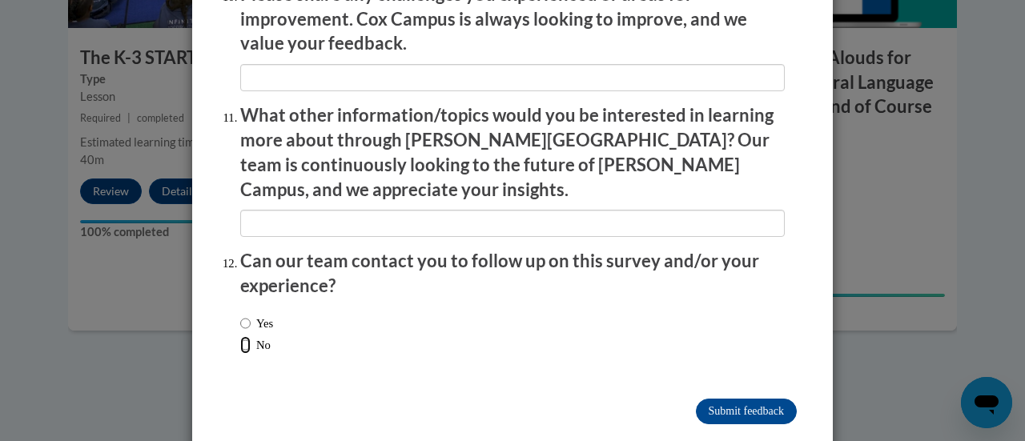
click at [242, 336] on input "No" at bounding box center [245, 345] width 10 height 18
radio input "true"
click at [734, 399] on input "Submit feedback" at bounding box center [746, 412] width 101 height 26
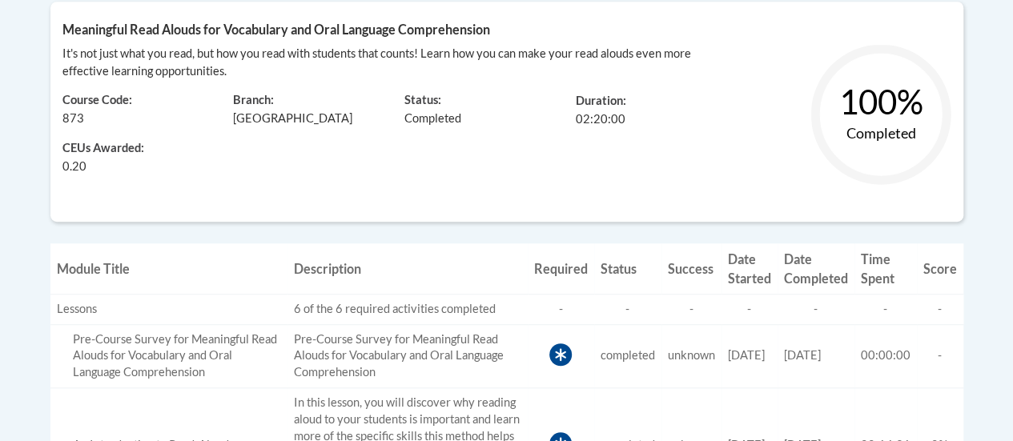
scroll to position [410, 0]
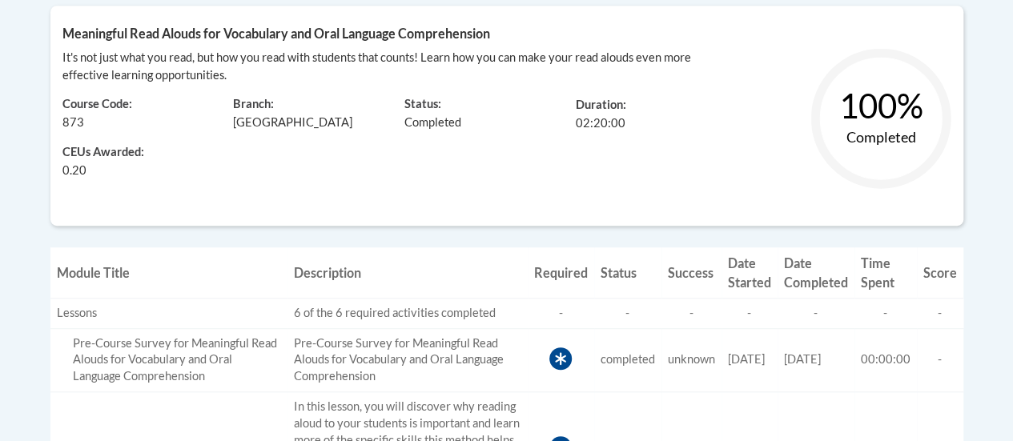
drag, startPoint x: 23, startPoint y: 15, endPoint x: 714, endPoint y: 31, distance: 691.0
click at [714, 31] on h5 "Meaningful Read Alouds for Vocabulary and Oral Language Comprehension" at bounding box center [506, 33] width 889 height 15
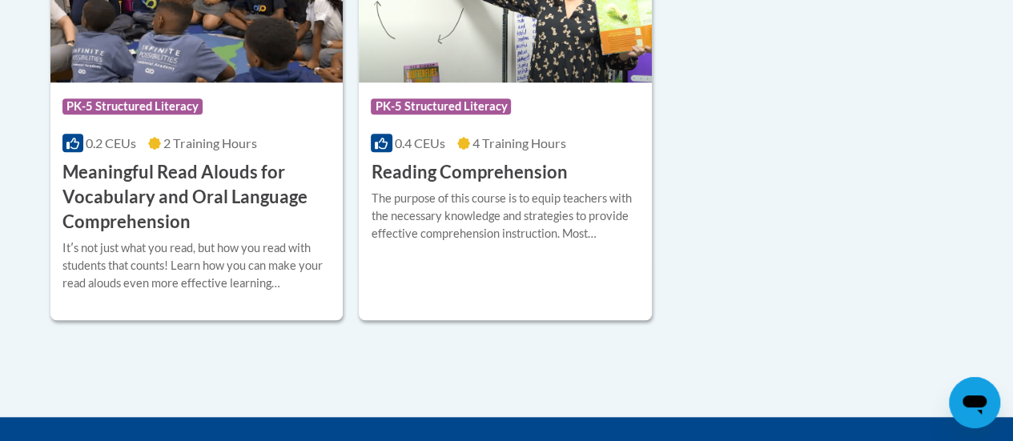
scroll to position [584, 0]
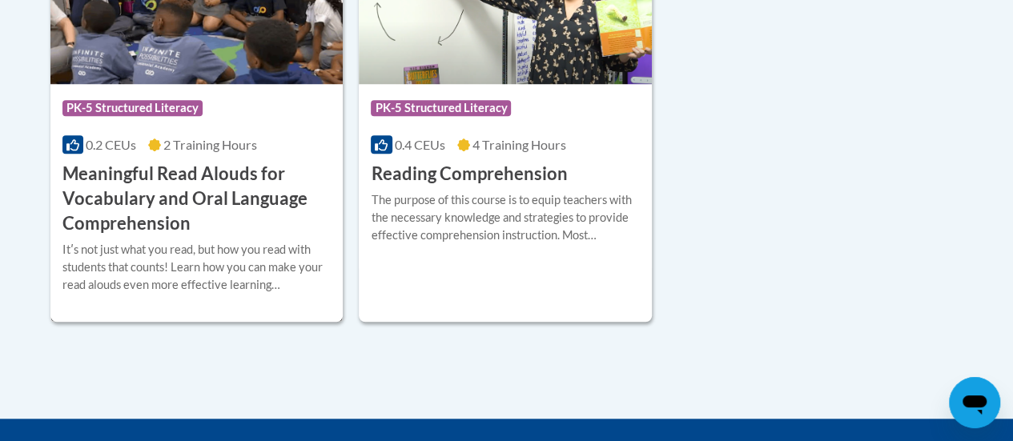
click at [229, 275] on div "Itʹs not just what you read, but how you read with students that counts! Learn …" at bounding box center [196, 267] width 269 height 53
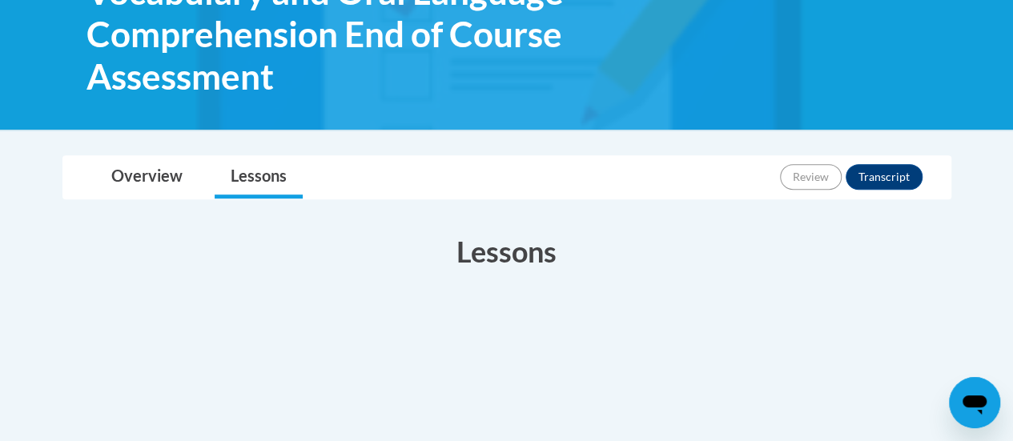
scroll to position [337, 0]
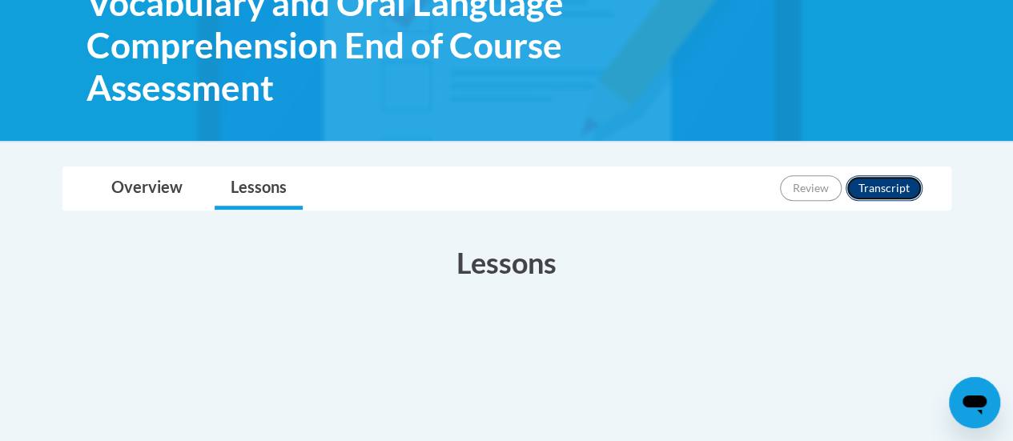
click at [887, 189] on button "Transcript" at bounding box center [883, 188] width 77 height 26
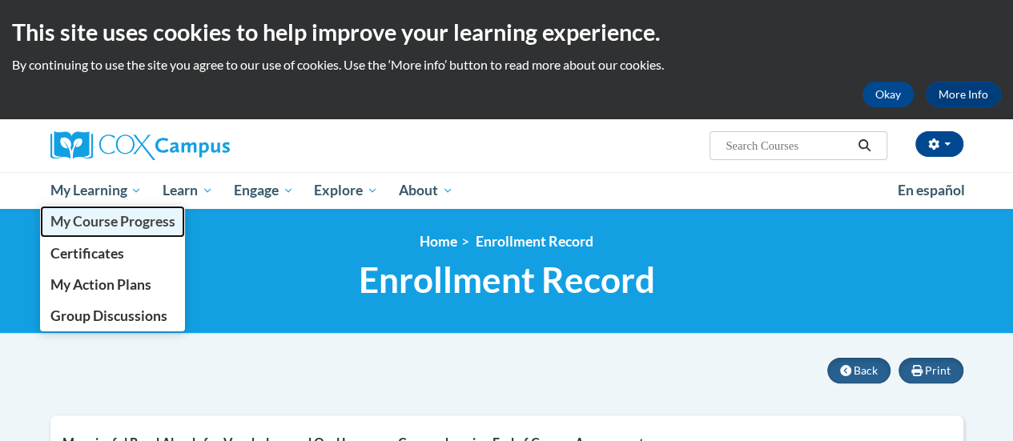
click at [107, 225] on span "My Course Progress" at bounding box center [112, 221] width 125 height 17
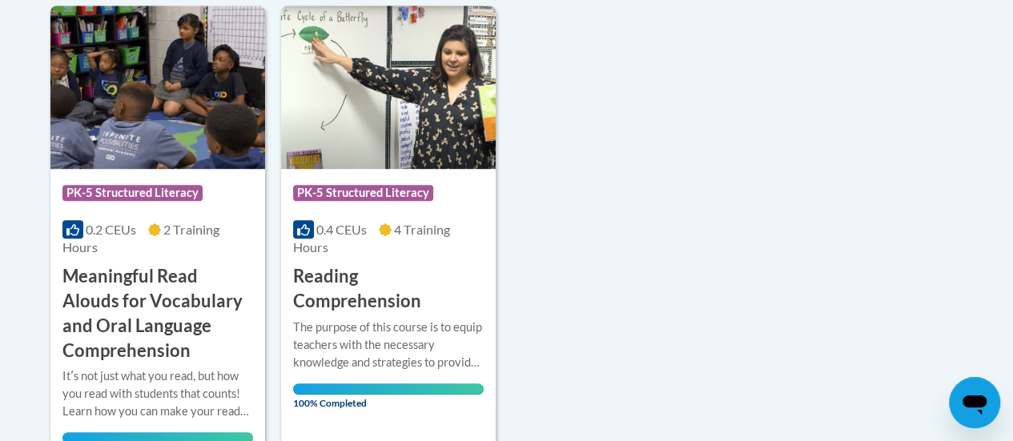
scroll to position [403, 0]
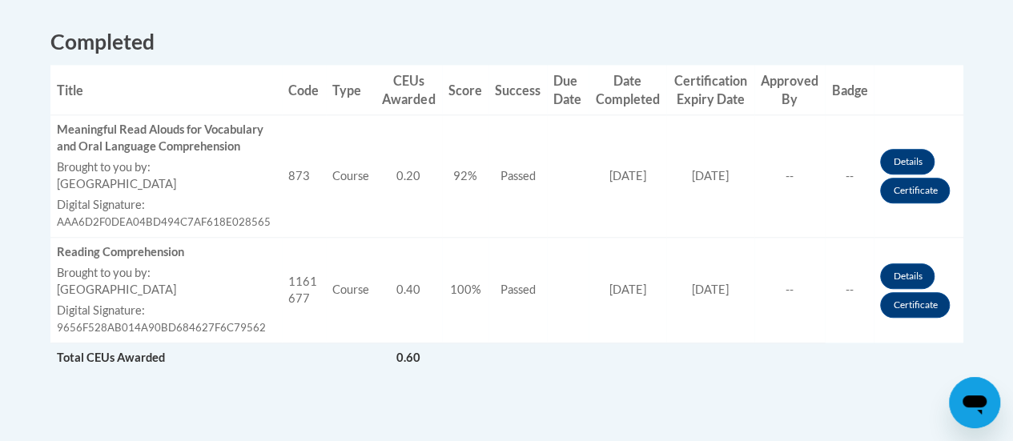
scroll to position [589, 0]
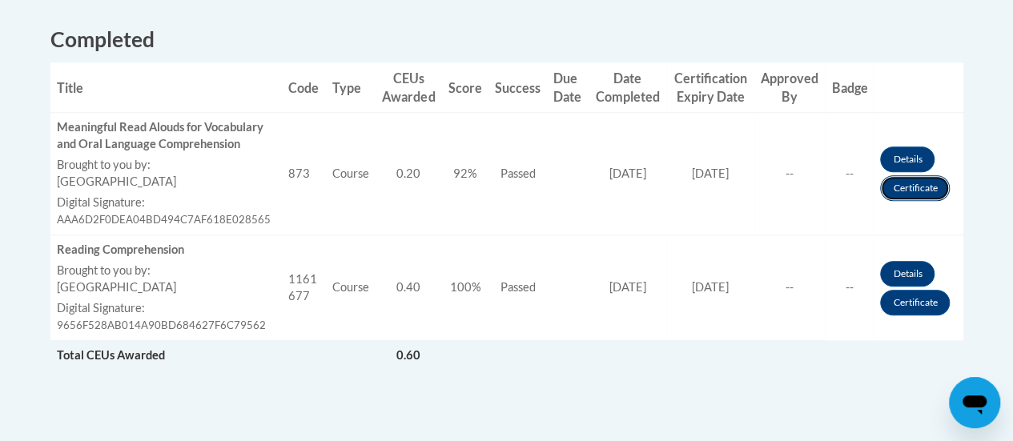
click at [906, 185] on link "Certificate" at bounding box center [915, 188] width 70 height 26
click at [905, 303] on link "Certificate" at bounding box center [915, 303] width 70 height 26
